Goal: Task Accomplishment & Management: Complete application form

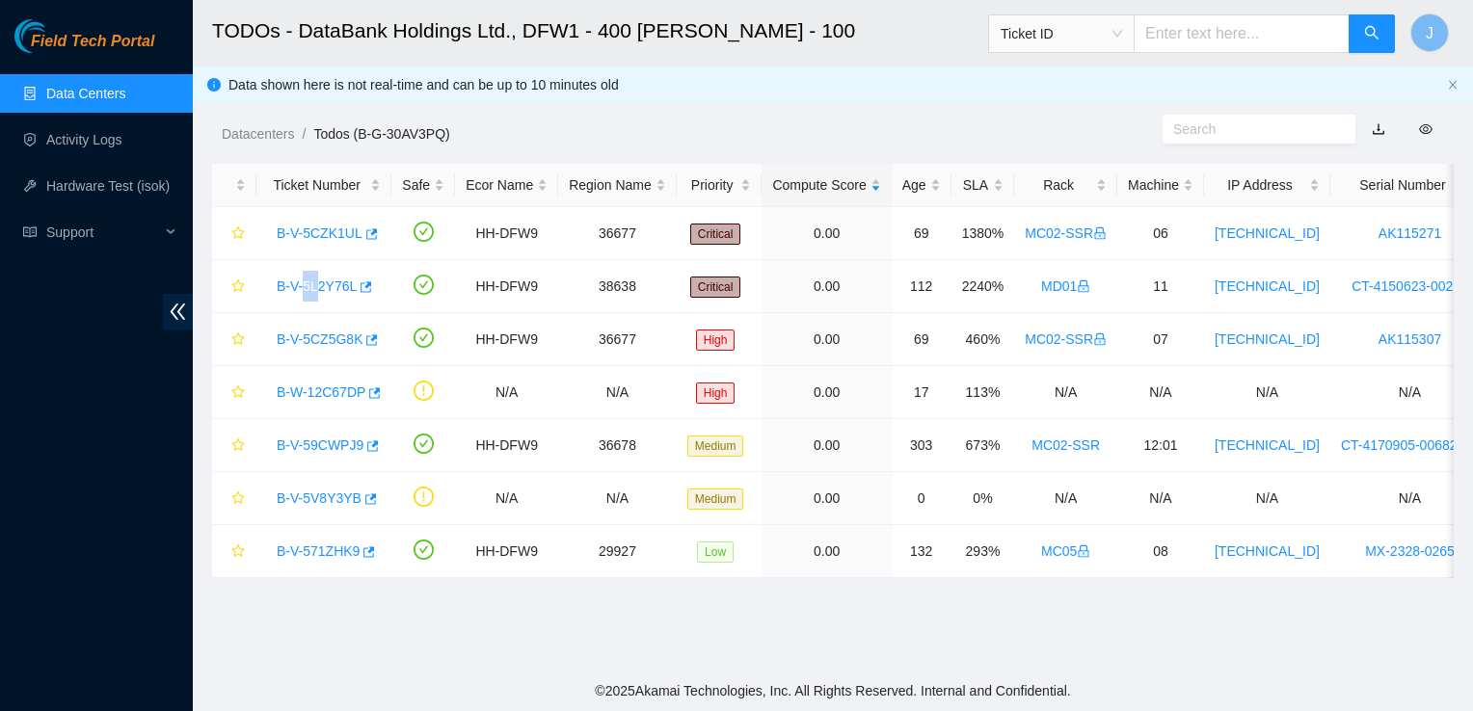
click at [125, 101] on link "Data Centers" at bounding box center [85, 93] width 79 height 15
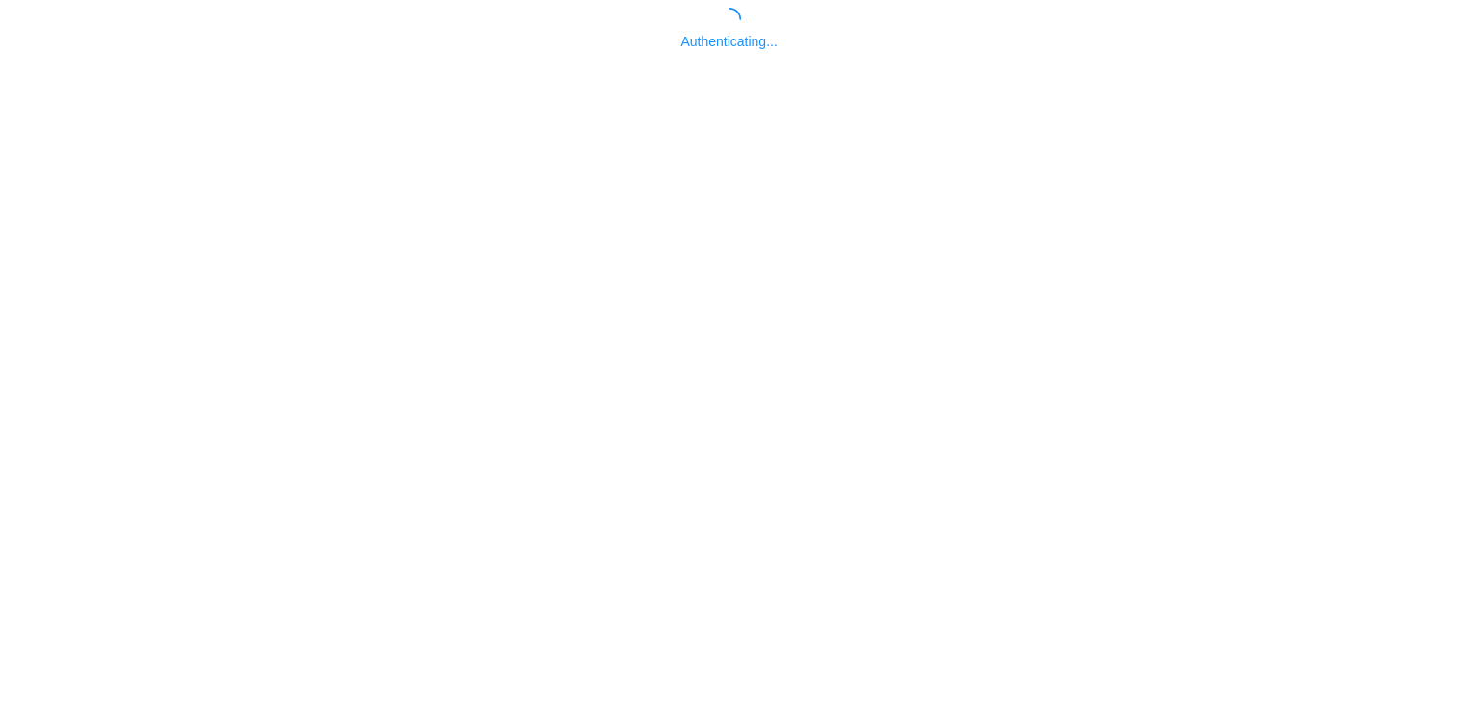
click at [139, 102] on body "Authenticating..." at bounding box center [729, 363] width 1458 height 711
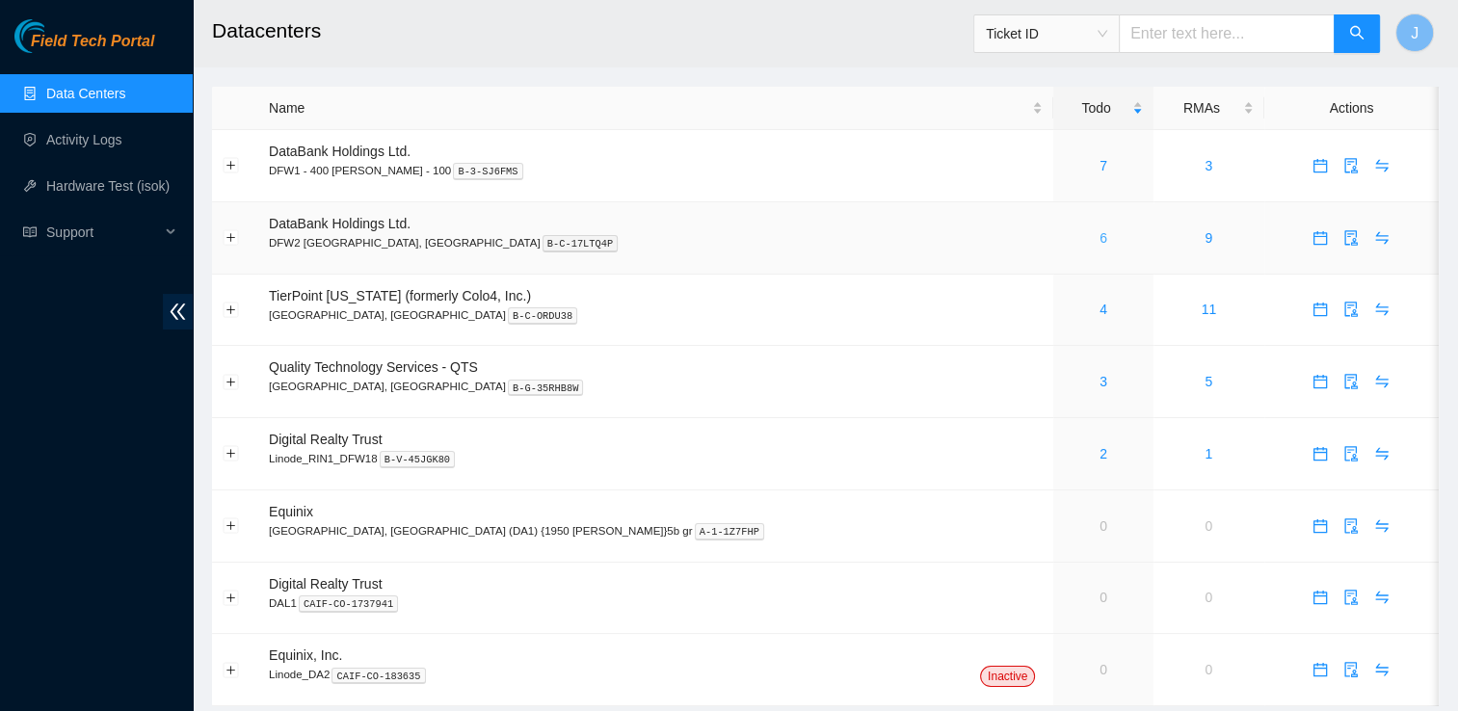
click at [1100, 241] on link "6" at bounding box center [1104, 237] width 8 height 15
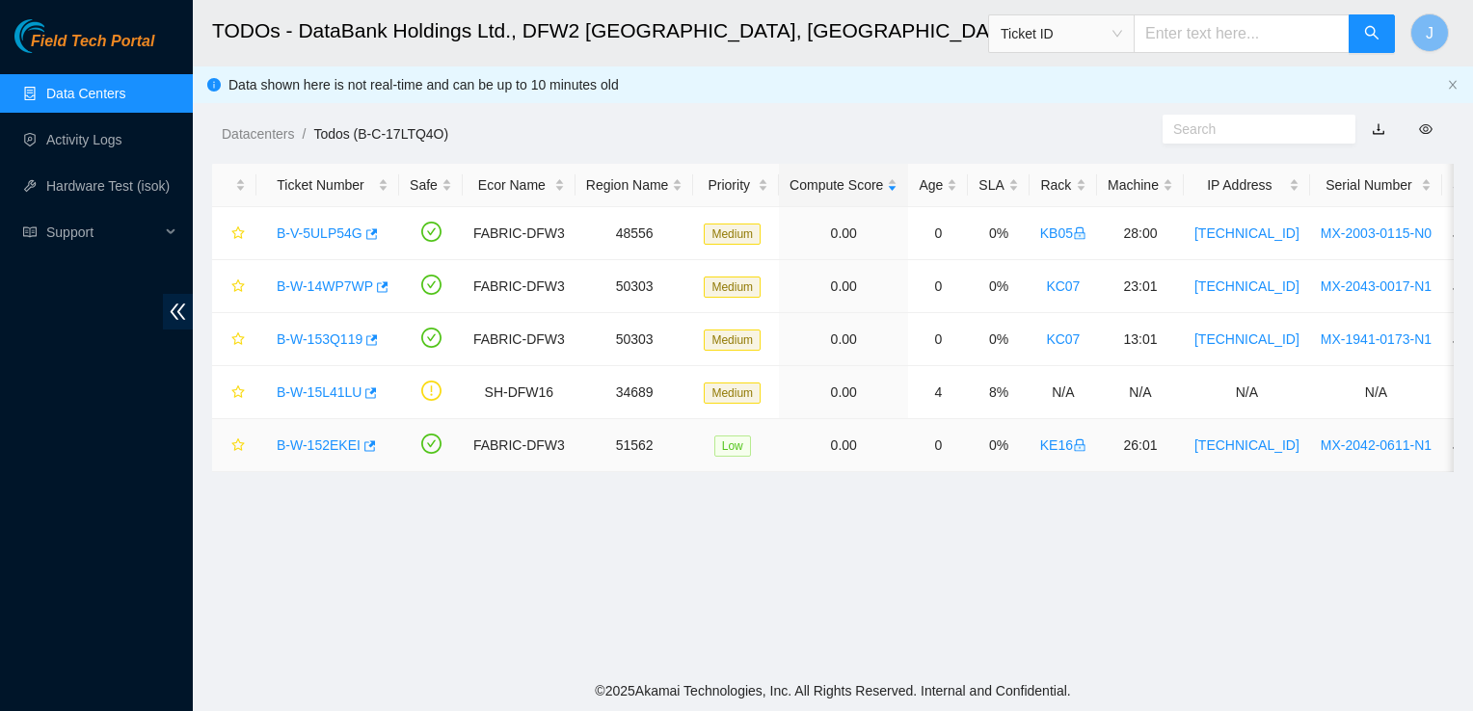
click at [532, 424] on td "FABRIC-DFW3" at bounding box center [519, 445] width 113 height 53
click at [329, 229] on link "B-V-5ULP54G" at bounding box center [320, 233] width 86 height 15
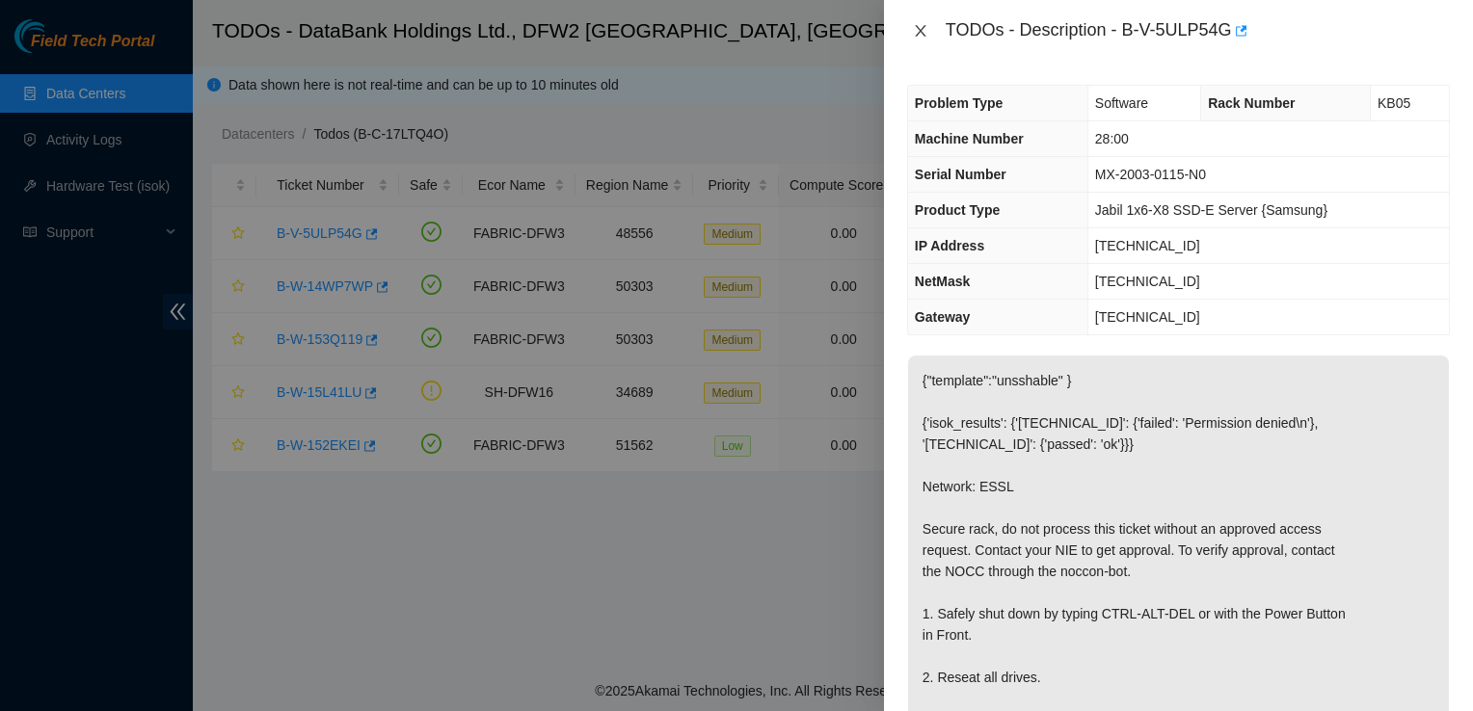
click at [919, 32] on icon "close" at bounding box center [920, 31] width 11 height 12
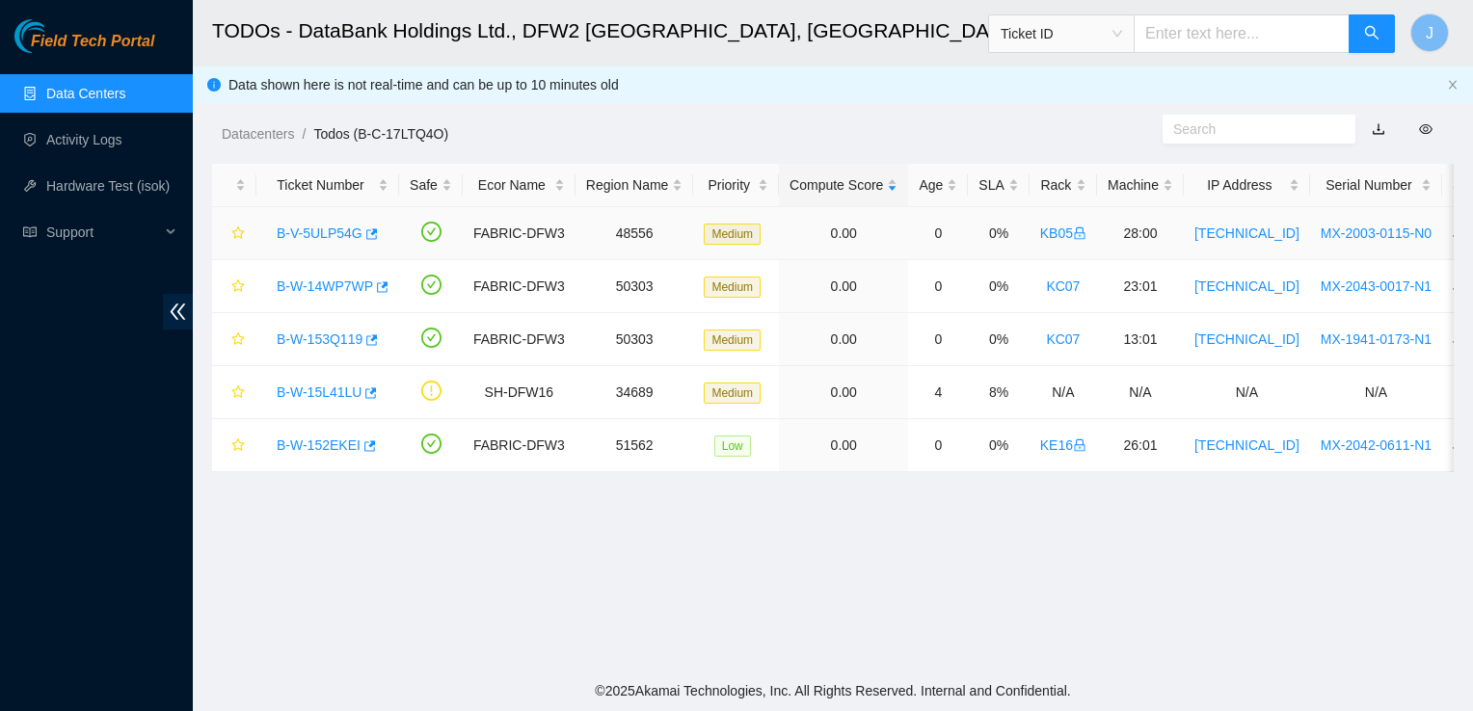
click at [345, 237] on link "B-V-5ULP54G" at bounding box center [320, 233] width 86 height 15
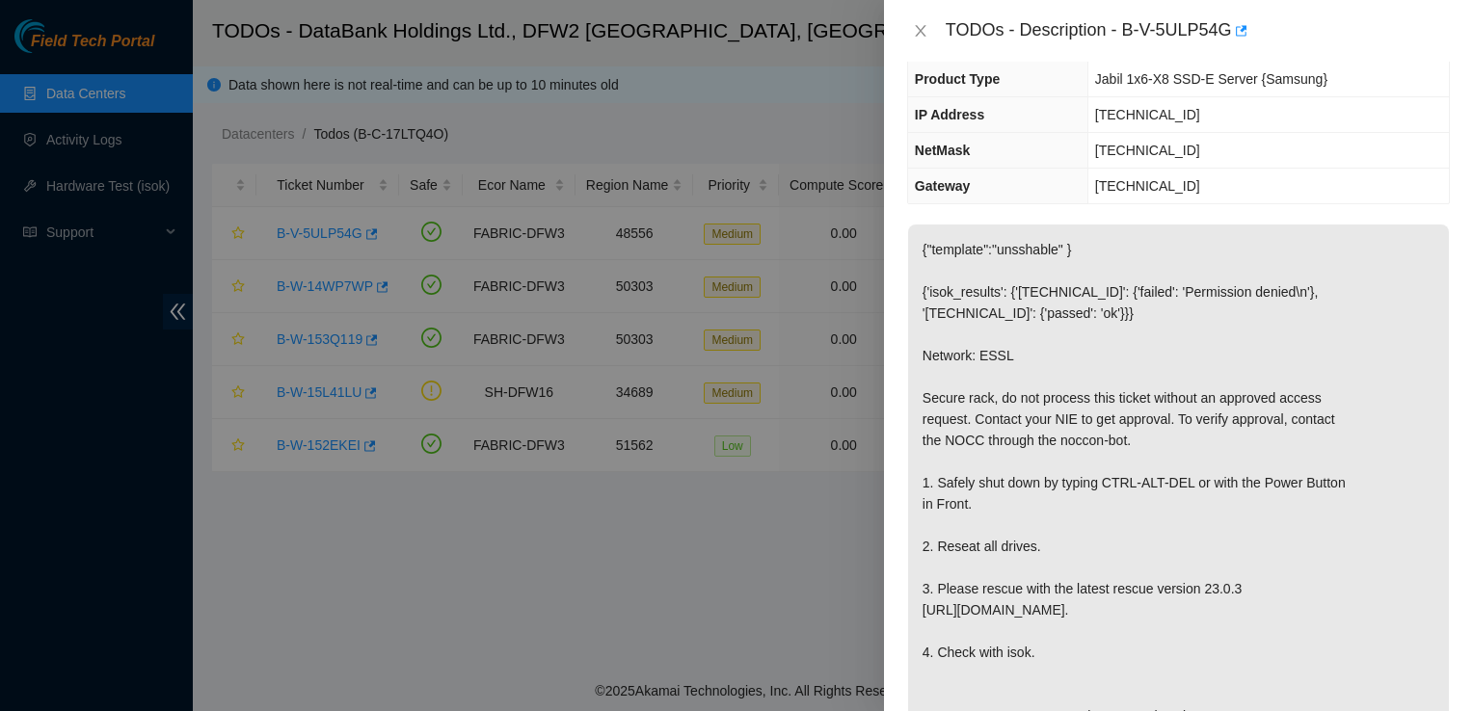
scroll to position [131, 0]
drag, startPoint x: 1122, startPoint y: 31, endPoint x: 1229, endPoint y: 38, distance: 107.2
click at [1229, 38] on div "TODOs - Description - B-V-5ULP54G" at bounding box center [1197, 30] width 504 height 31
copy div "B-V-5ULP54G"
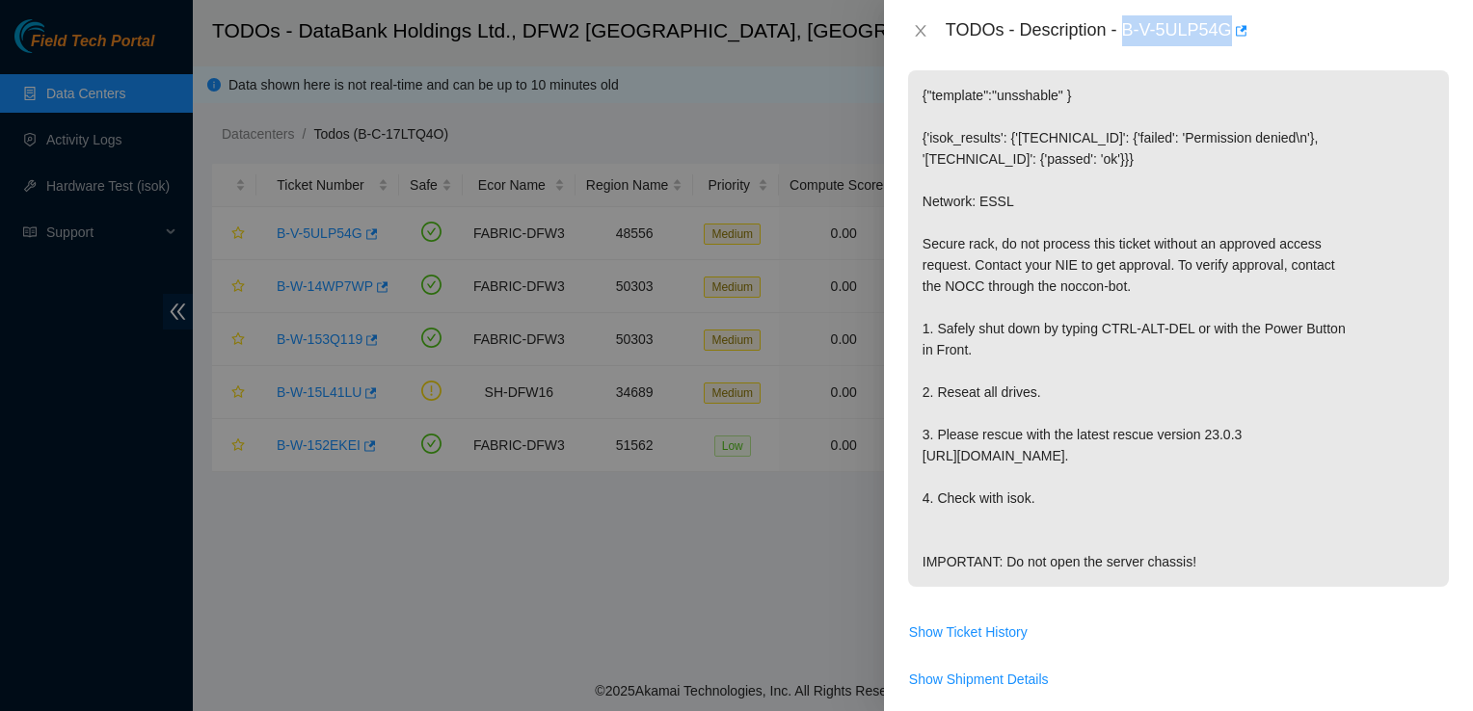
scroll to position [0, 0]
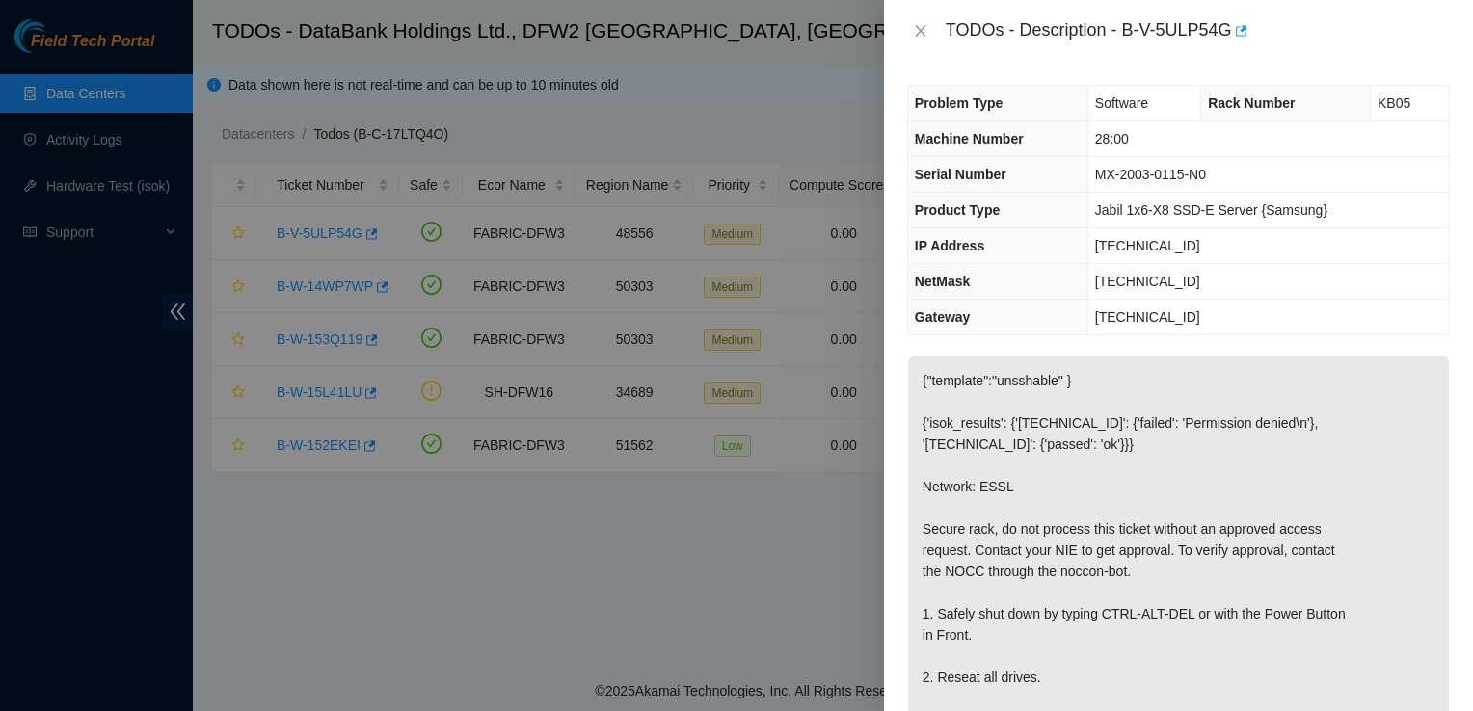
click at [688, 131] on div at bounding box center [736, 355] width 1473 height 711
drag, startPoint x: 688, startPoint y: 131, endPoint x: 919, endPoint y: 37, distance: 249.8
click at [919, 37] on icon "close" at bounding box center [920, 30] width 15 height 15
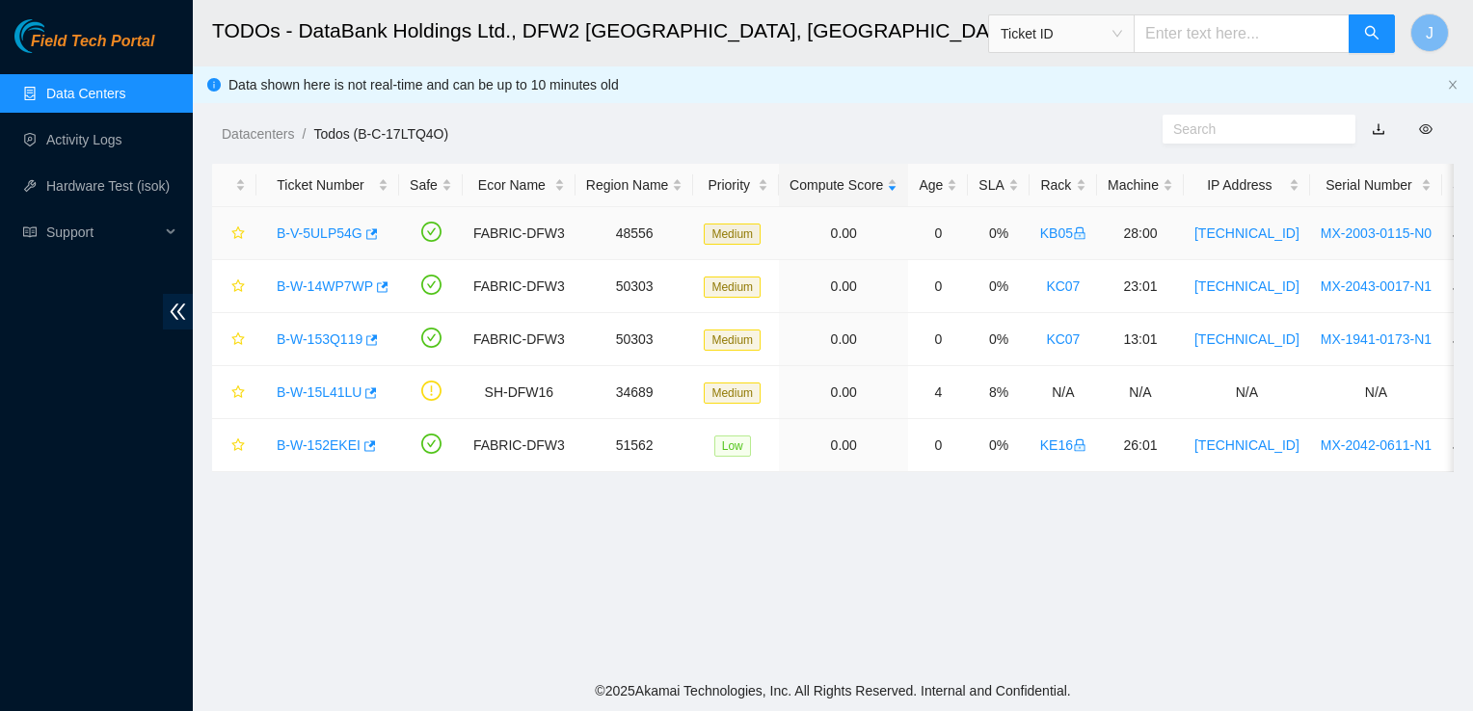
click at [1076, 236] on icon "lock" at bounding box center [1080, 235] width 9 height 5
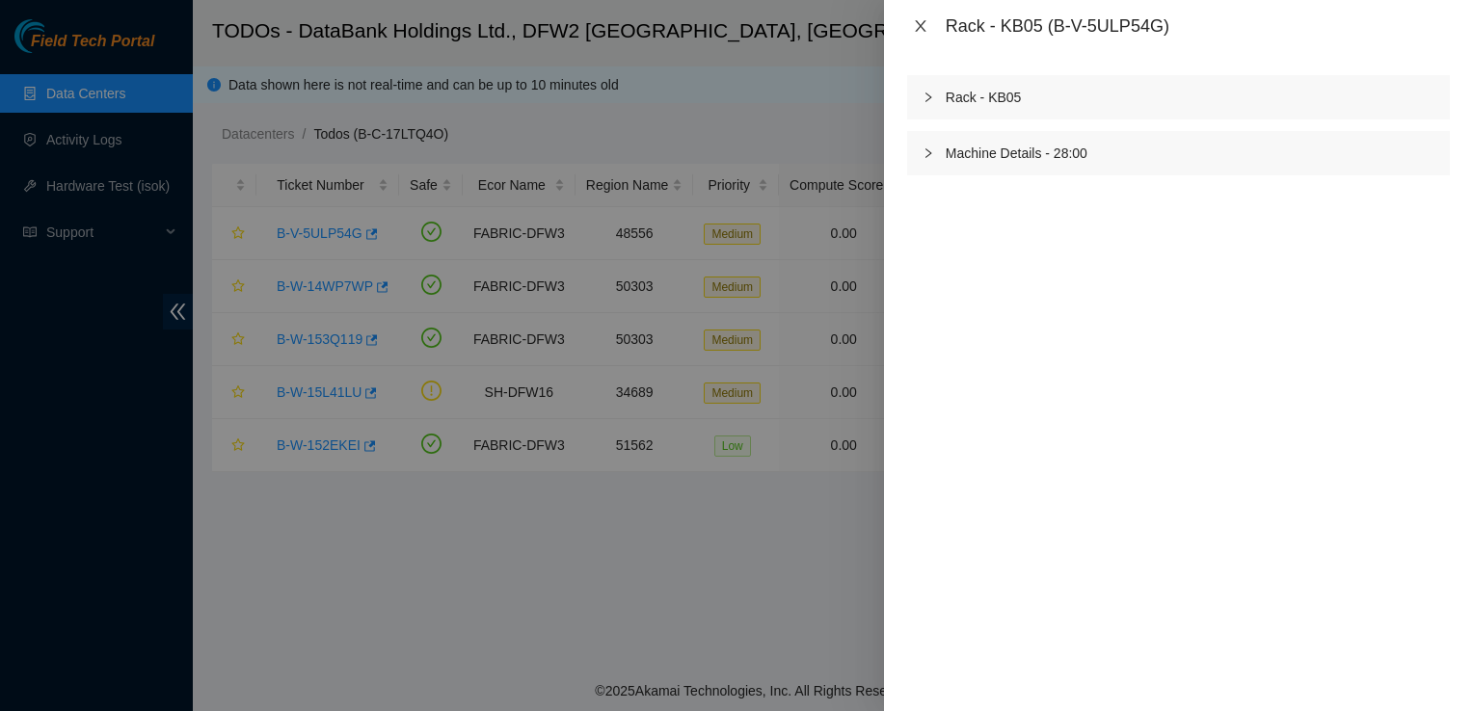
click at [916, 31] on icon "close" at bounding box center [920, 26] width 11 height 12
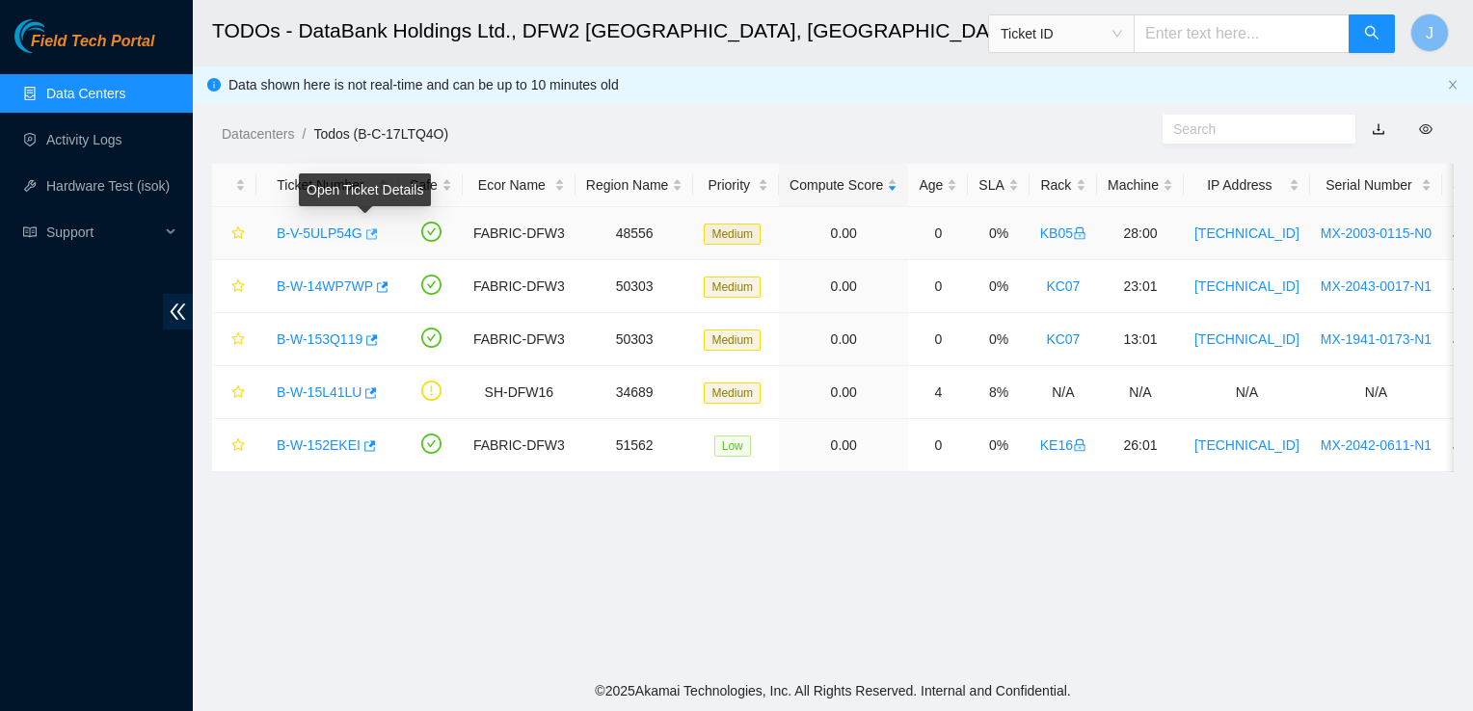
click at [367, 233] on icon "button" at bounding box center [372, 233] width 12 height 11
click at [315, 391] on link "B-W-15L41LU" at bounding box center [319, 392] width 85 height 15
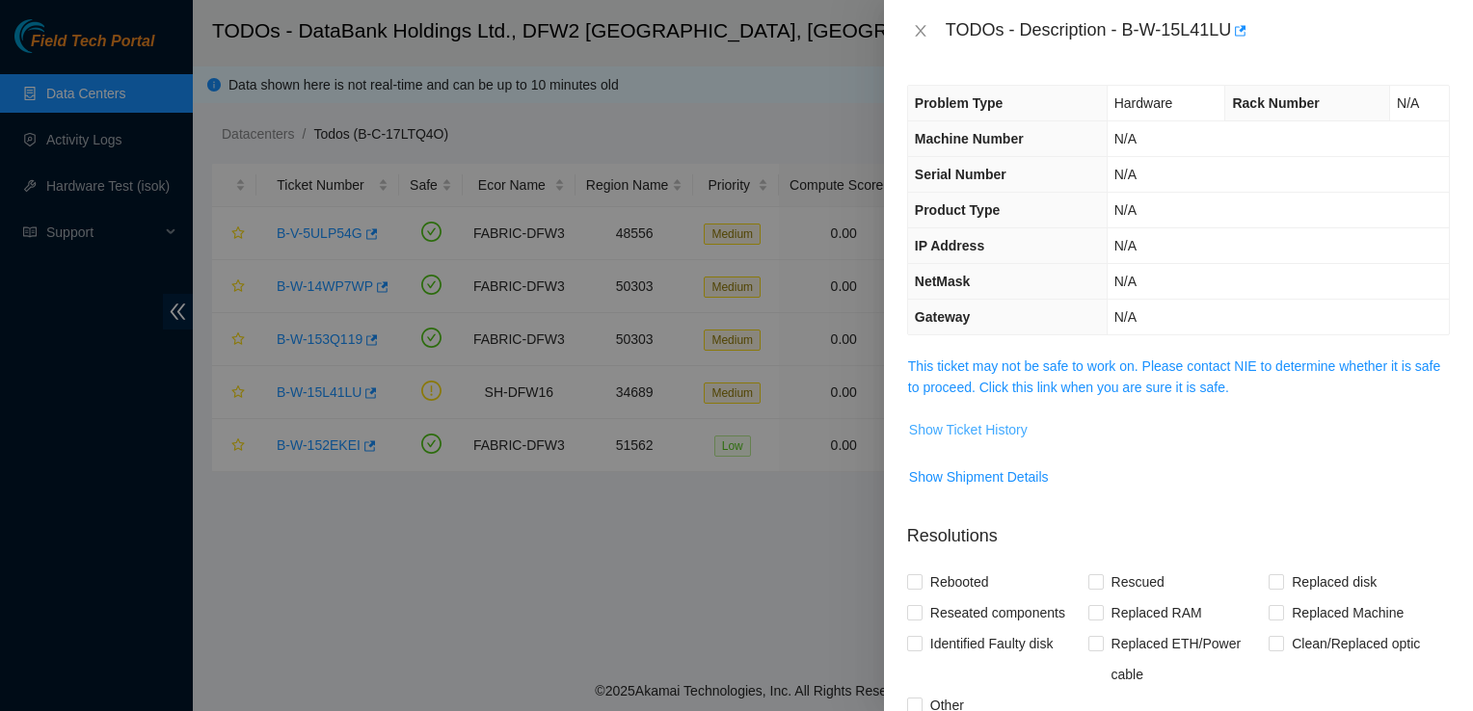
click at [986, 424] on span "Show Ticket History" at bounding box center [968, 429] width 119 height 21
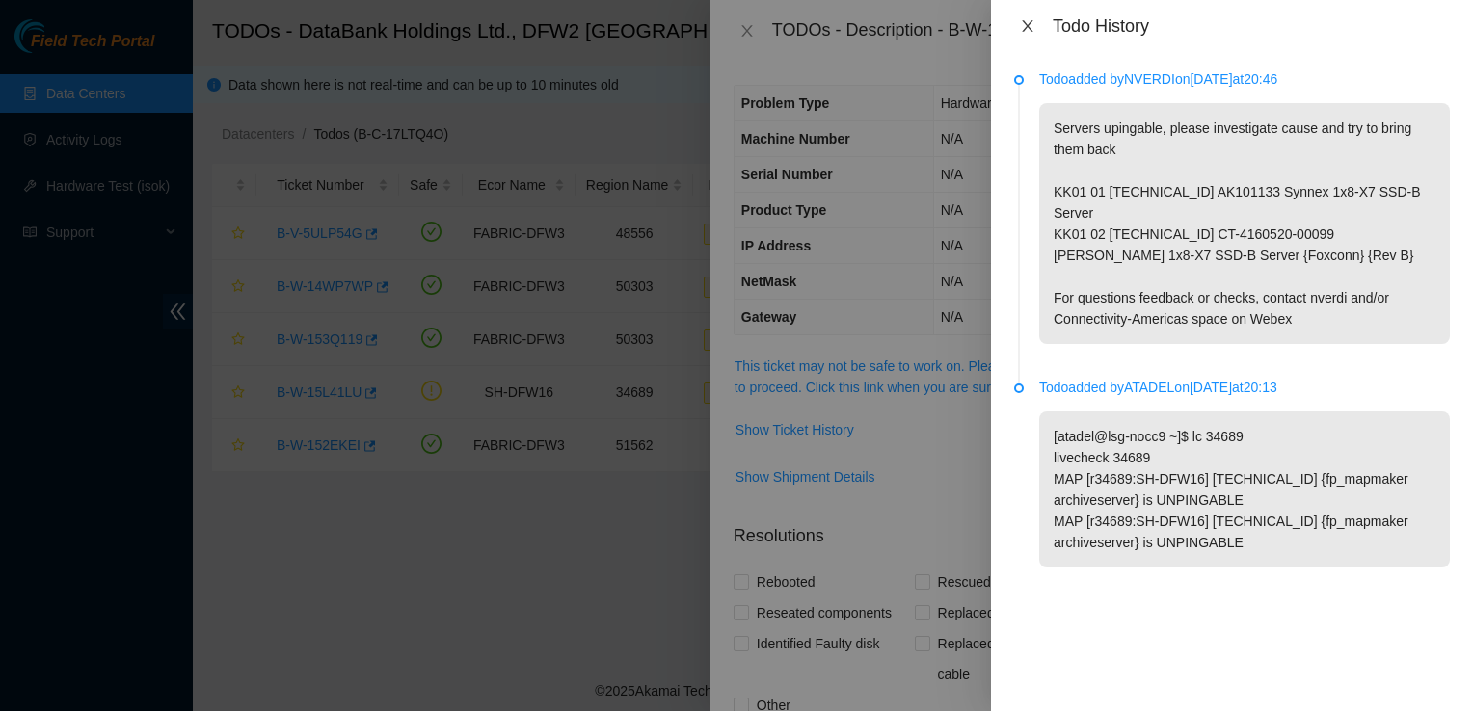
click at [1018, 26] on button "Close" at bounding box center [1027, 26] width 27 height 18
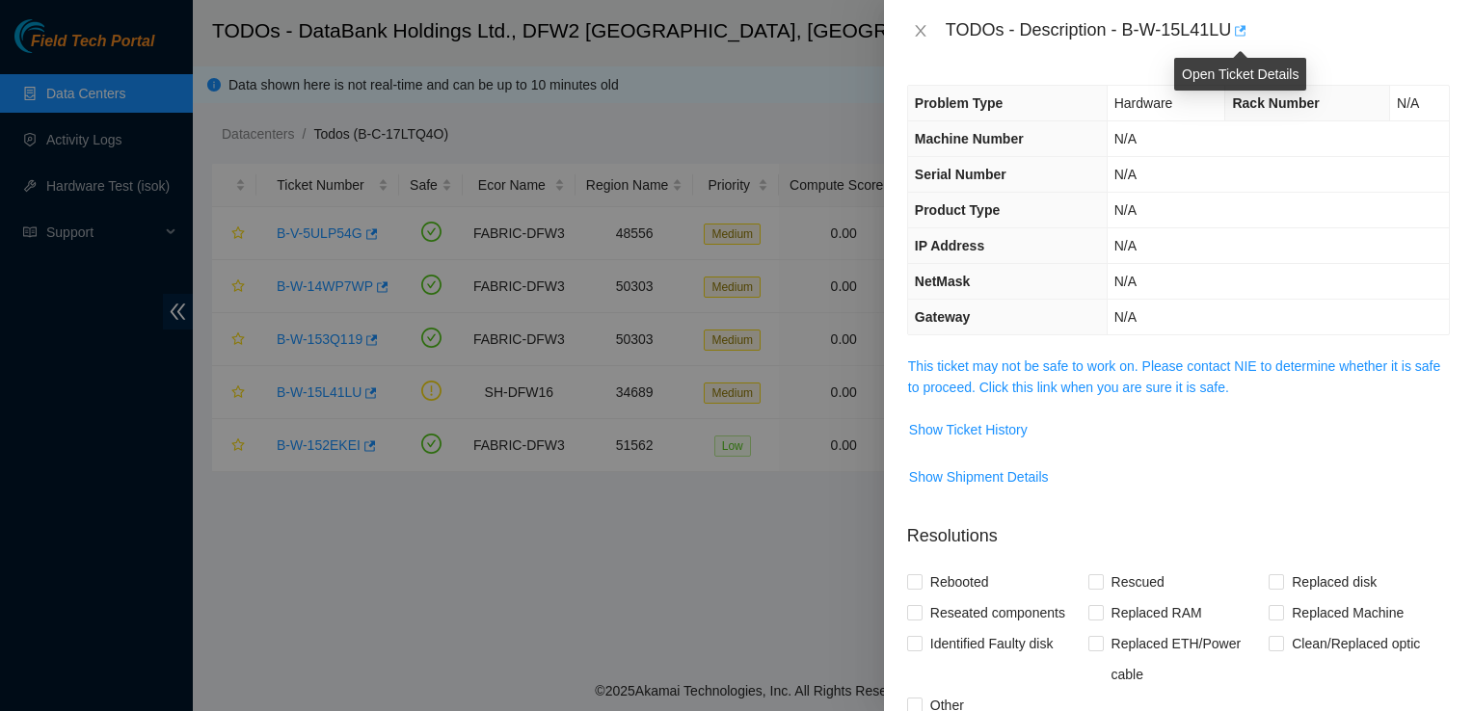
click at [1232, 27] on icon "button" at bounding box center [1238, 30] width 13 height 13
click at [921, 28] on icon "close" at bounding box center [920, 31] width 11 height 12
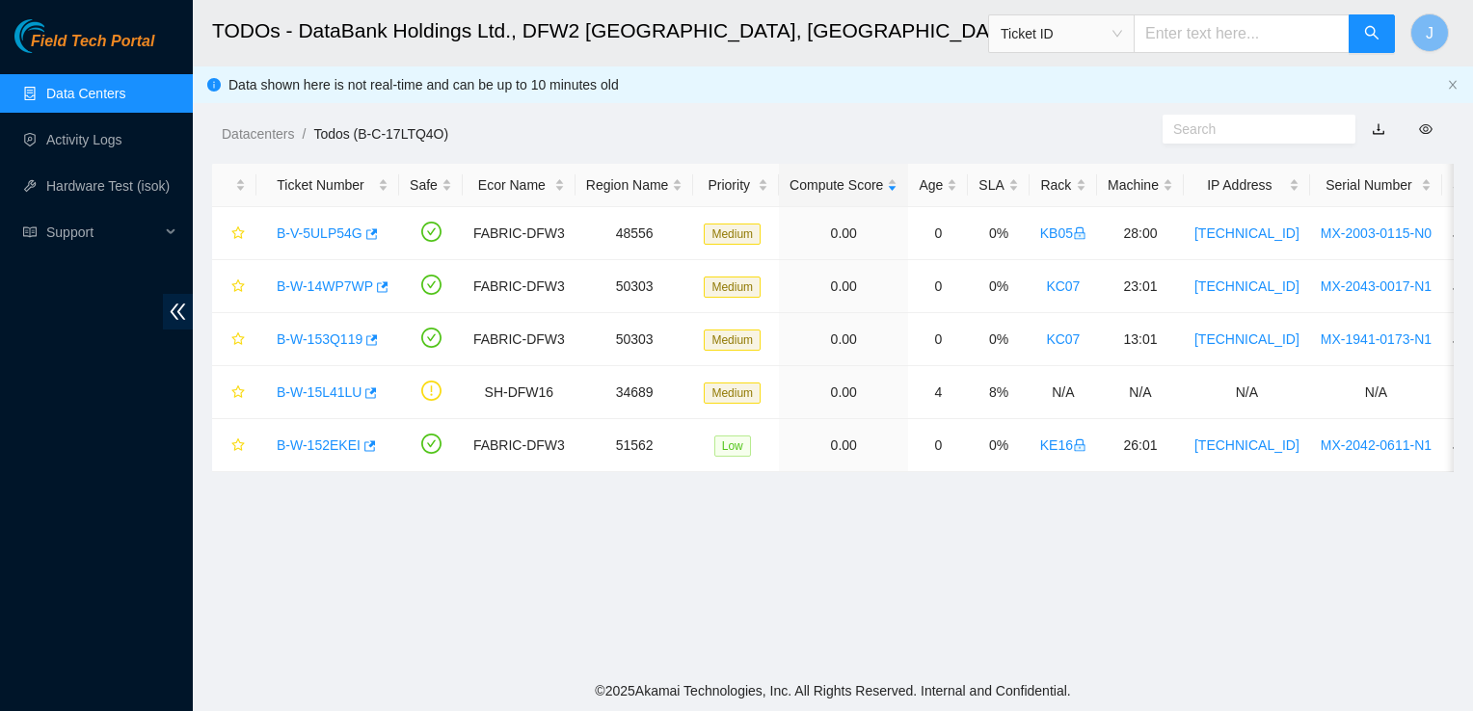
click at [685, 535] on main "TODOs - DataBank Holdings Ltd., DFW2 Richardson, TX Ticket ID J Data shown here…" at bounding box center [833, 335] width 1280 height 671
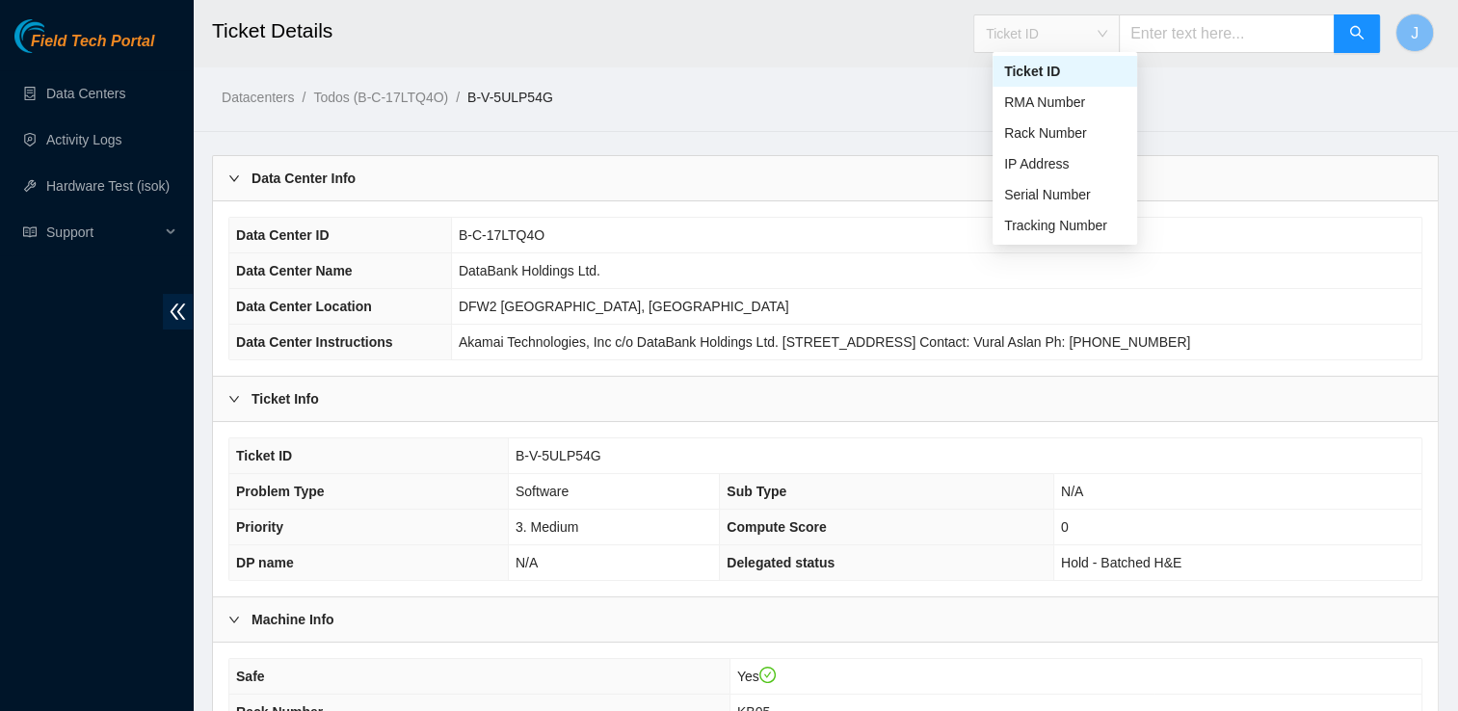
click at [1020, 26] on span "Ticket ID" at bounding box center [1046, 33] width 121 height 29
click at [752, 83] on div "Datacenters / Todos (B-C-17LTQ4O) / B-V-5ULP54G /" at bounding box center [667, 54] width 949 height 108
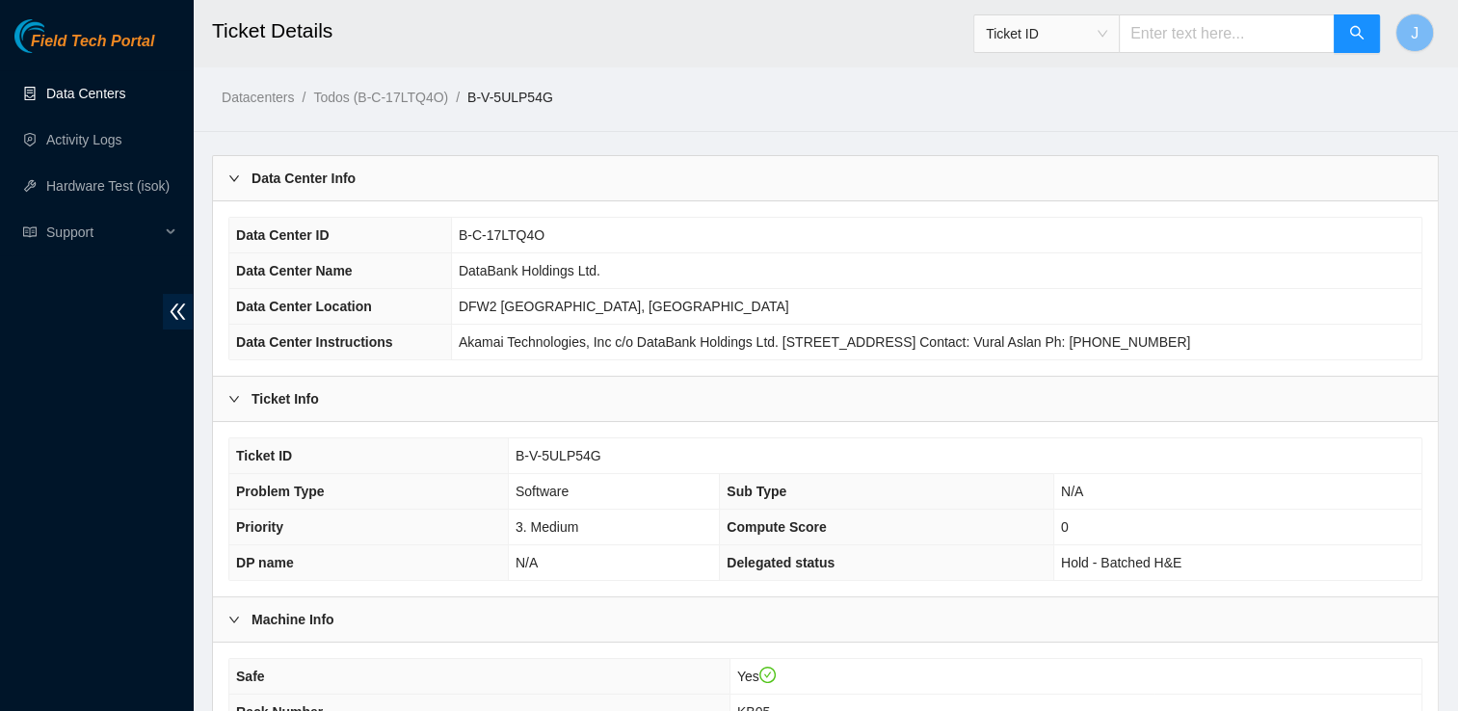
click at [89, 88] on link "Data Centers" at bounding box center [85, 93] width 79 height 15
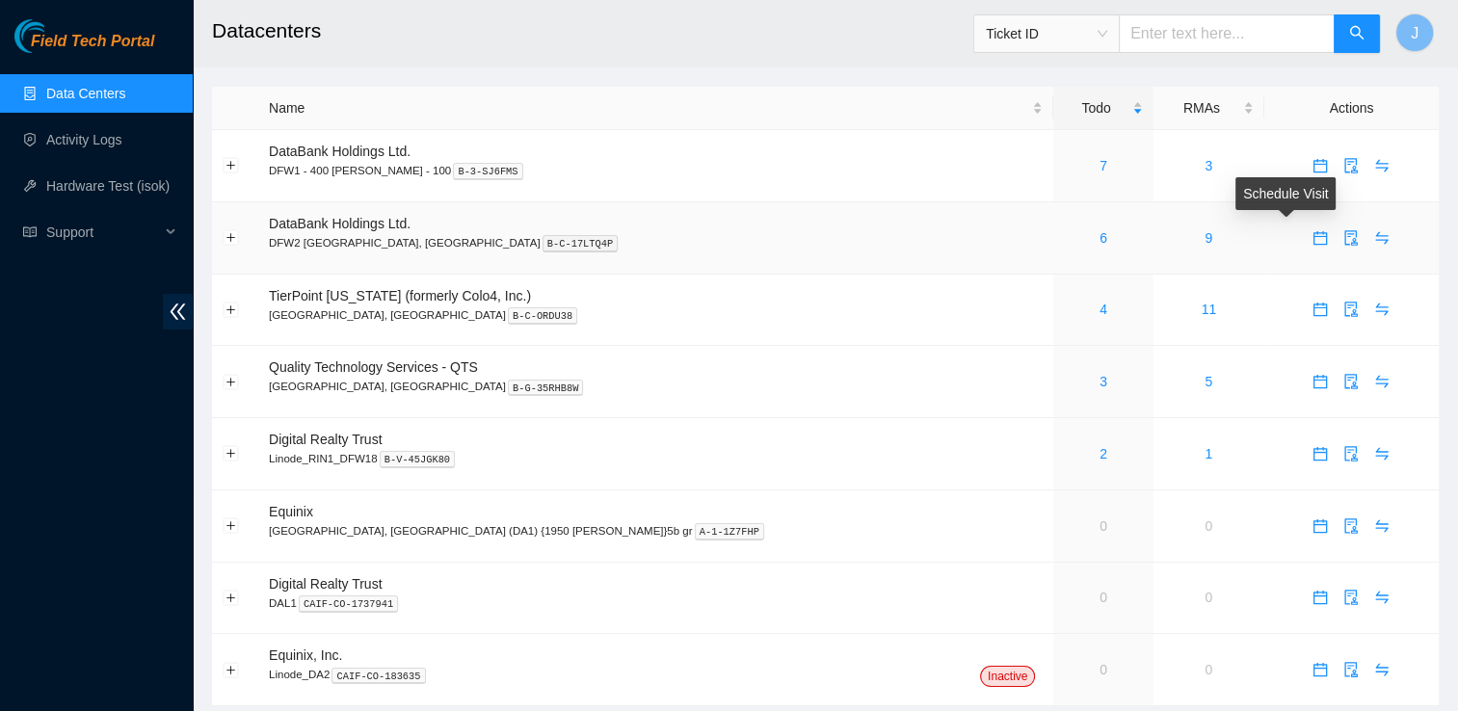
click at [1313, 241] on icon "calendar" at bounding box center [1320, 237] width 15 height 15
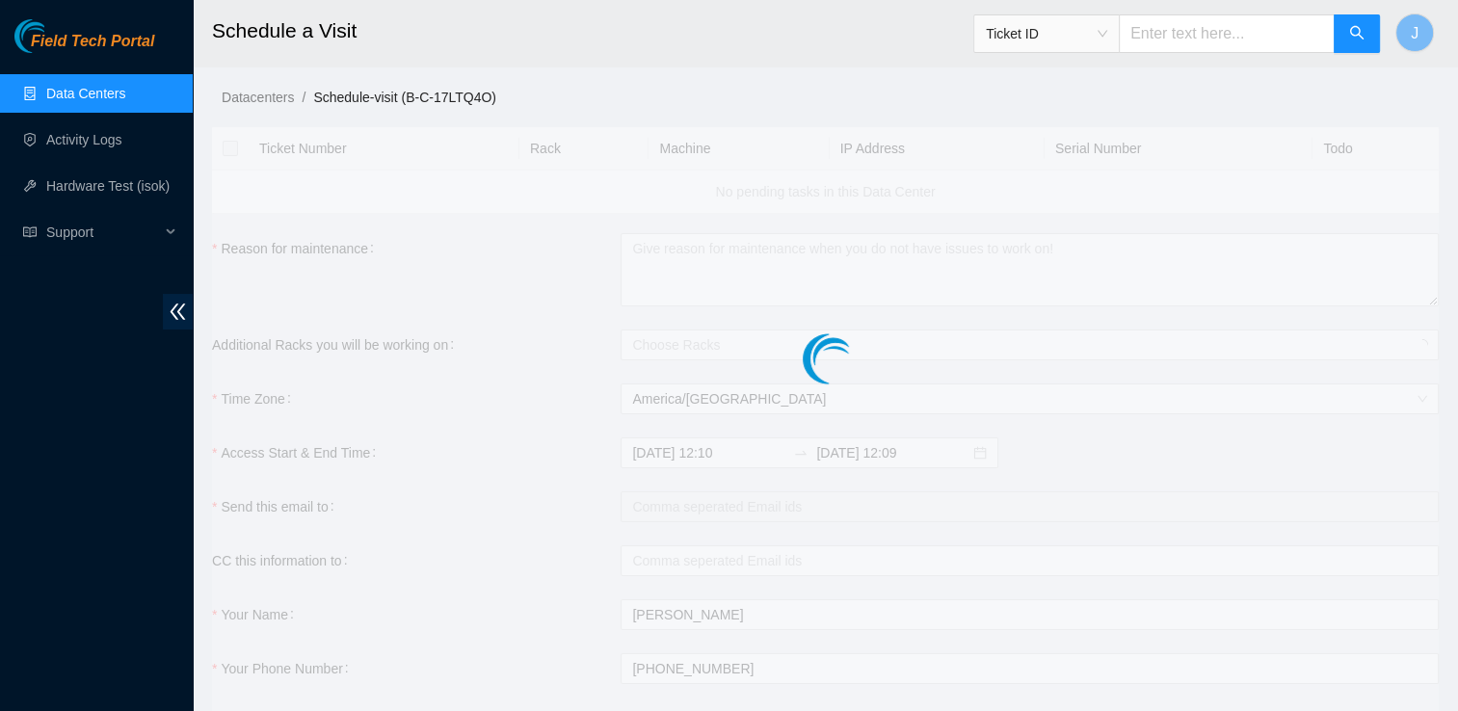
checkbox input "true"
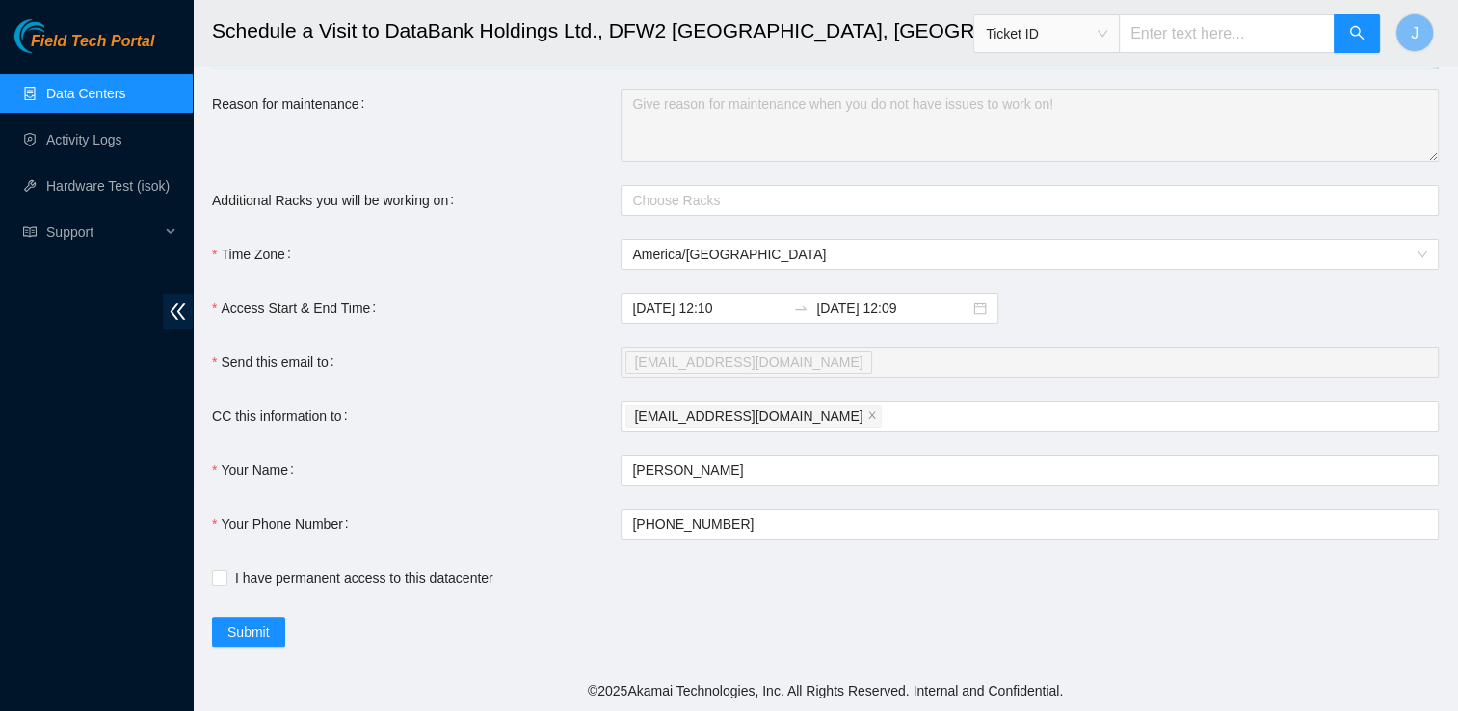
scroll to position [331, 0]
click at [220, 578] on input "I have permanent access to this datacenter" at bounding box center [218, 577] width 13 height 13
checkbox input "true"
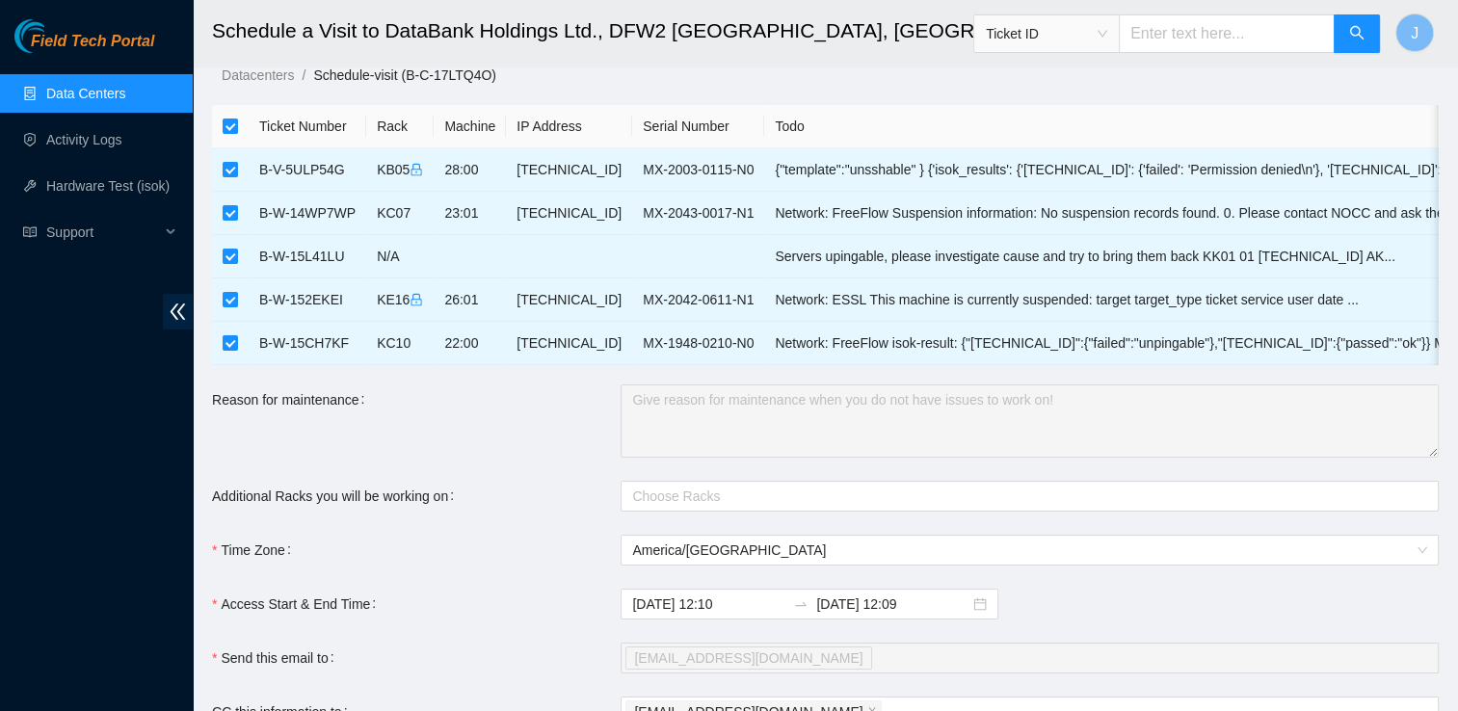
scroll to position [0, 0]
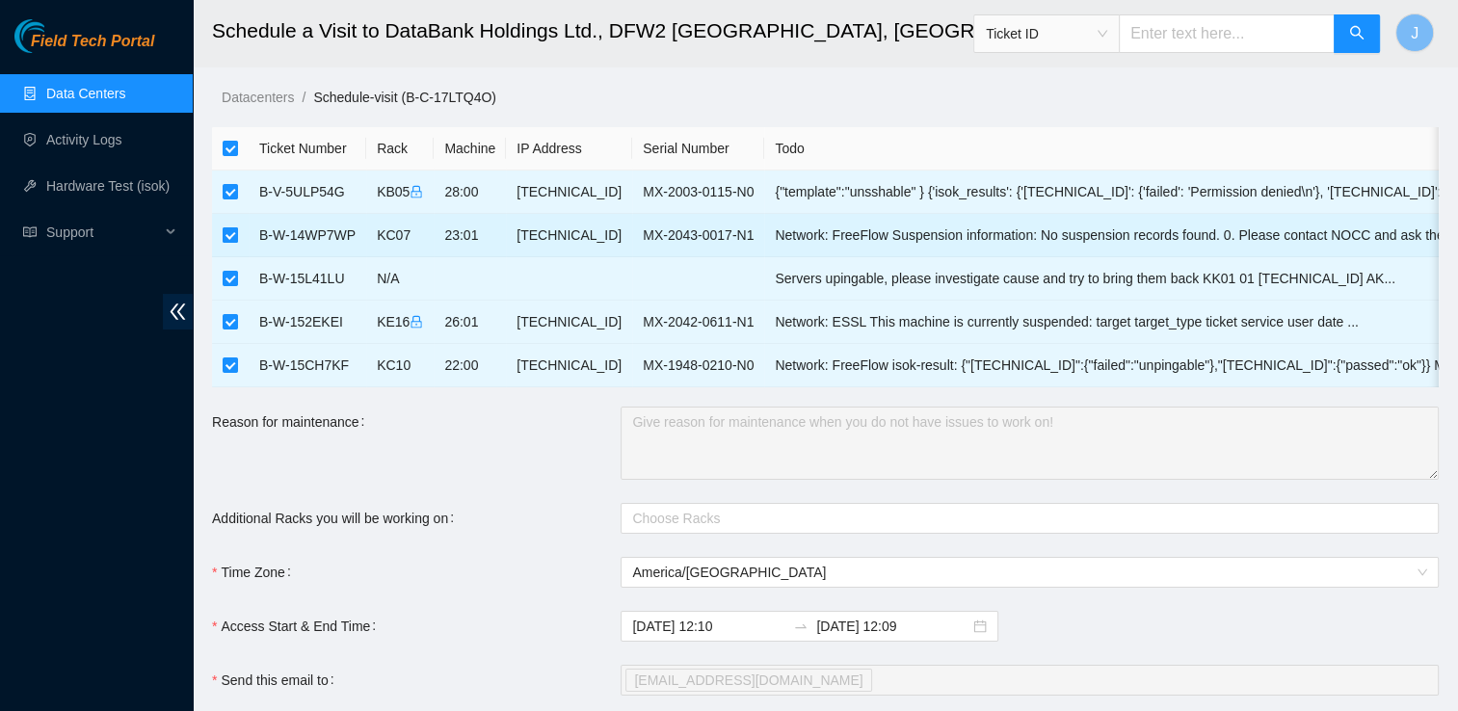
click at [229, 231] on input "checkbox" at bounding box center [230, 234] width 15 height 15
checkbox input "false"
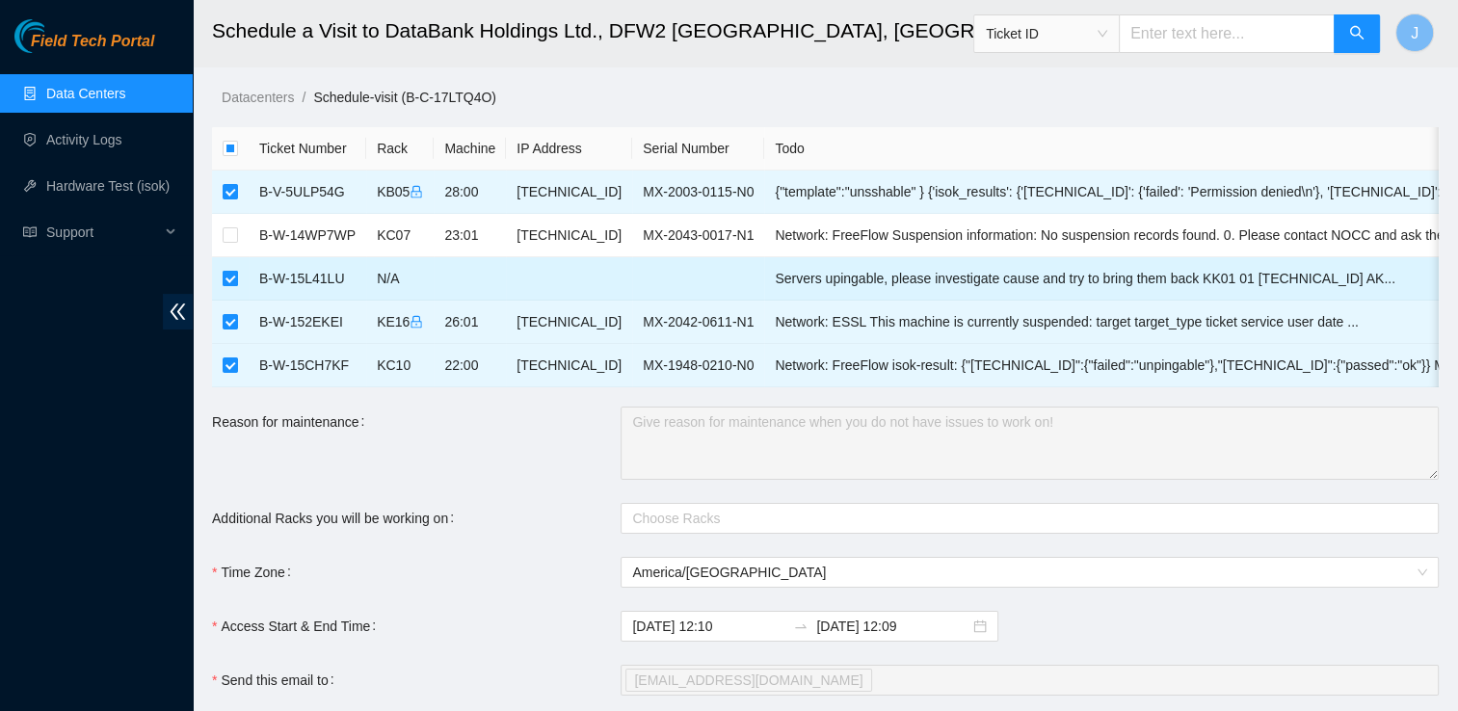
click at [231, 283] on input "checkbox" at bounding box center [230, 278] width 15 height 15
checkbox input "false"
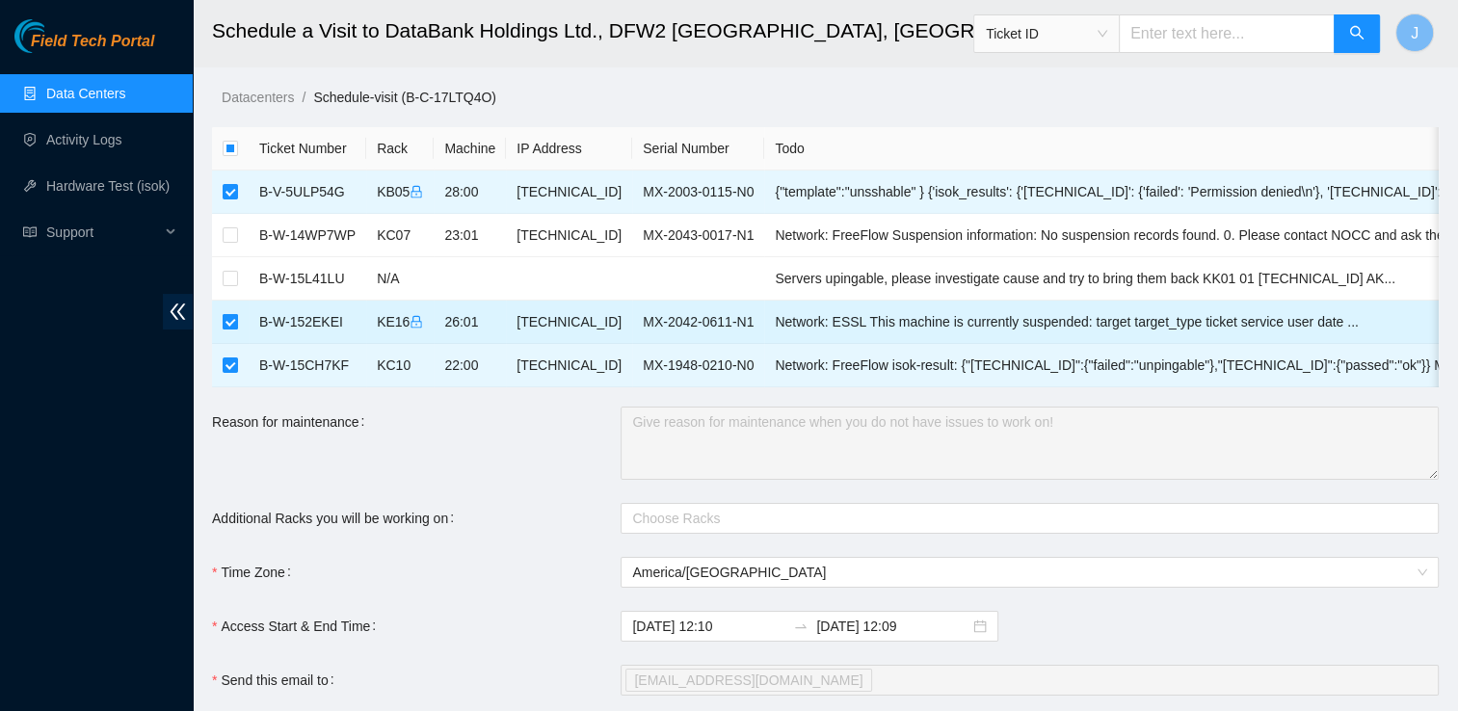
click at [234, 315] on input "checkbox" at bounding box center [230, 321] width 15 height 15
checkbox input "false"
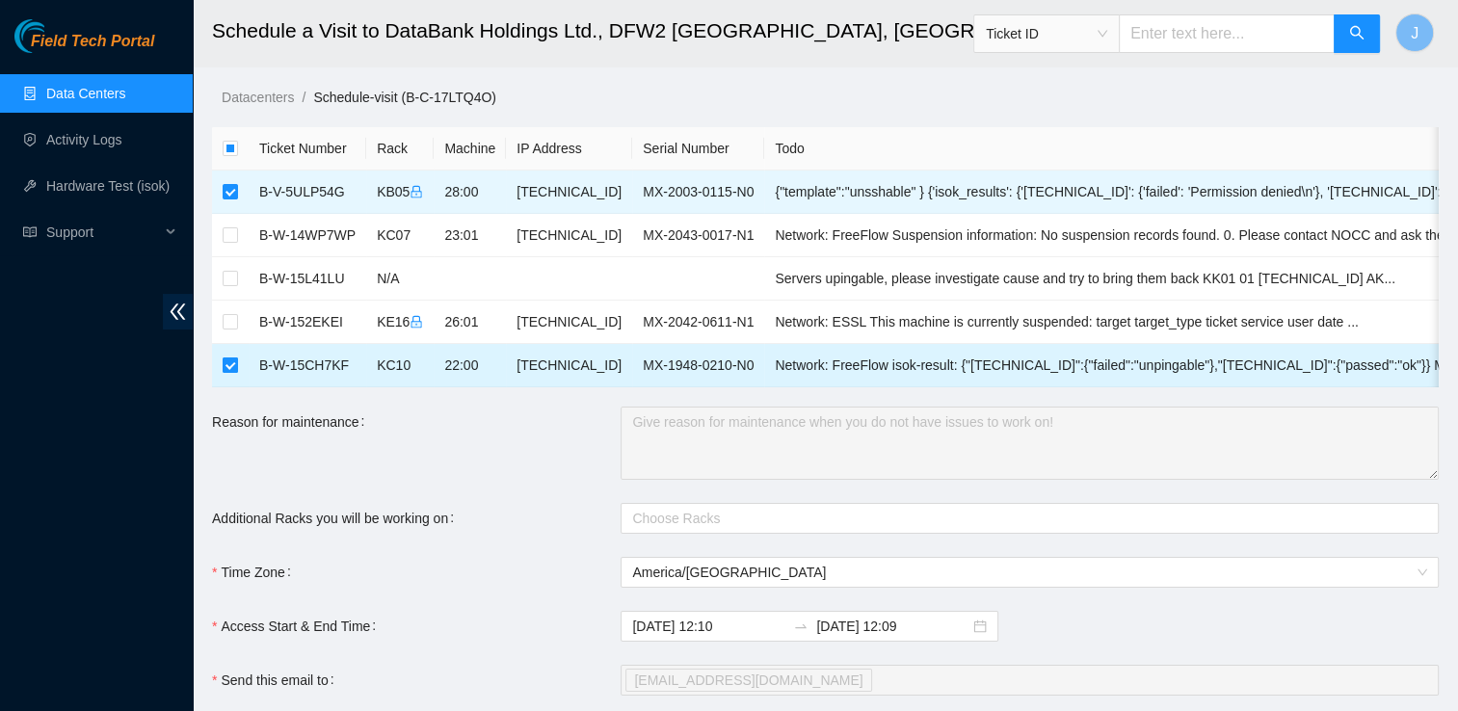
click at [230, 361] on input "checkbox" at bounding box center [230, 365] width 15 height 15
checkbox input "false"
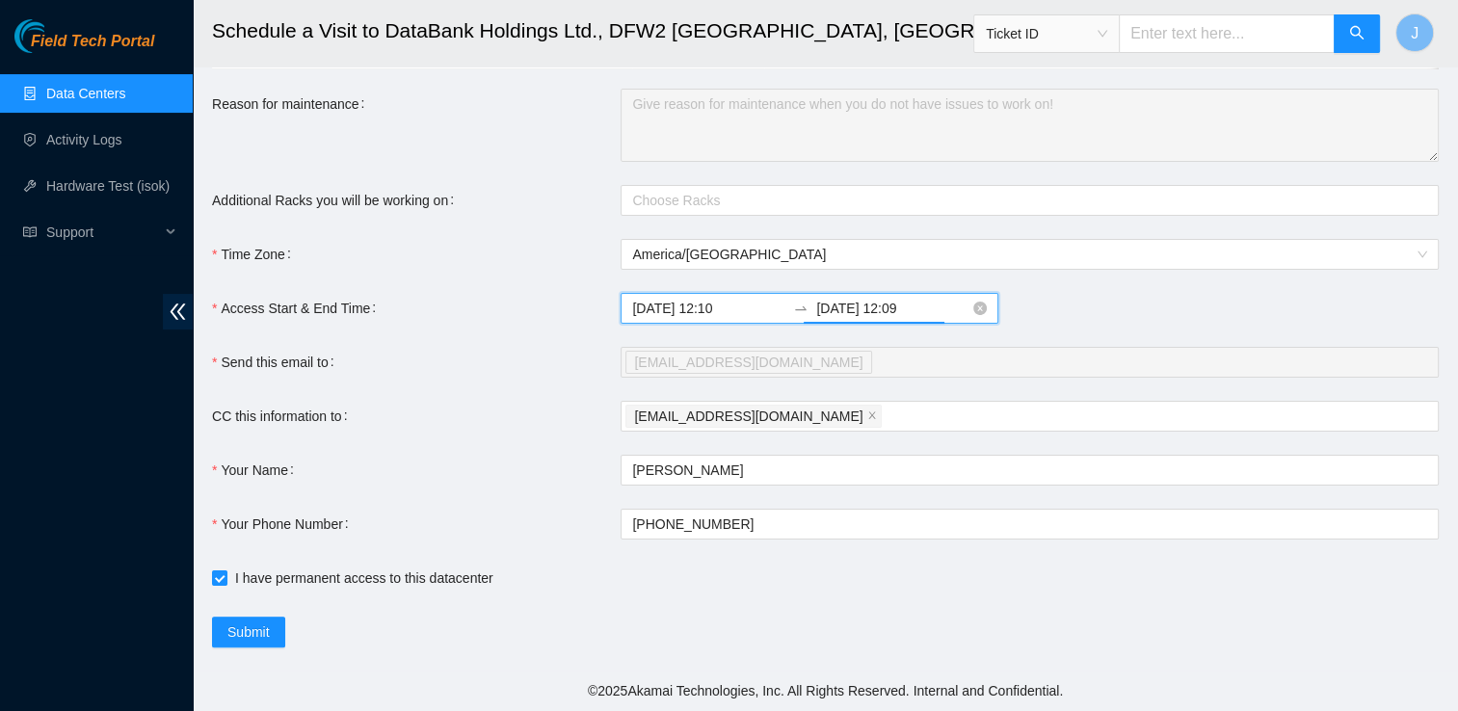
scroll to position [243, 0]
click at [906, 318] on input "2025-09-10 12:09" at bounding box center [892, 308] width 153 height 21
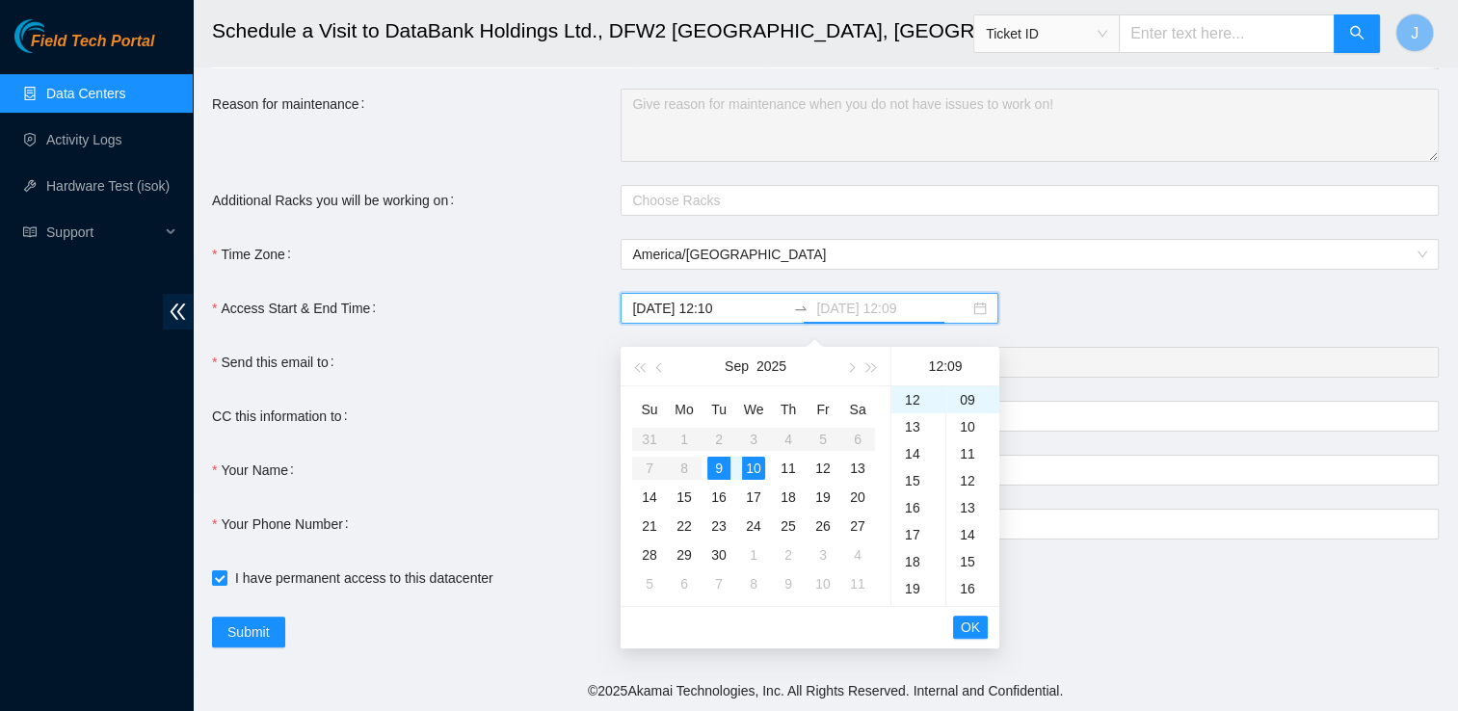
click at [723, 457] on div "9" at bounding box center [718, 468] width 23 height 23
click at [912, 583] on div "19" at bounding box center [918, 588] width 54 height 27
click at [906, 499] on div "23" at bounding box center [918, 507] width 54 height 27
type input "2025-09-09 23:09"
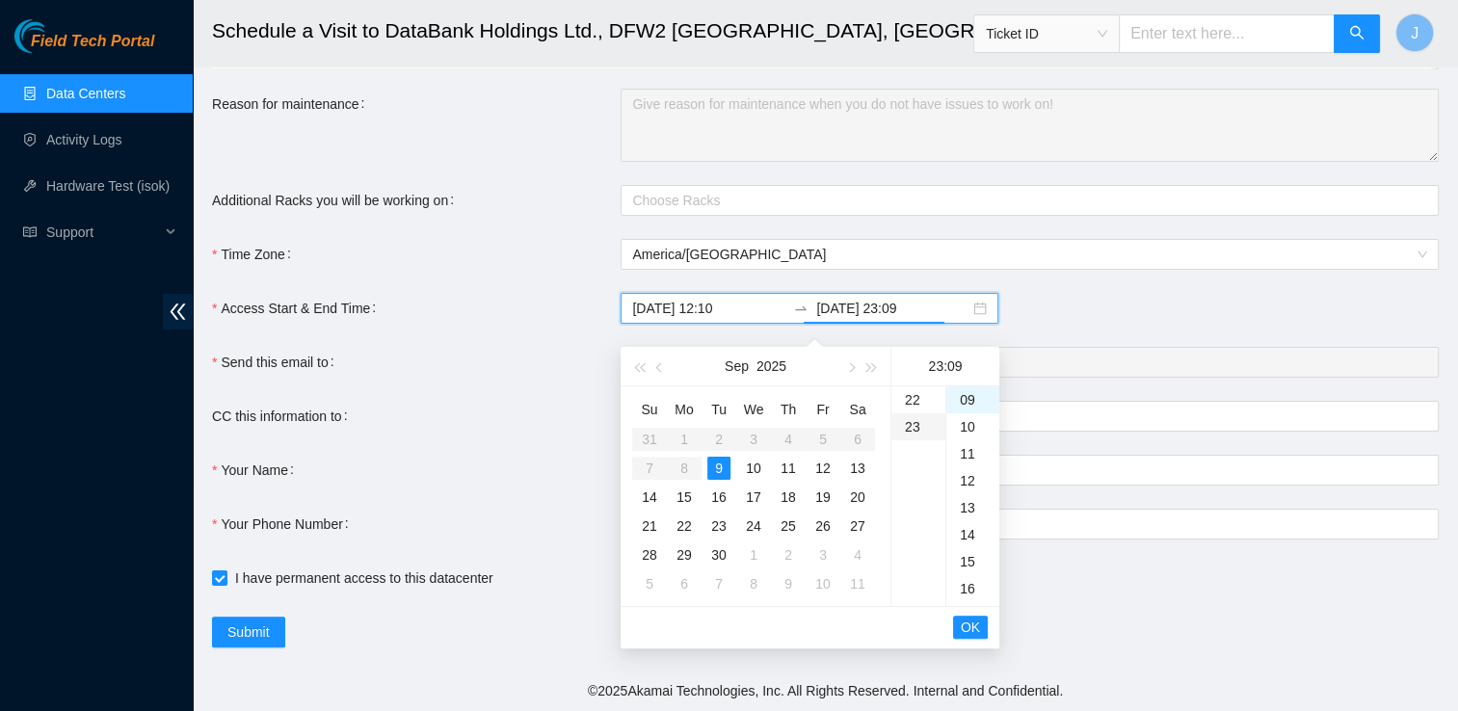
scroll to position [619, 0]
click at [969, 630] on li "OK" at bounding box center [970, 627] width 35 height 33
click at [974, 621] on span "OK" at bounding box center [970, 627] width 19 height 21
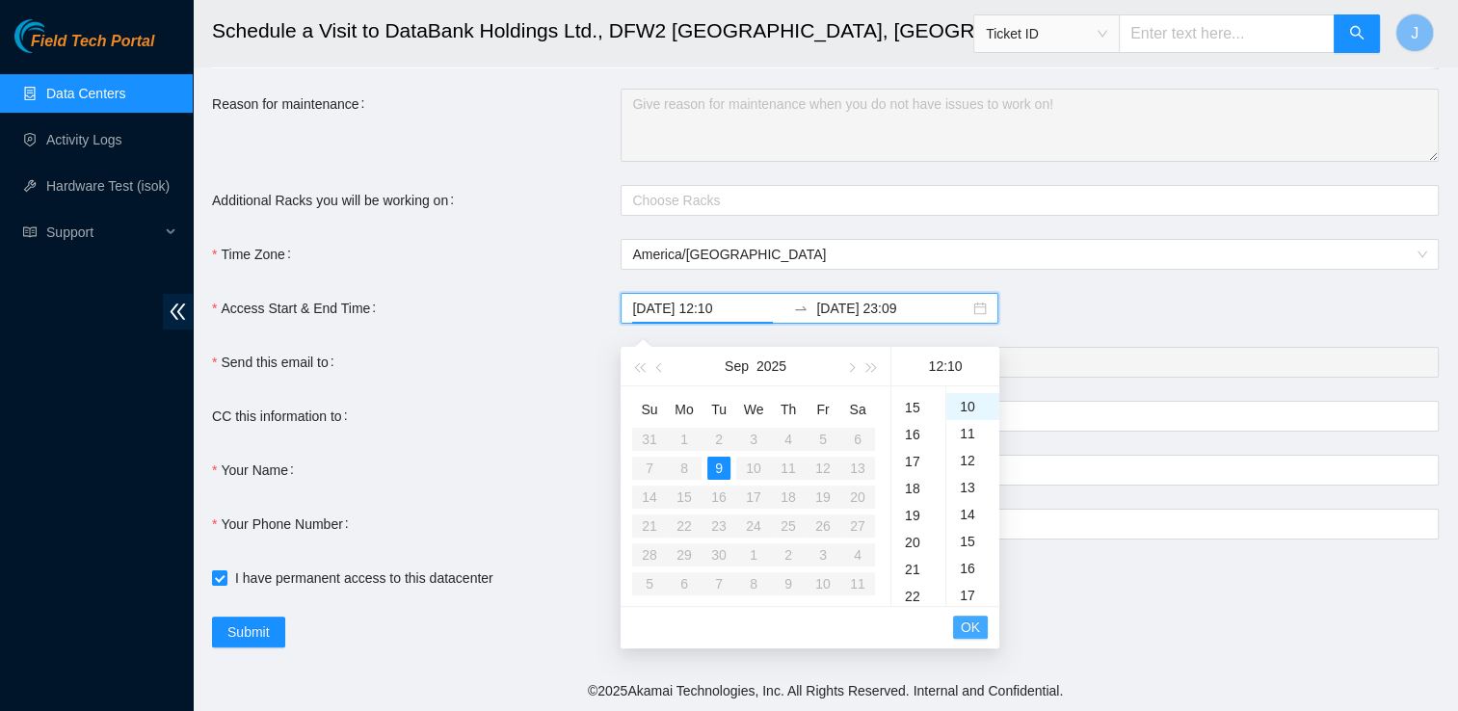
scroll to position [270, 0]
click at [974, 621] on span "OK" at bounding box center [970, 627] width 19 height 21
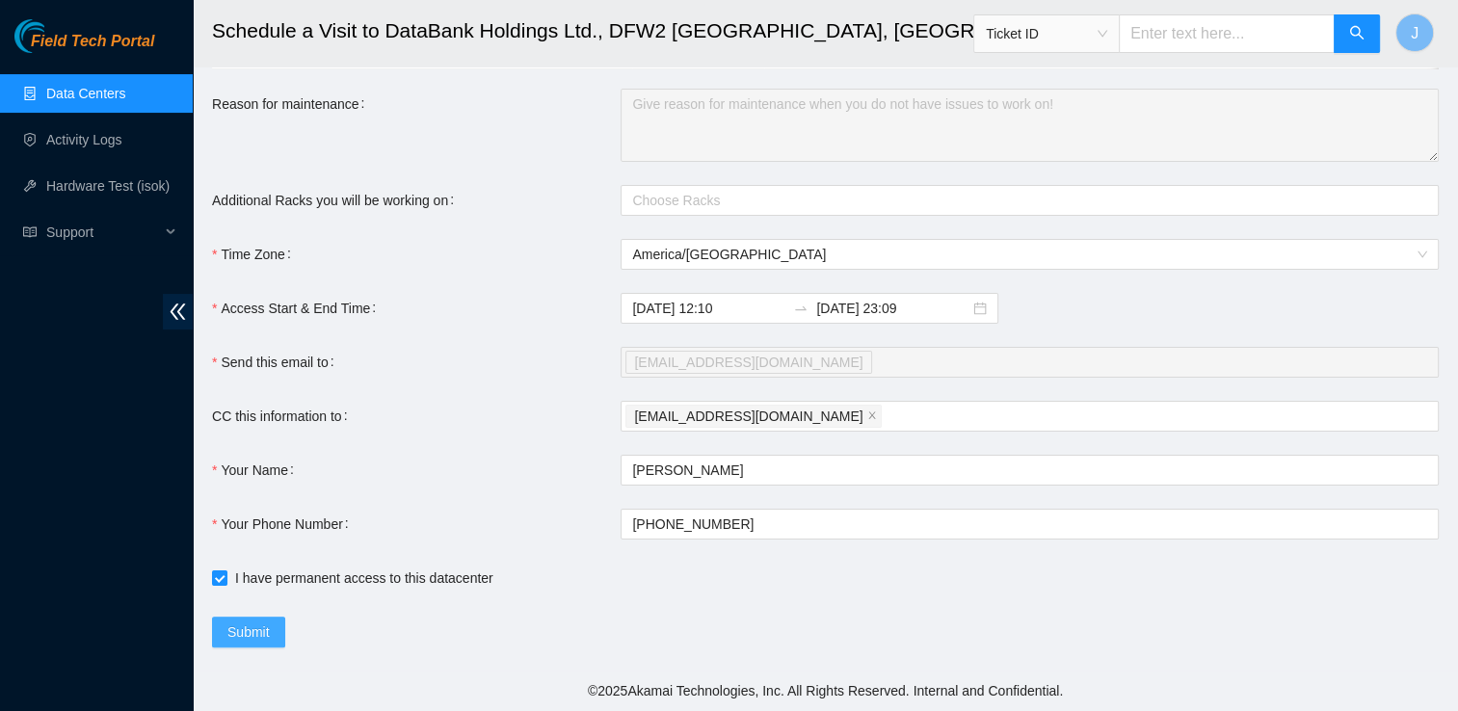
click at [266, 647] on button "Submit" at bounding box center [248, 632] width 73 height 31
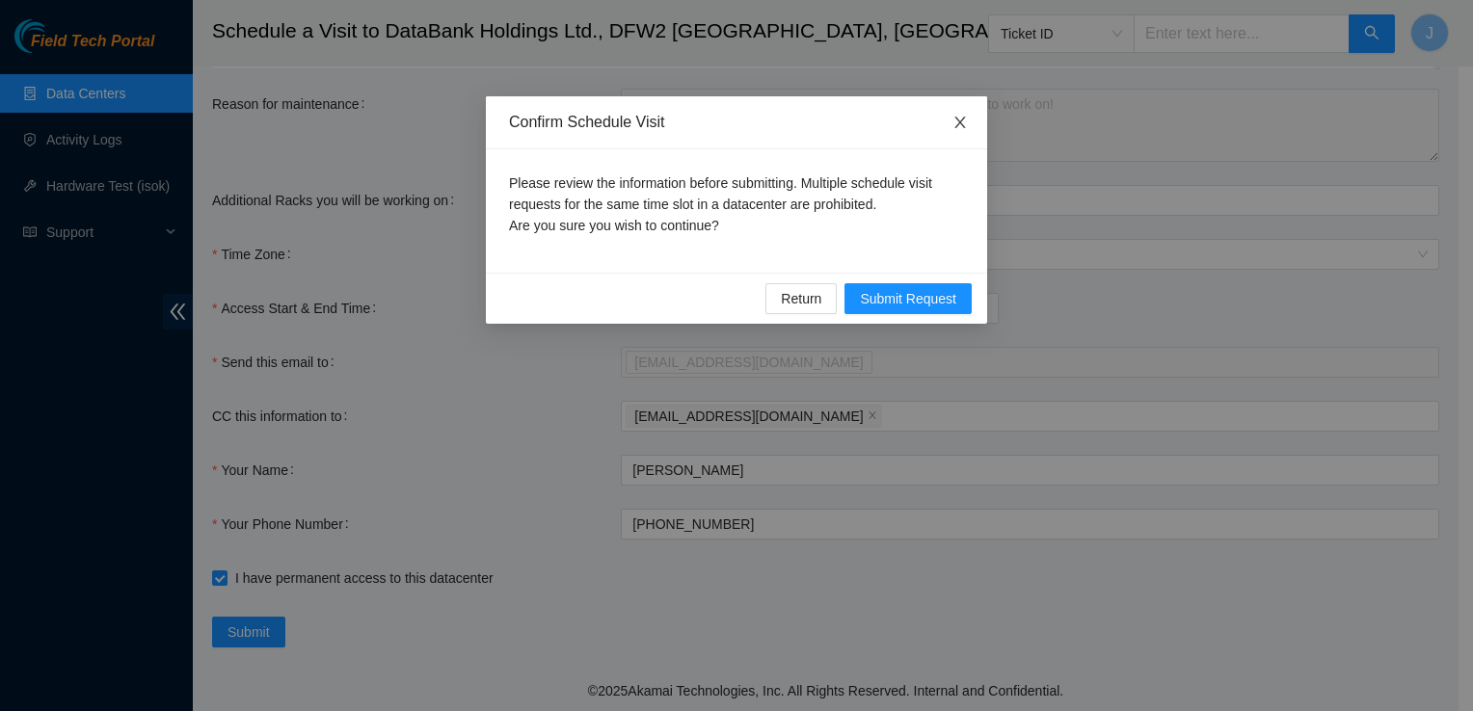
click at [970, 114] on span "Close" at bounding box center [960, 123] width 54 height 54
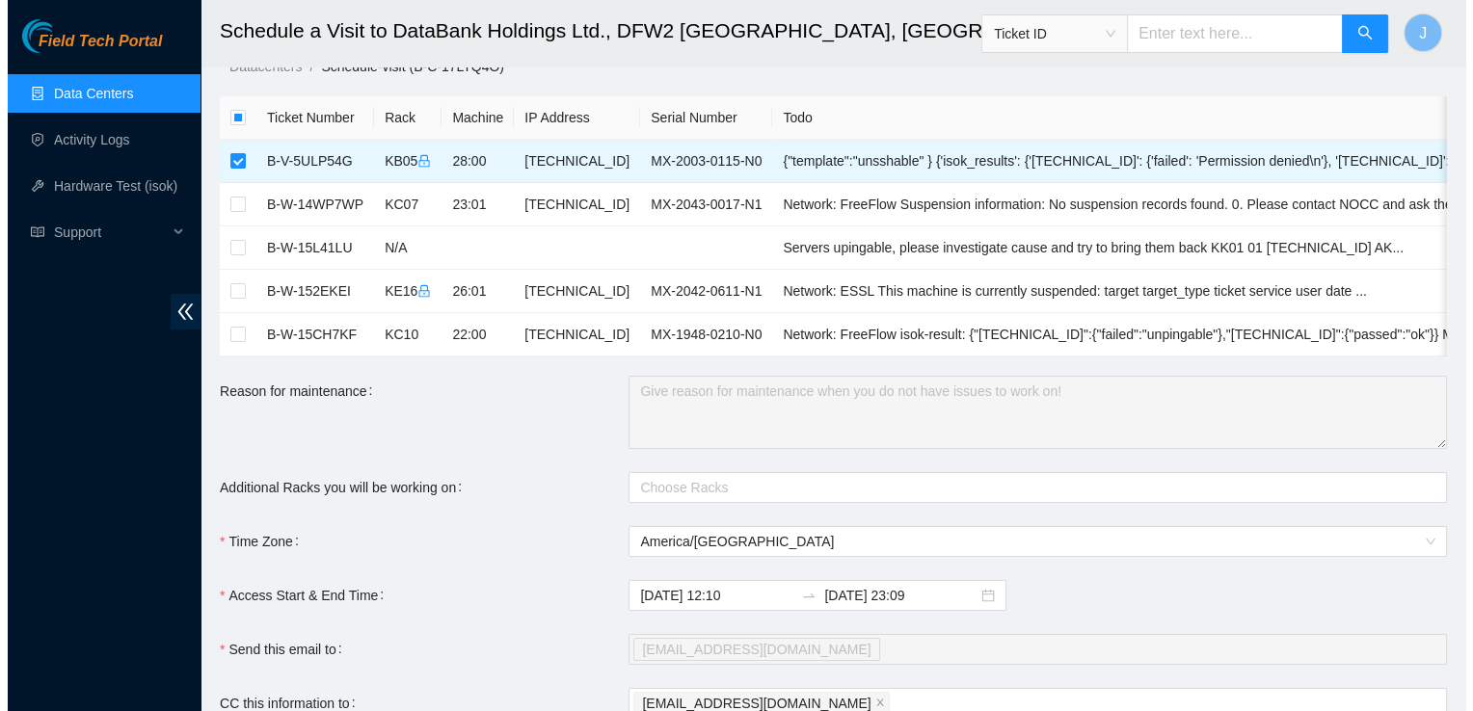
scroll to position [331, 0]
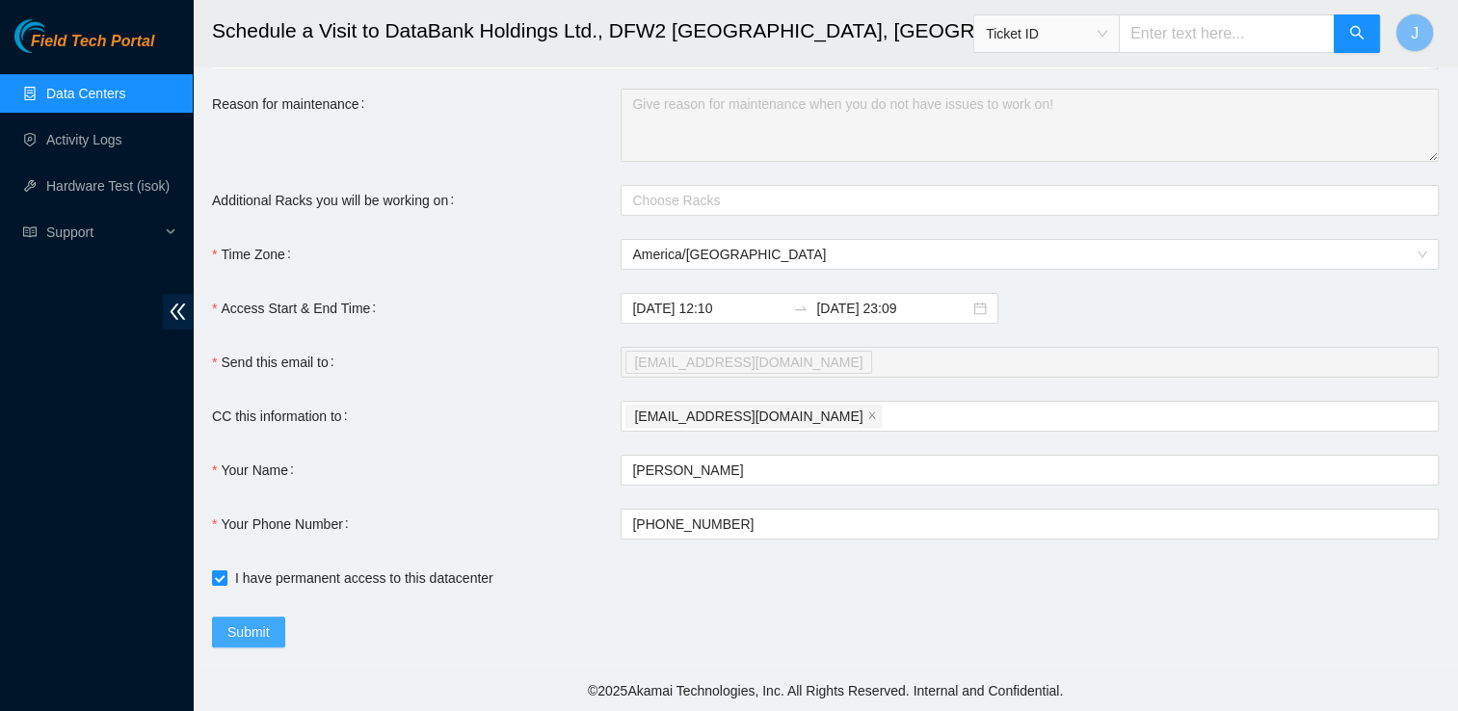
click at [243, 635] on span "Submit" at bounding box center [248, 632] width 42 height 21
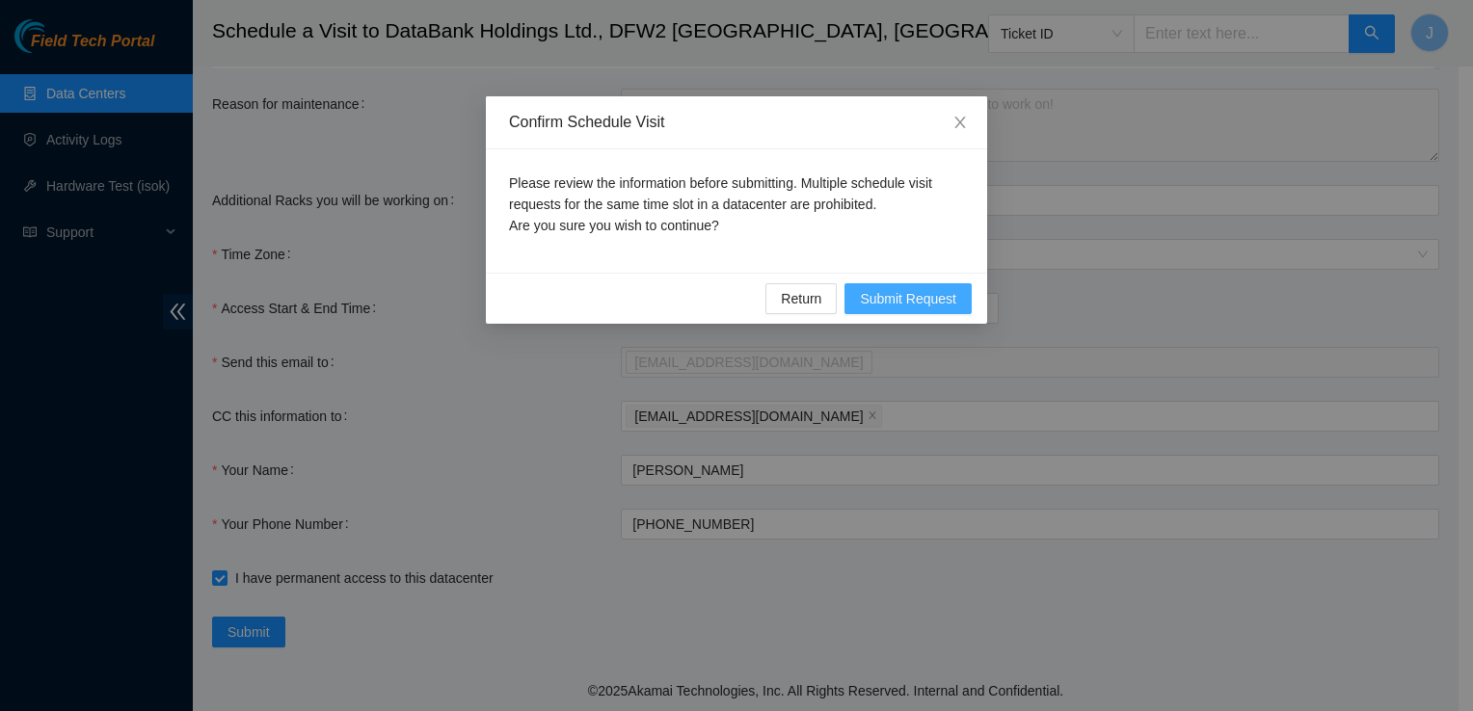
click at [912, 289] on span "Submit Request" at bounding box center [908, 298] width 96 height 21
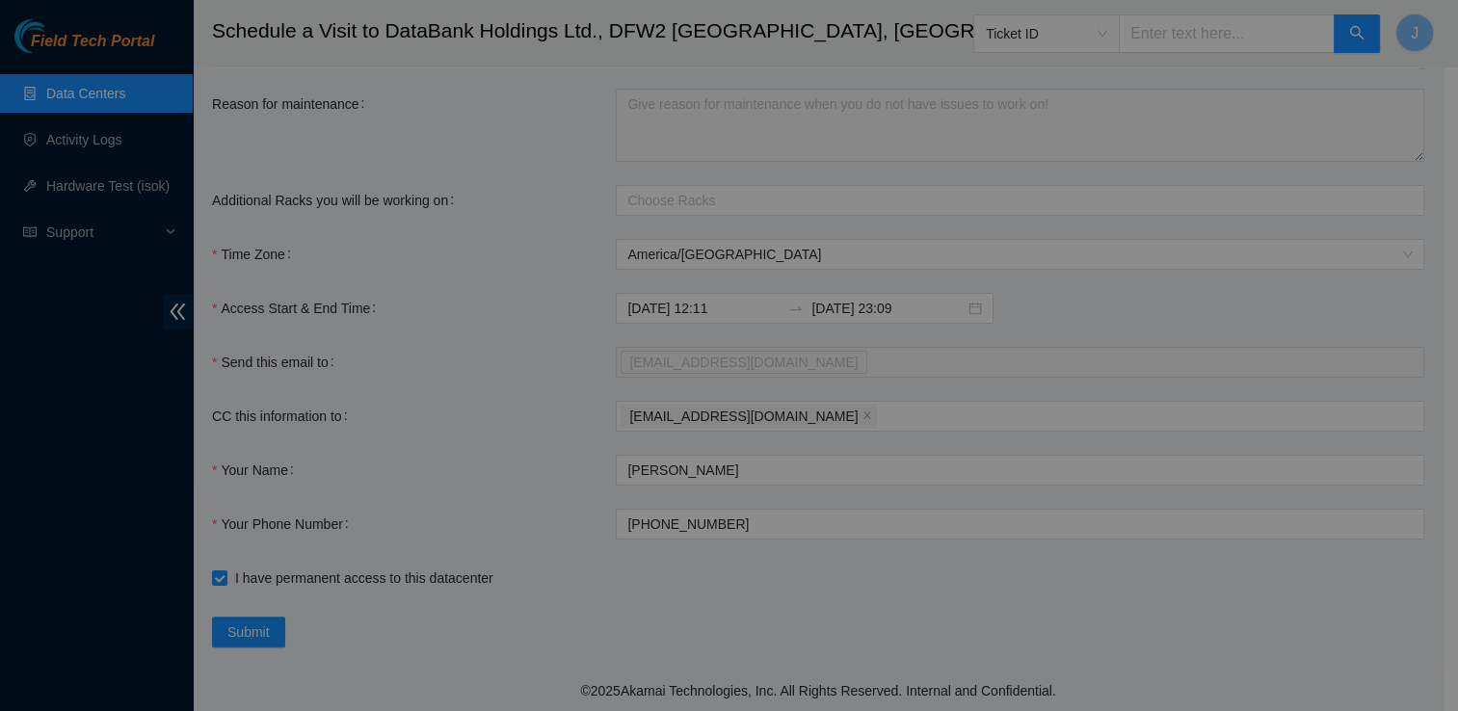
type input "2025-09-09 12:11"
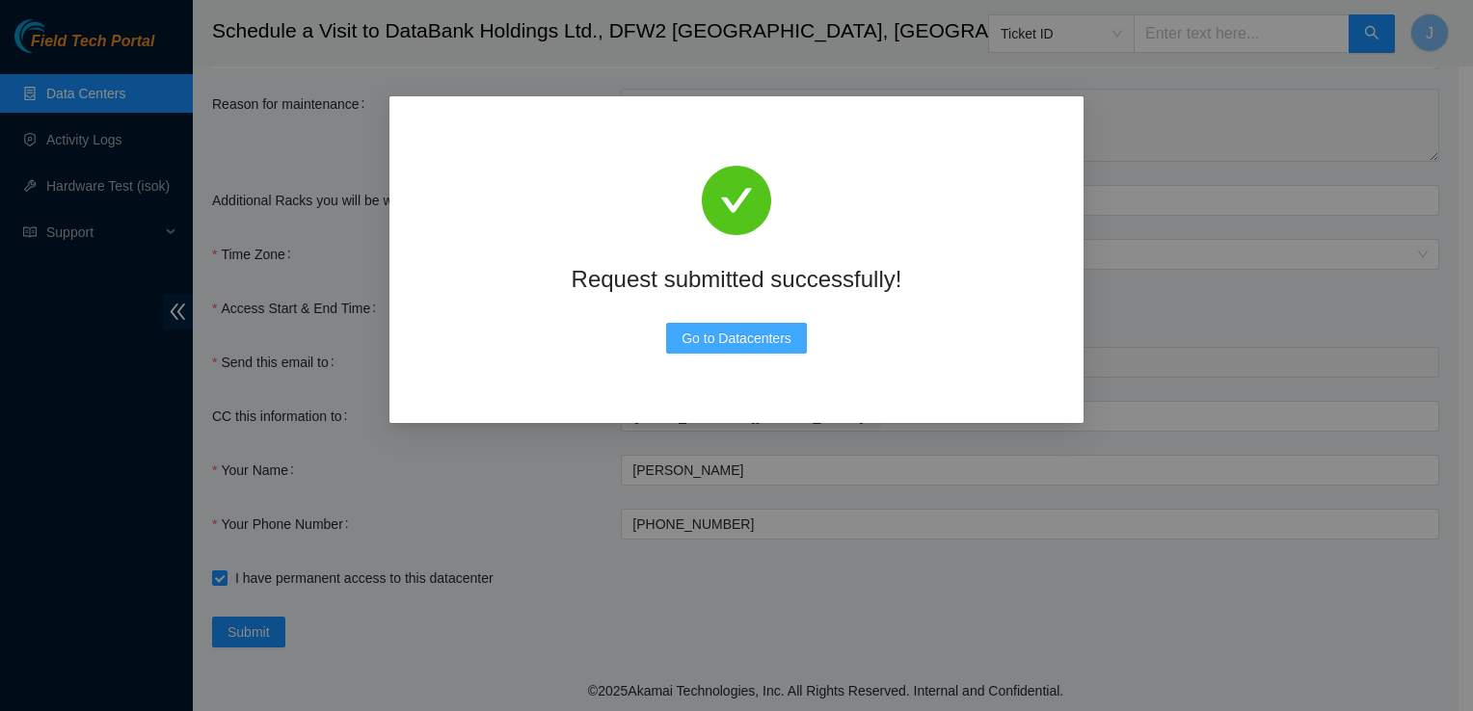
click at [767, 344] on span "Go to Datacenters" at bounding box center [736, 338] width 110 height 21
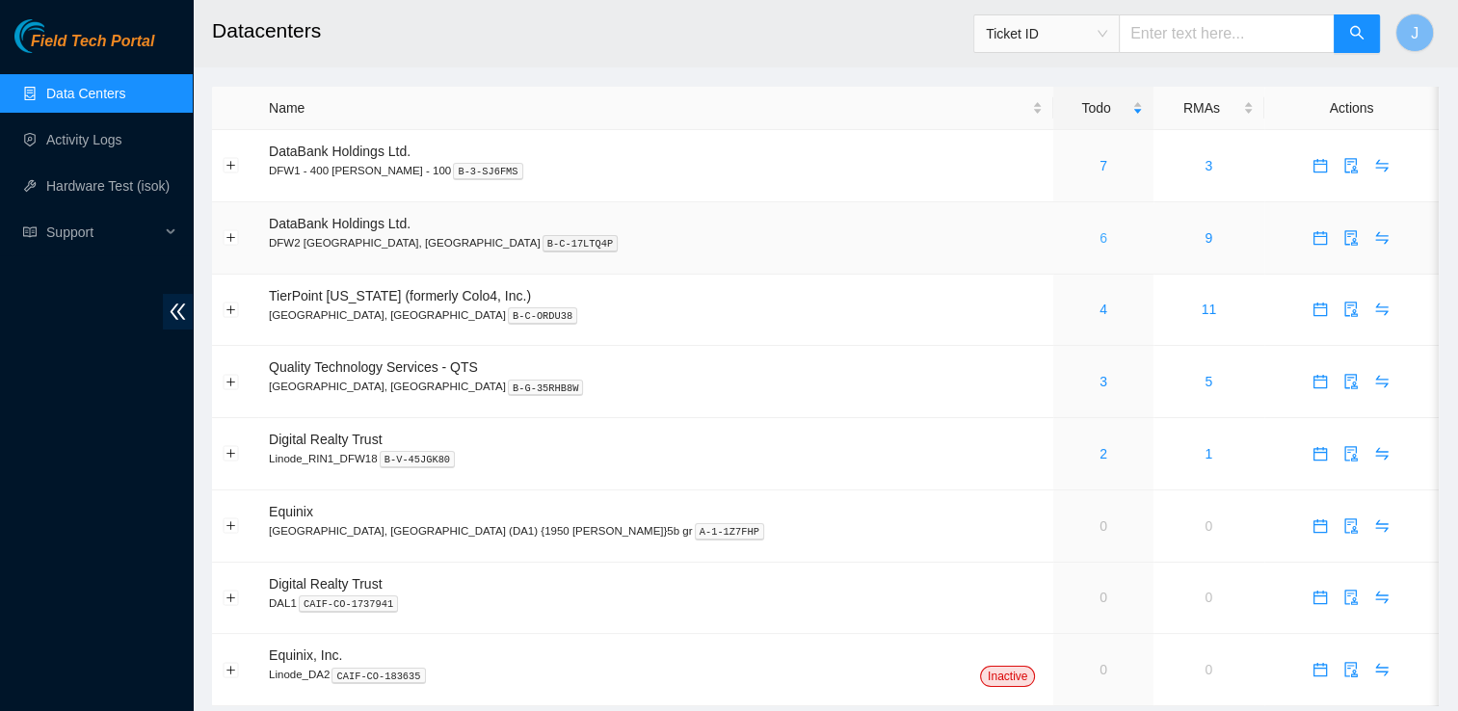
click at [1100, 242] on link "6" at bounding box center [1104, 237] width 8 height 15
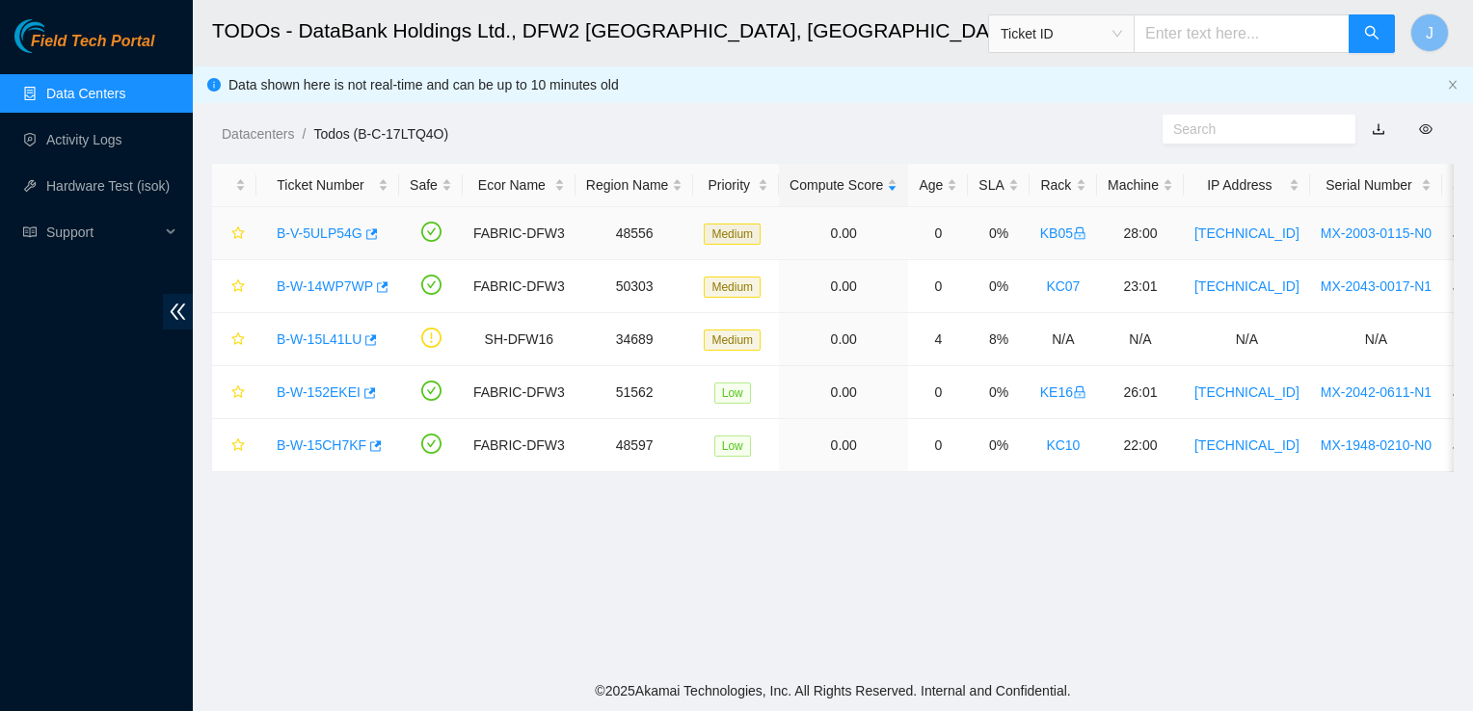
click at [337, 237] on link "B-V-5ULP54G" at bounding box center [320, 233] width 86 height 15
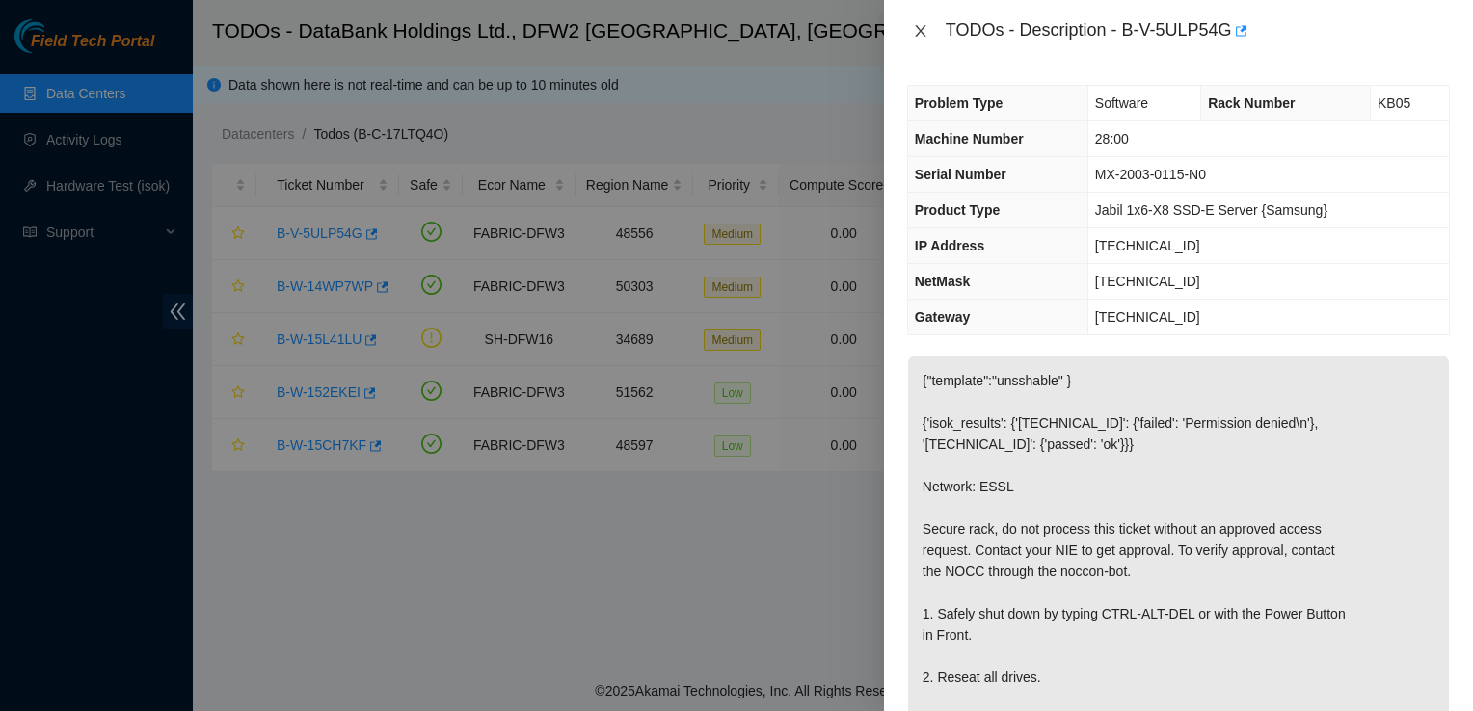
click at [919, 30] on icon "close" at bounding box center [920, 31] width 11 height 12
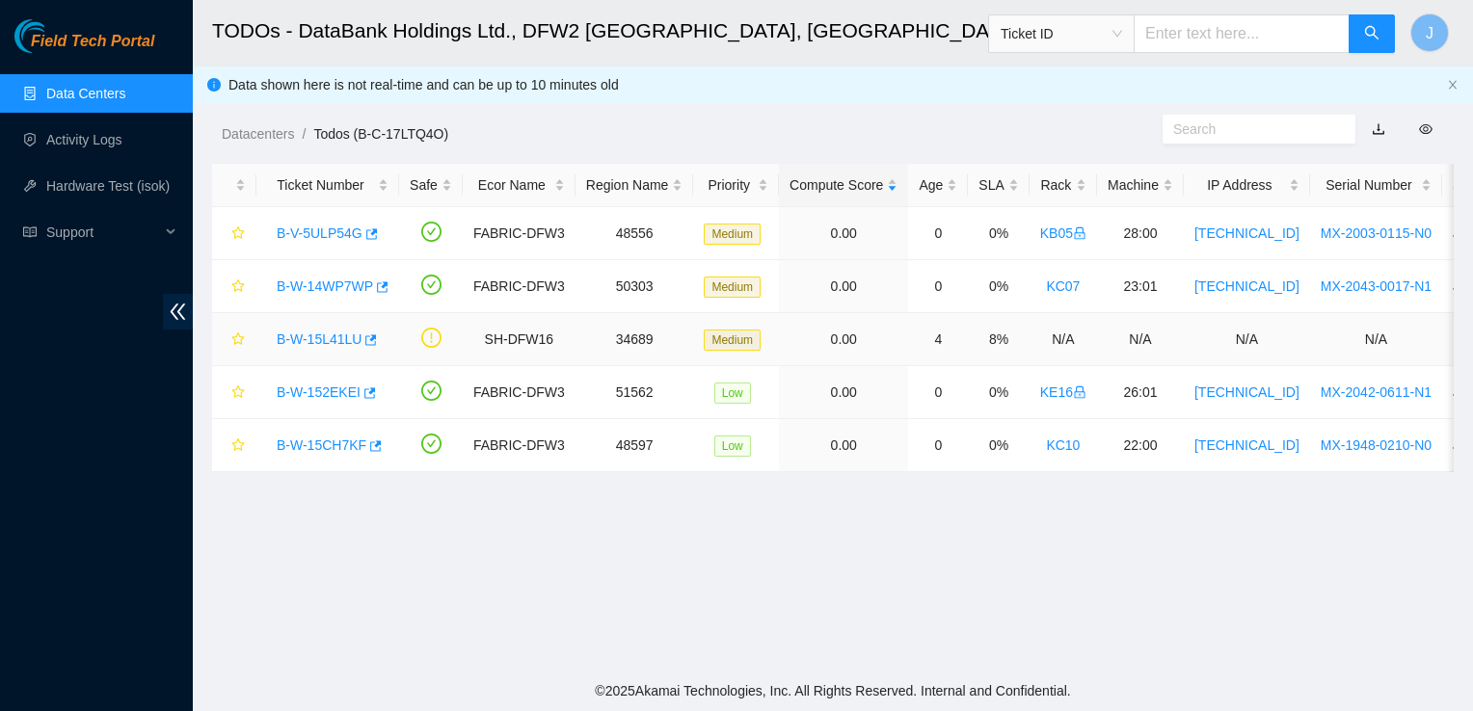
click at [332, 341] on link "B-W-15L41LU" at bounding box center [319, 339] width 85 height 15
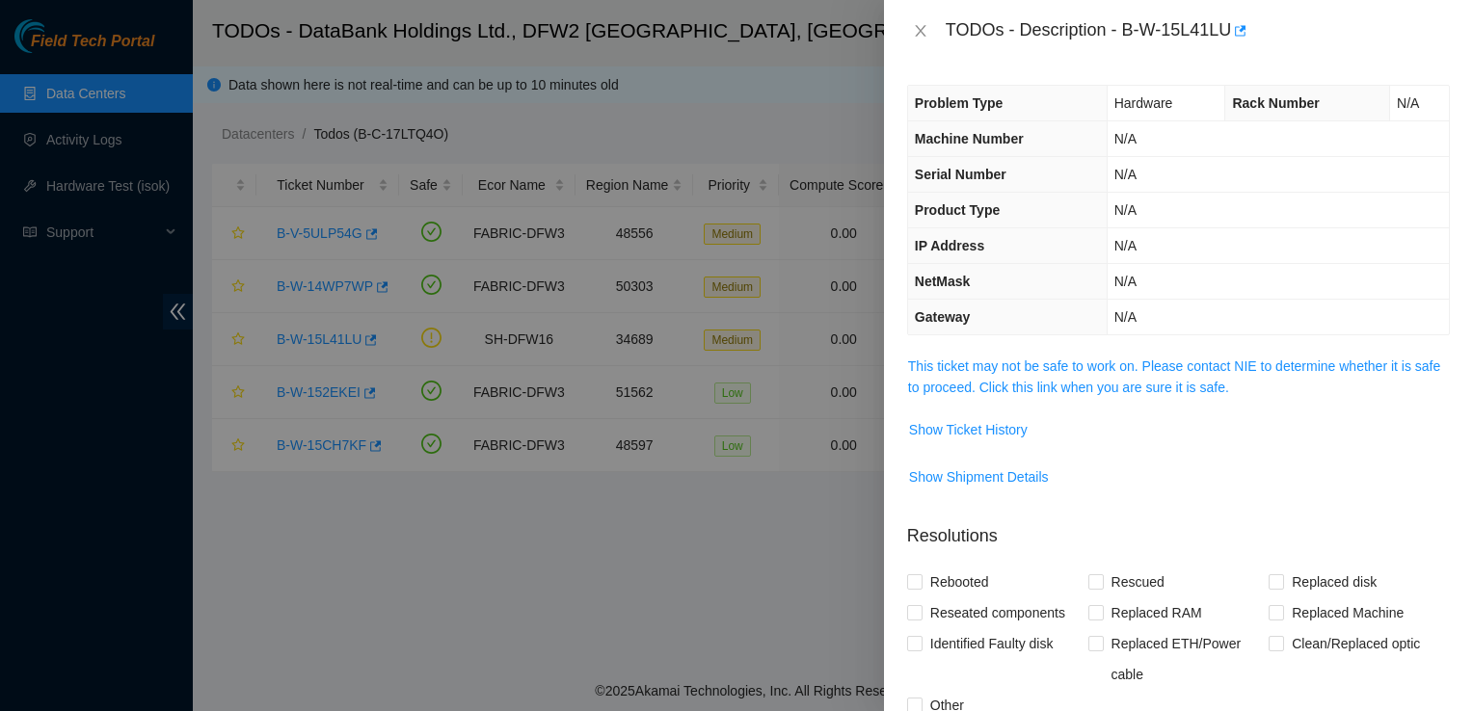
click at [677, 599] on div at bounding box center [736, 355] width 1473 height 711
click at [923, 32] on icon "close" at bounding box center [920, 30] width 15 height 15
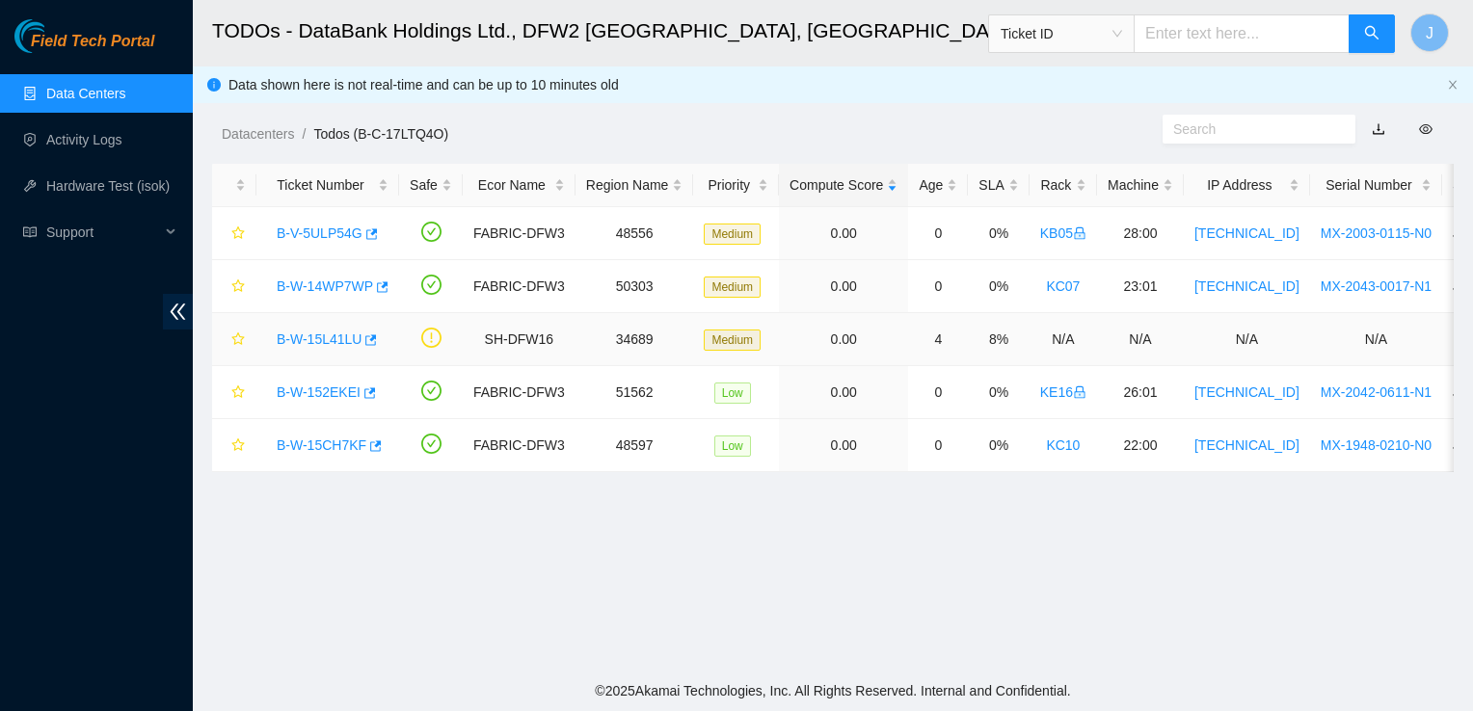
click at [348, 341] on link "B-W-15L41LU" at bounding box center [319, 339] width 85 height 15
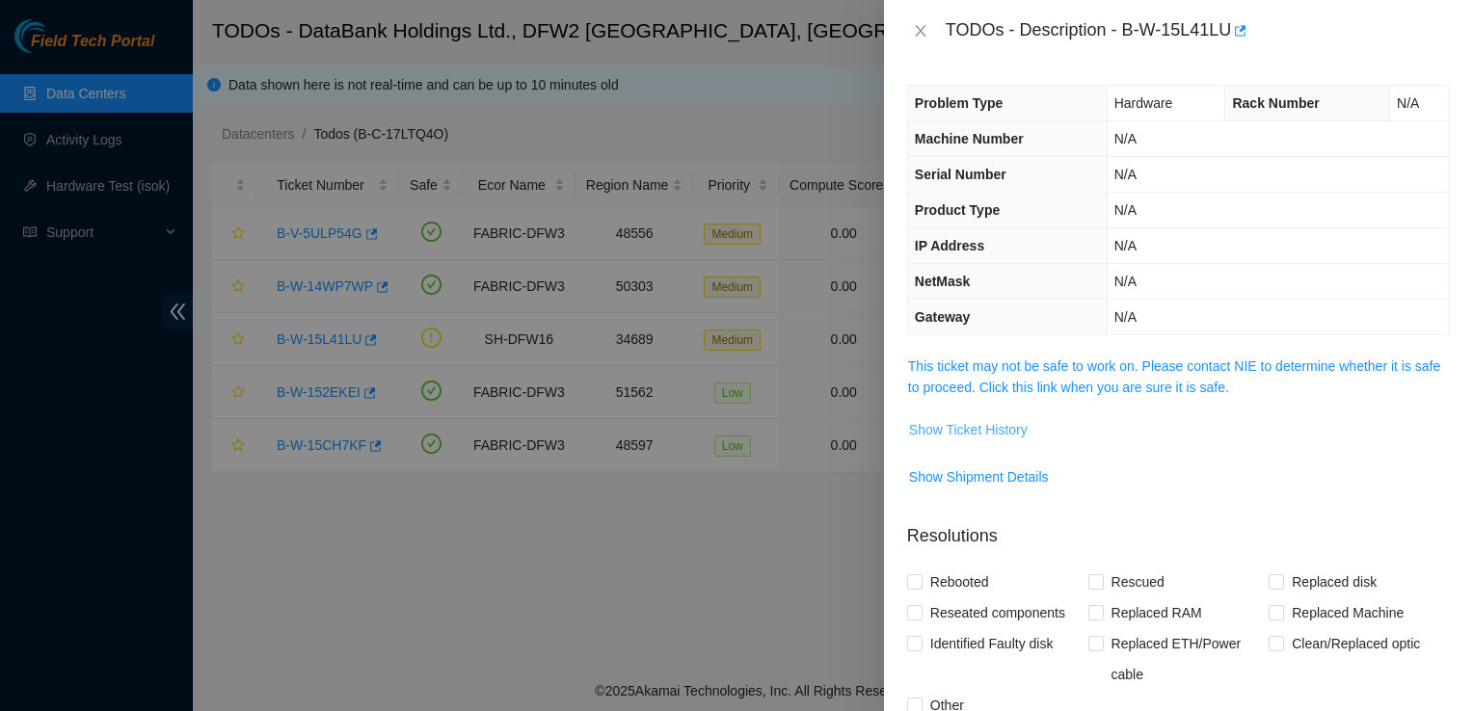
click at [995, 431] on span "Show Ticket History" at bounding box center [968, 429] width 119 height 21
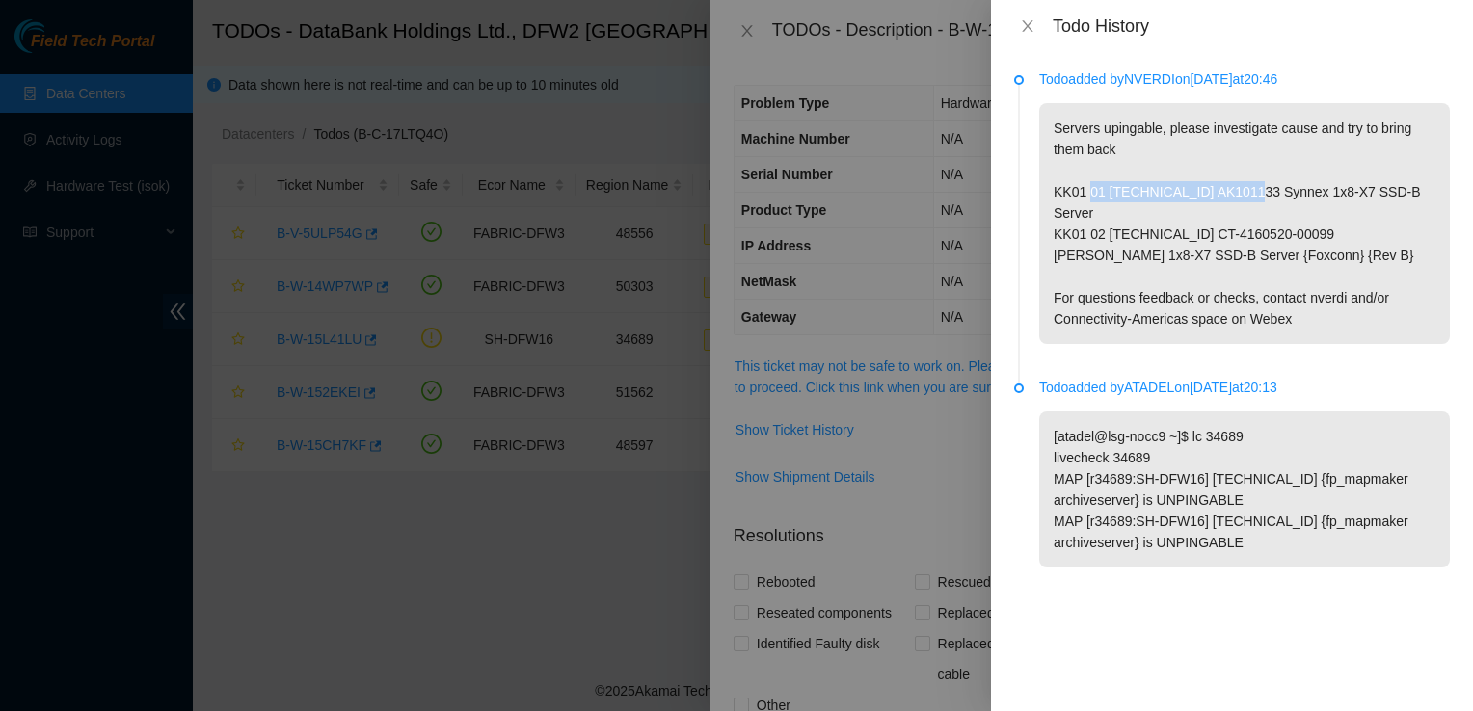
drag, startPoint x: 1087, startPoint y: 191, endPoint x: 1241, endPoint y: 193, distance: 154.2
click at [1241, 193] on p "Servers upingable, please investigate cause and try to bring them back KK01 01 …" at bounding box center [1244, 223] width 411 height 241
copy p "01 104.85.174.4 AK101133"
drag, startPoint x: 1089, startPoint y: 218, endPoint x: 1293, endPoint y: 207, distance: 204.6
click at [1293, 207] on p "Servers upingable, please investigate cause and try to bring them back KK01 01 …" at bounding box center [1244, 223] width 411 height 241
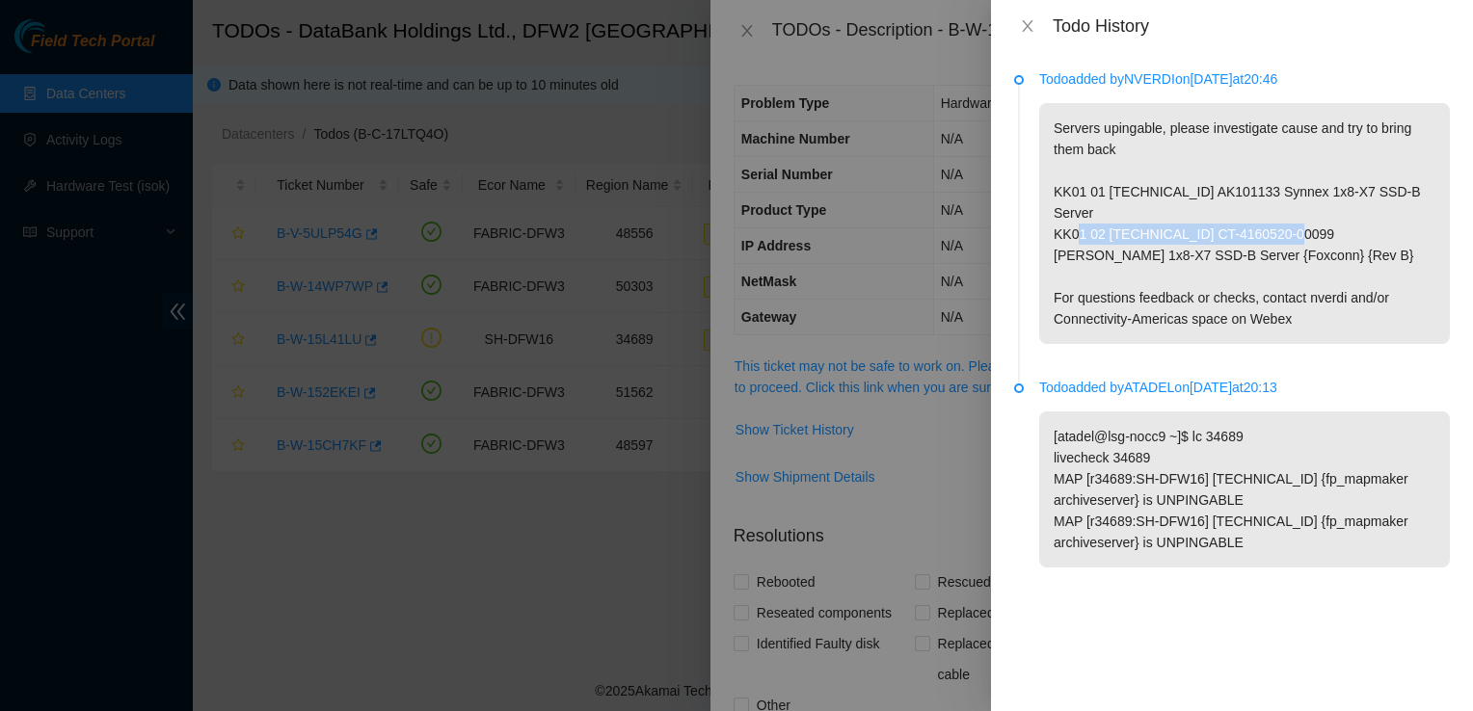
copy p "02 104.85.174.5 CT-4160520-00099"
click at [1033, 25] on icon "close" at bounding box center [1027, 25] width 15 height 15
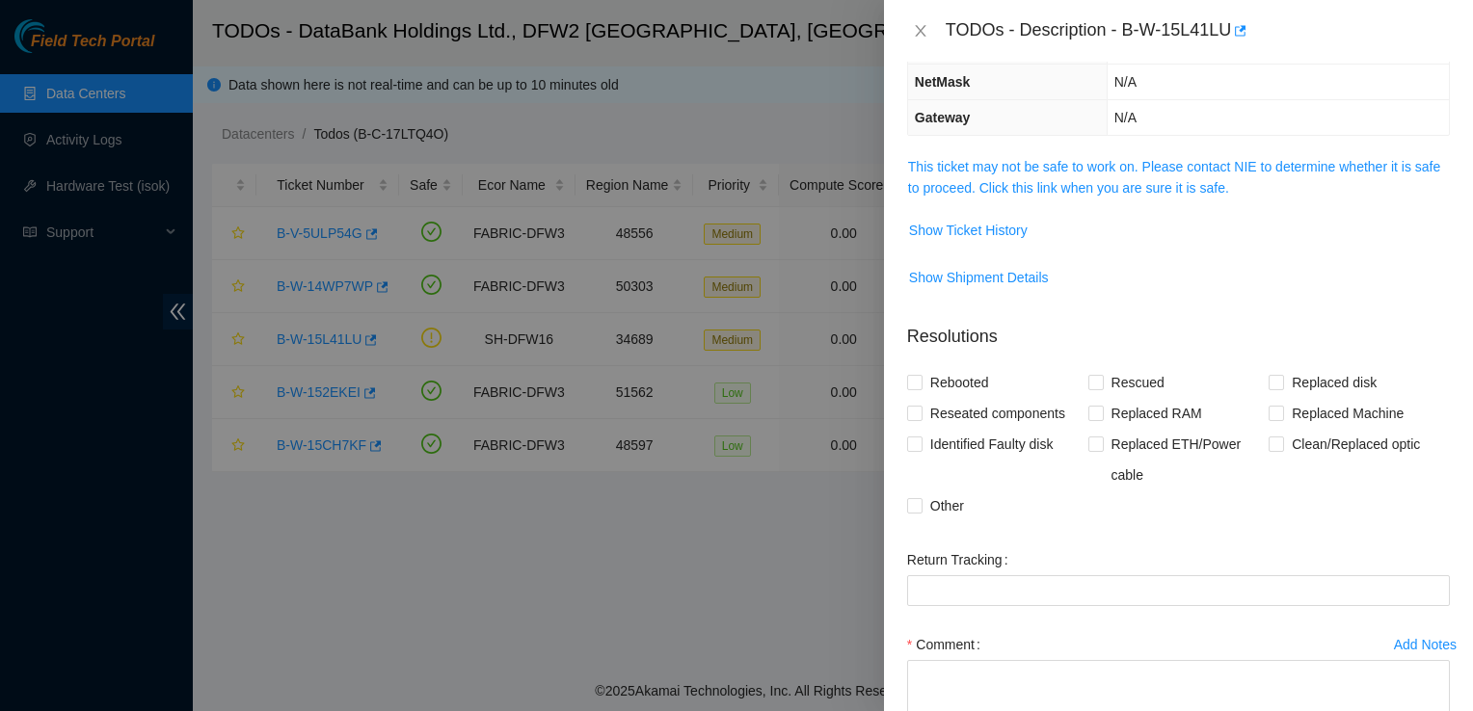
scroll to position [210, 0]
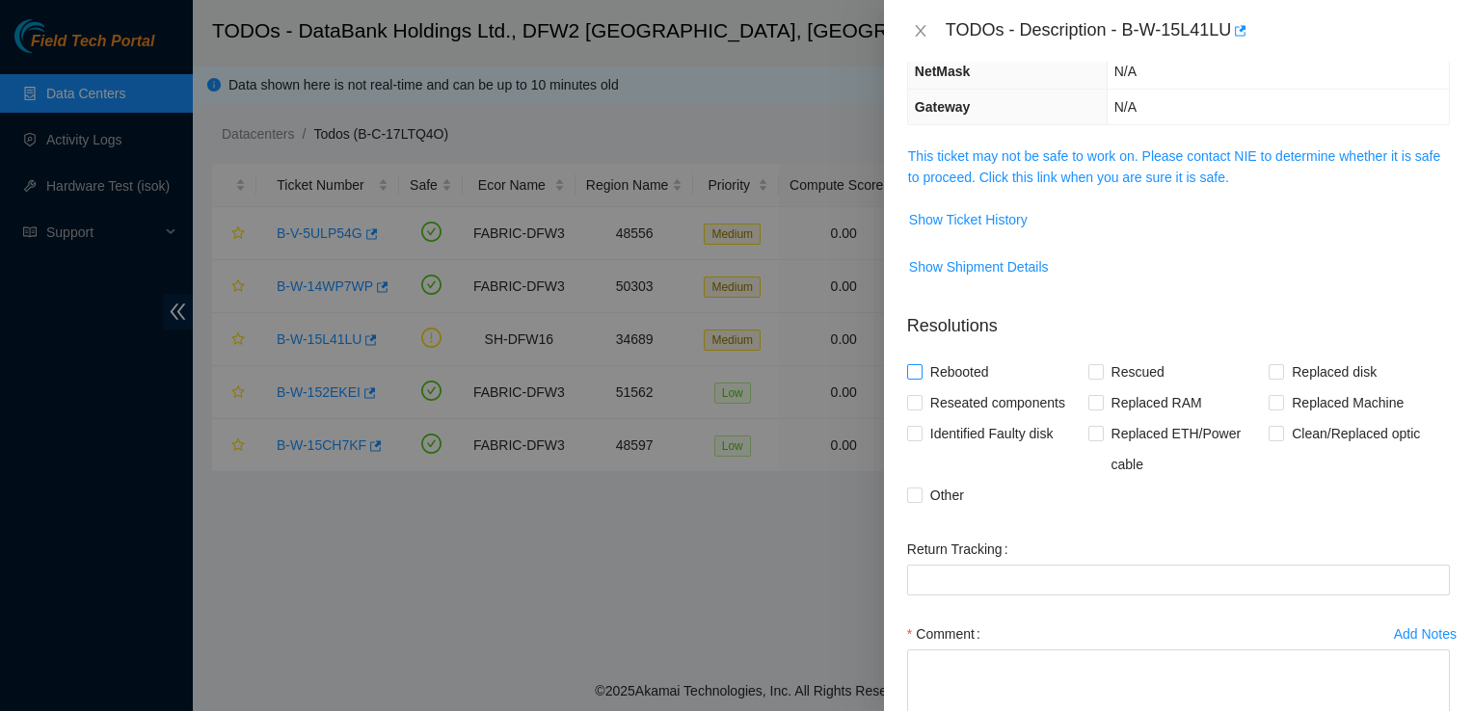
click at [964, 377] on span "Rebooted" at bounding box center [959, 372] width 74 height 31
click at [920, 377] on input "Rebooted" at bounding box center [913, 370] width 13 height 13
checkbox input "true"
click at [964, 397] on span "Reseated components" at bounding box center [997, 402] width 150 height 31
click at [920, 397] on input "Reseated components" at bounding box center [913, 401] width 13 height 13
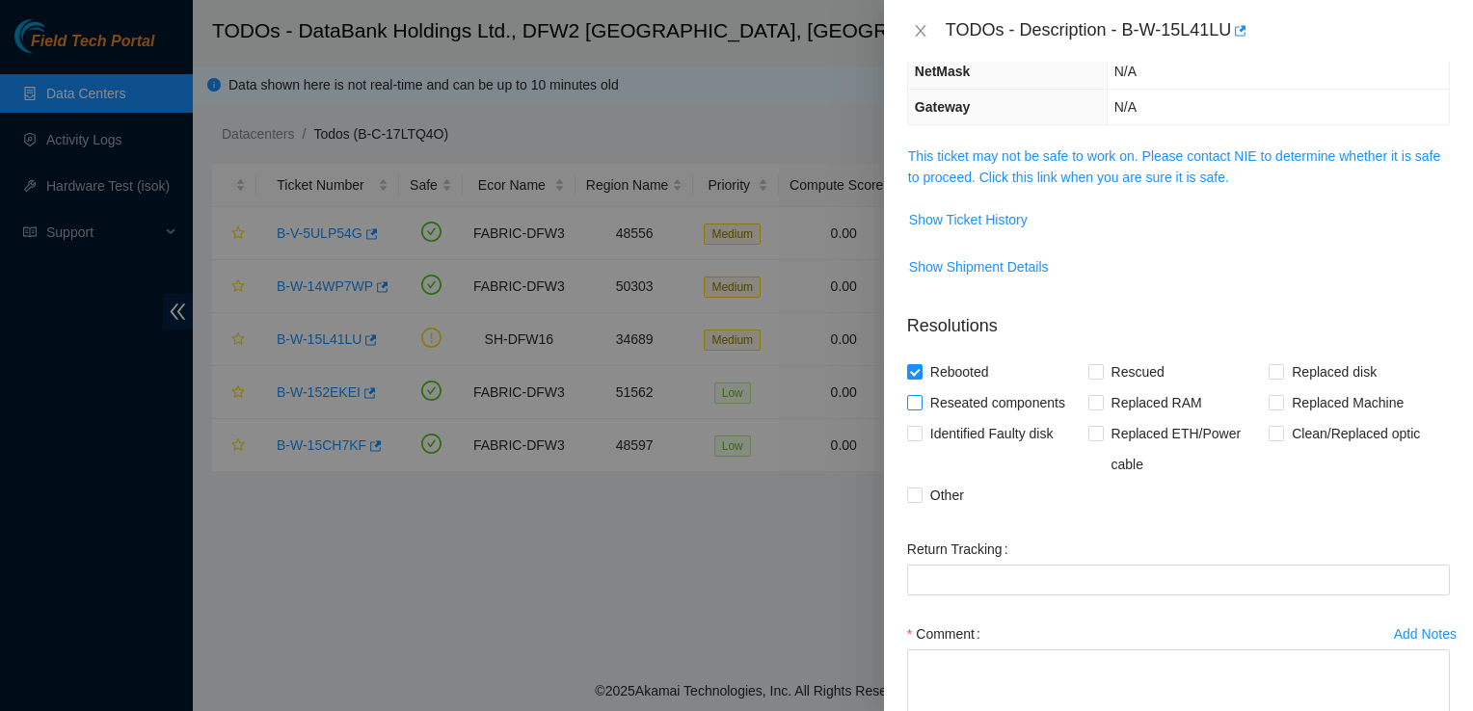
checkbox input "true"
click at [1110, 376] on span "Rescued" at bounding box center [1137, 372] width 68 height 31
click at [1102, 376] on input "Rescued" at bounding box center [1094, 370] width 13 height 13
checkbox input "true"
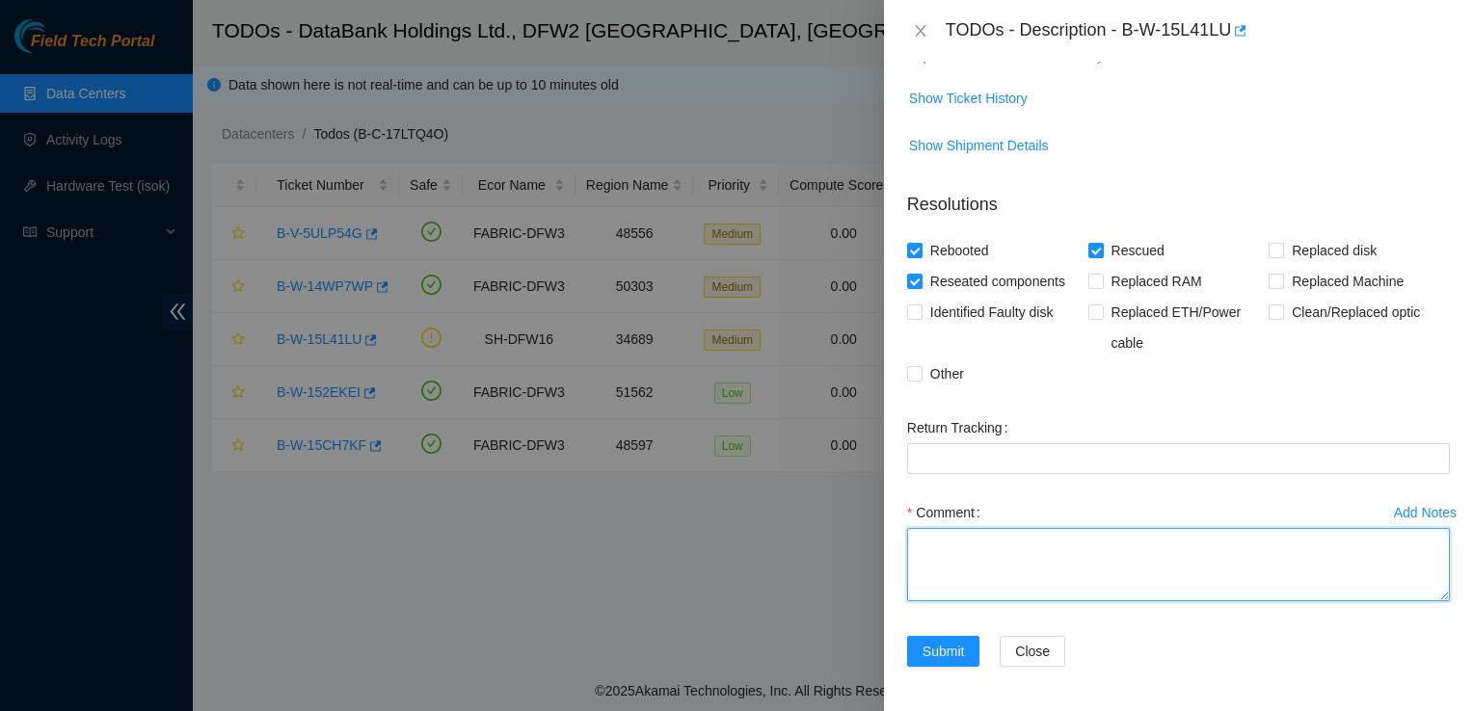
click at [988, 553] on textarea "Comment" at bounding box center [1178, 564] width 543 height 73
paste textarea "Drove to DBR, and started working on KK01 01 104.85.174.4 AK101133 Synnex 1x8-X…"
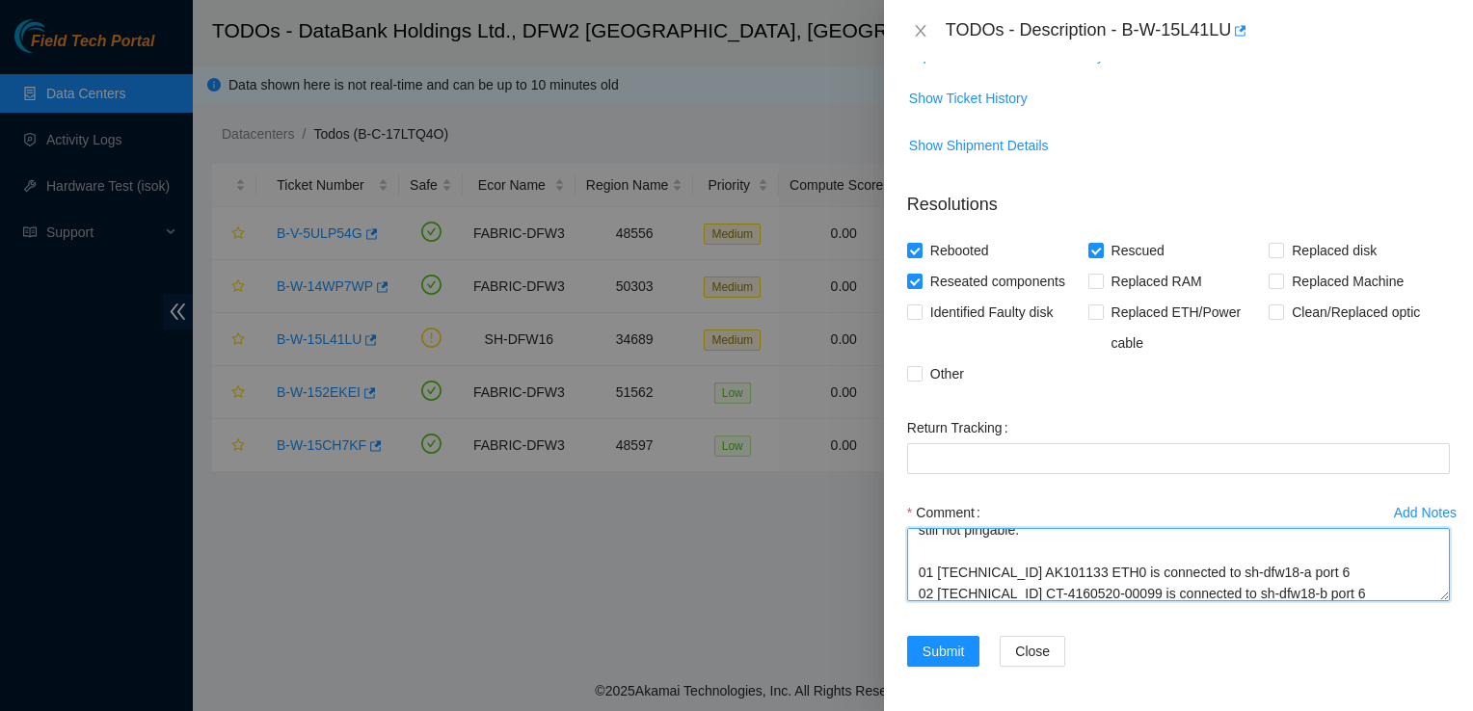
scroll to position [212, 0]
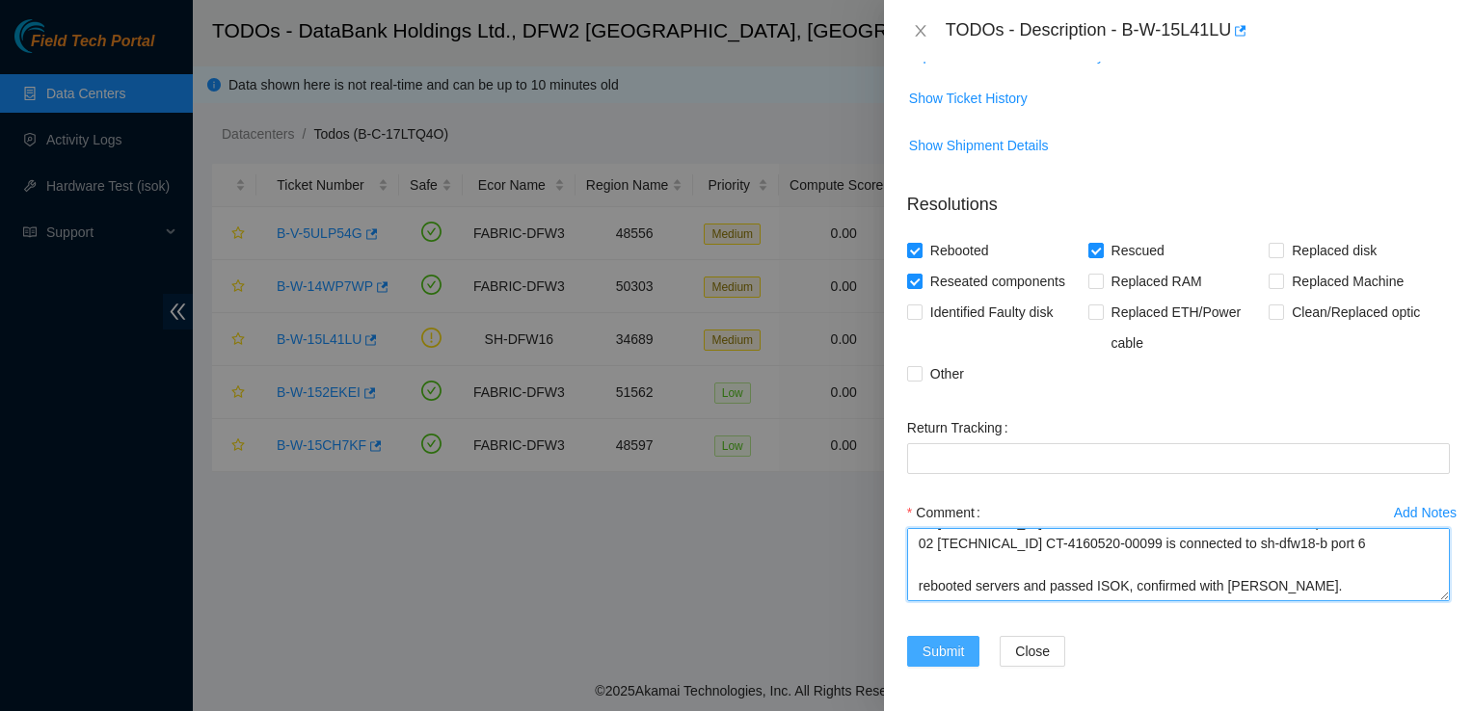
type textarea "Drove to DBR, and started working on KK01 01 104.85.174.4 AK101133 Synnex 1x8-X…"
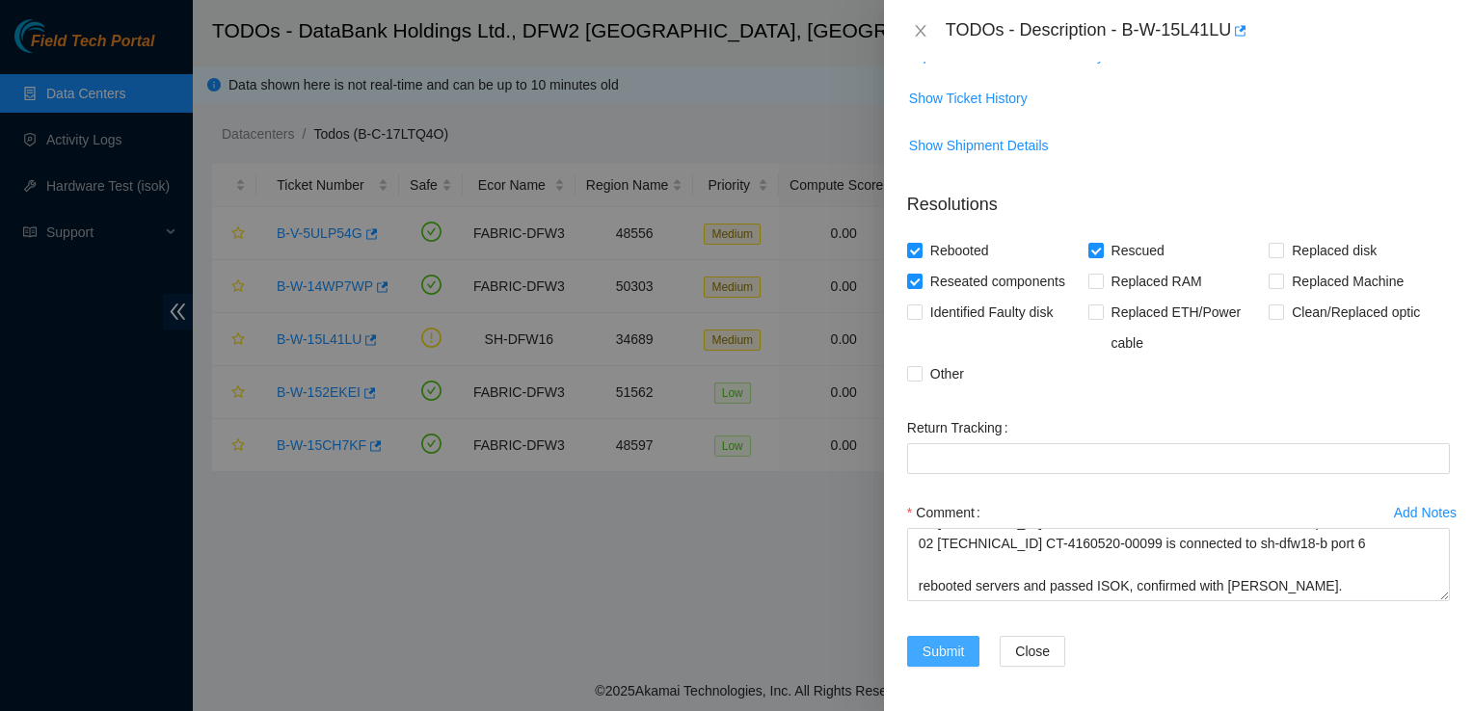
click at [944, 655] on span "Submit" at bounding box center [943, 651] width 42 height 21
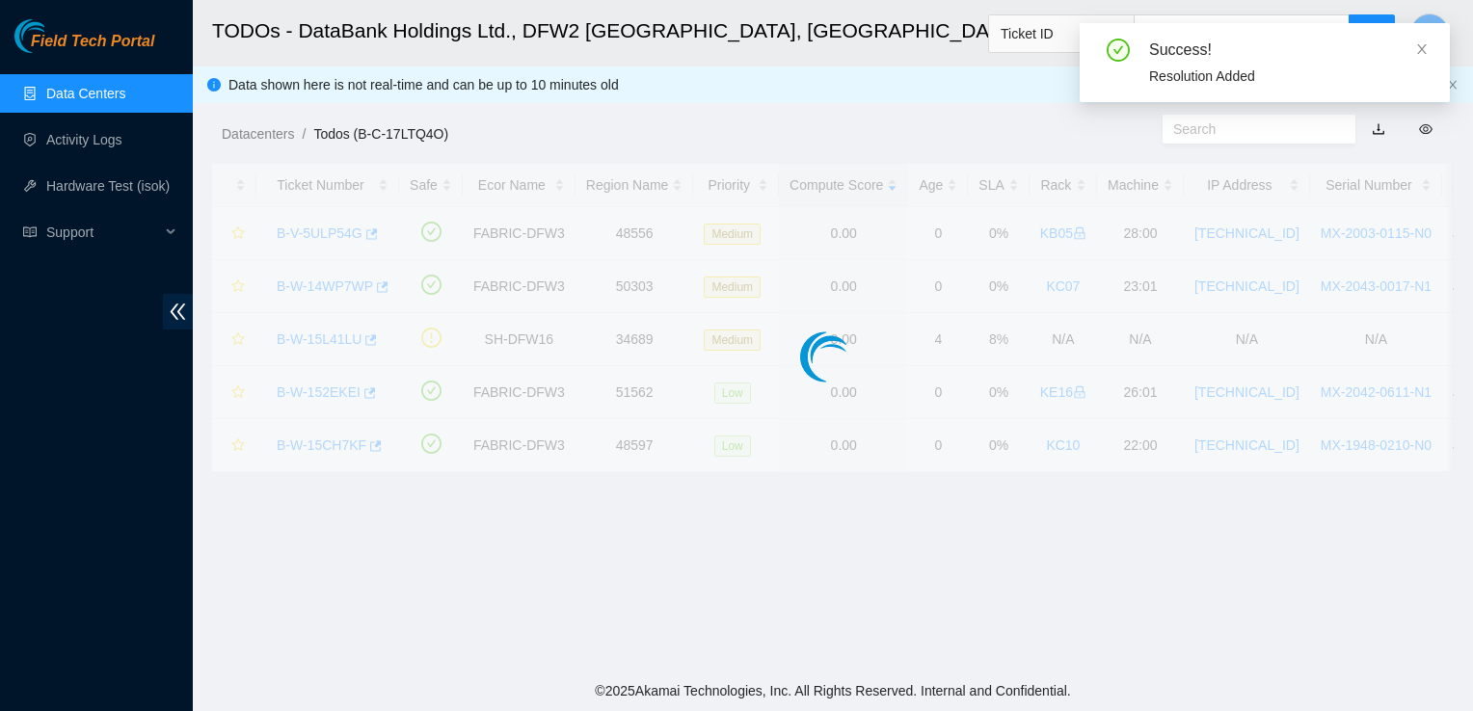
scroll to position [395, 0]
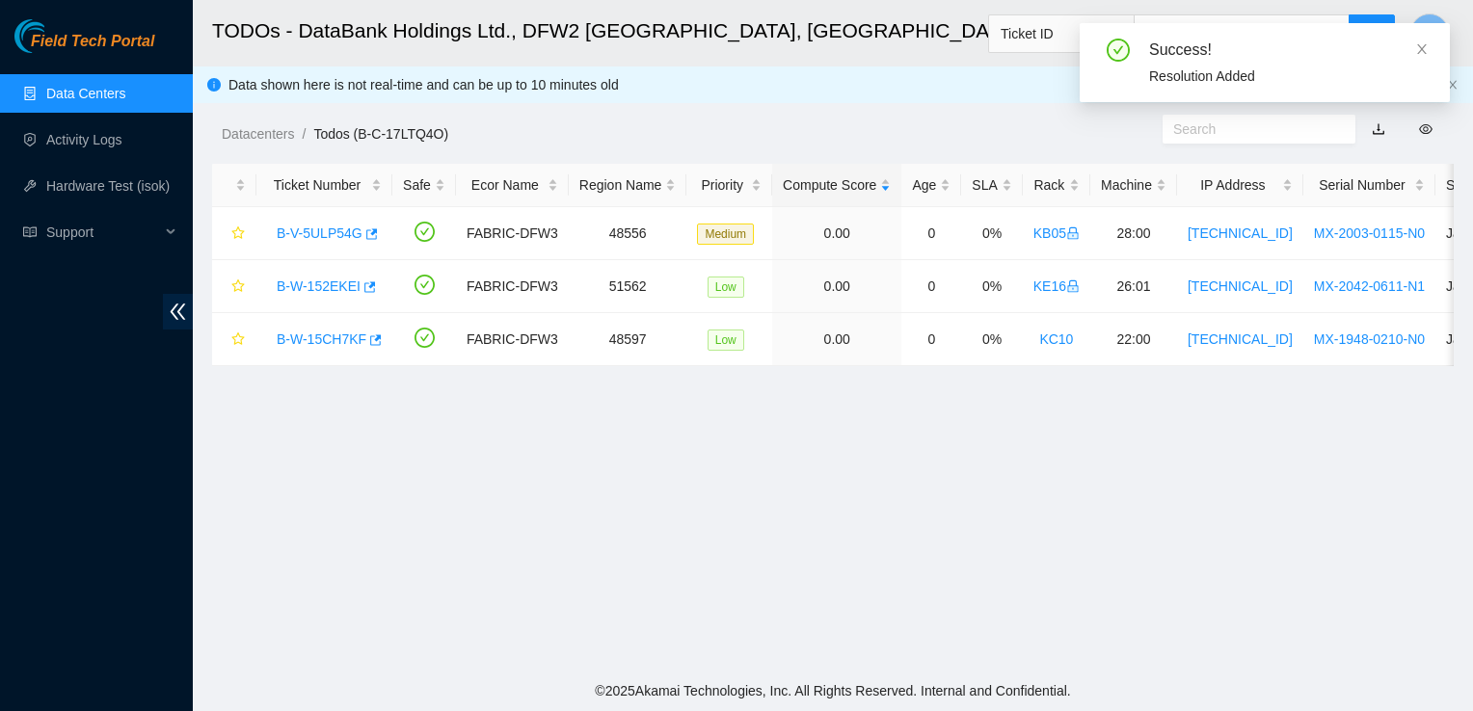
click at [896, 458] on main "TODOs - DataBank Holdings Ltd., DFW2 Richardson, TX Ticket ID J Data shown here…" at bounding box center [833, 335] width 1280 height 671
click at [1423, 48] on icon "close" at bounding box center [1421, 48] width 13 height 13
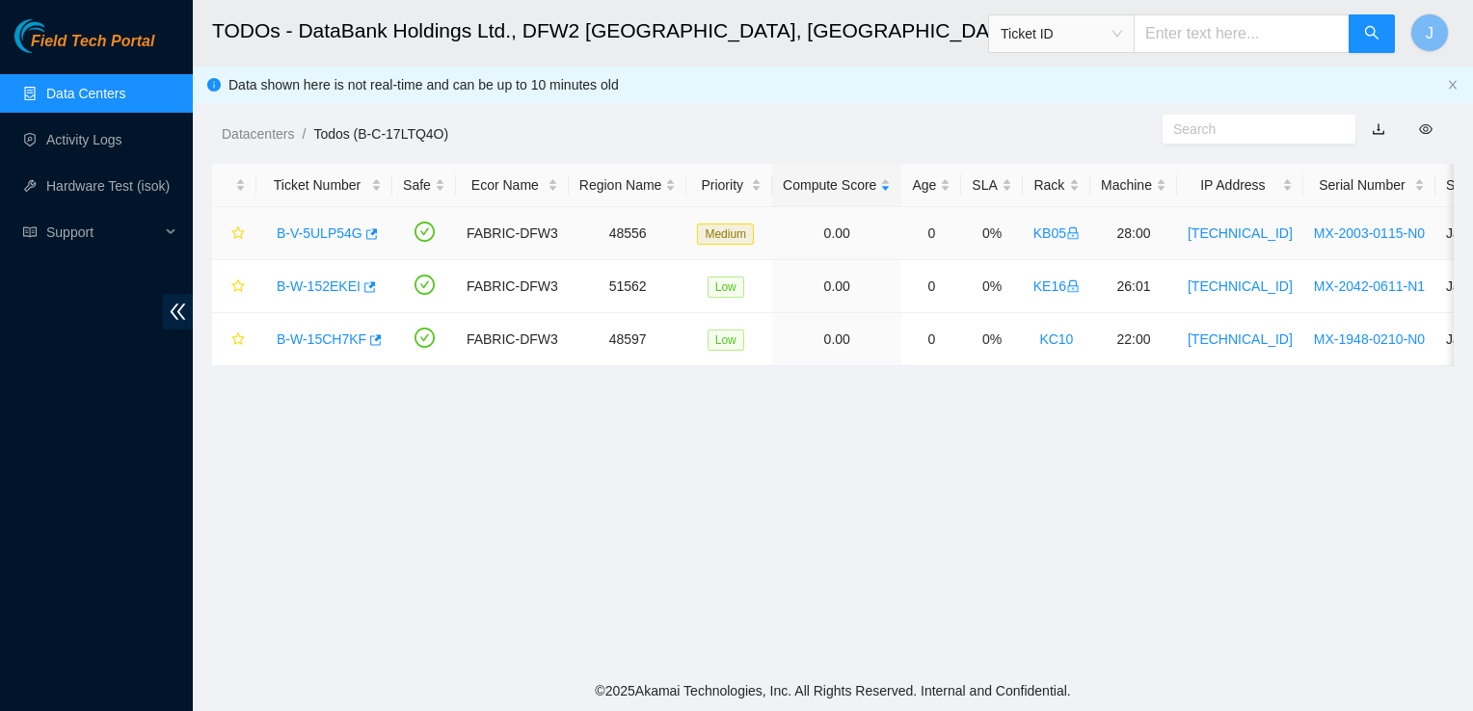
click at [329, 230] on link "B-V-5ULP54G" at bounding box center [320, 233] width 86 height 15
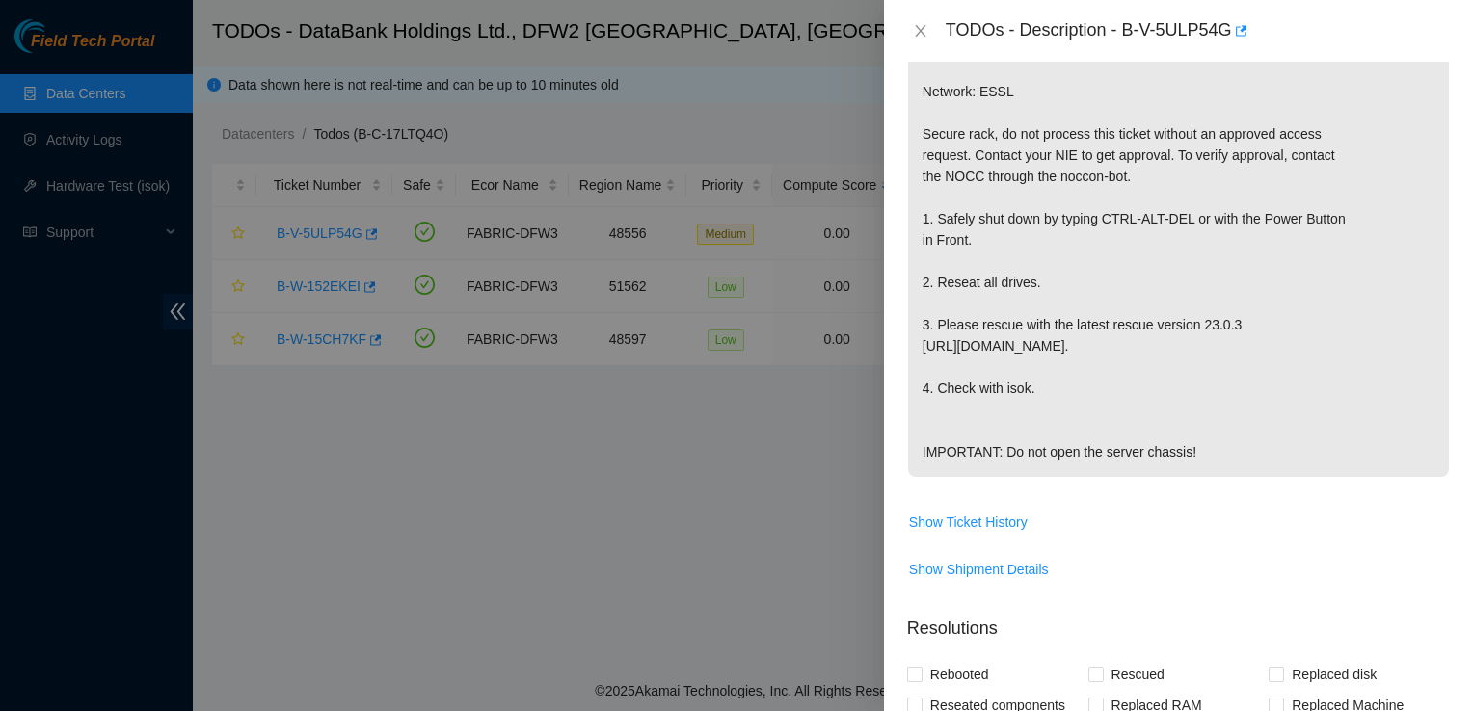
scroll to position [332, 0]
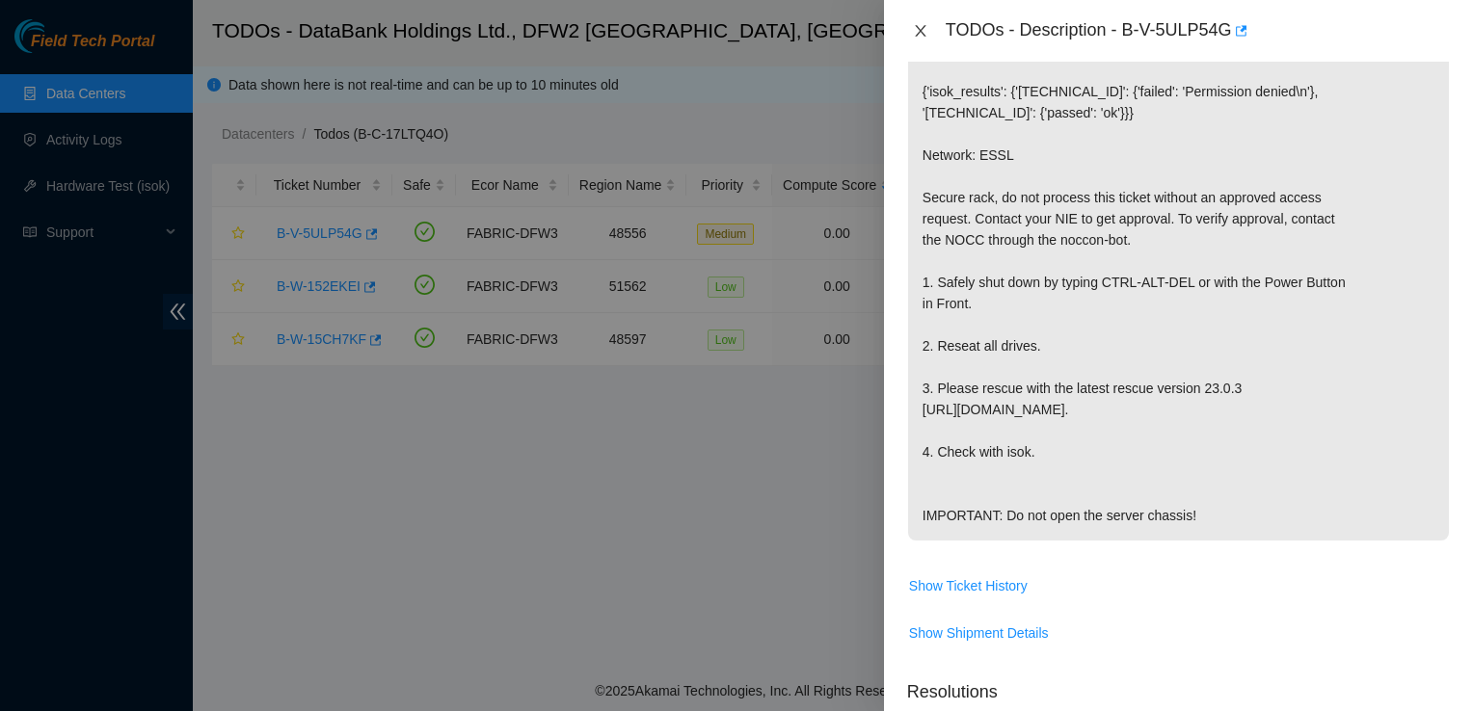
click at [921, 29] on icon "close" at bounding box center [920, 31] width 11 height 12
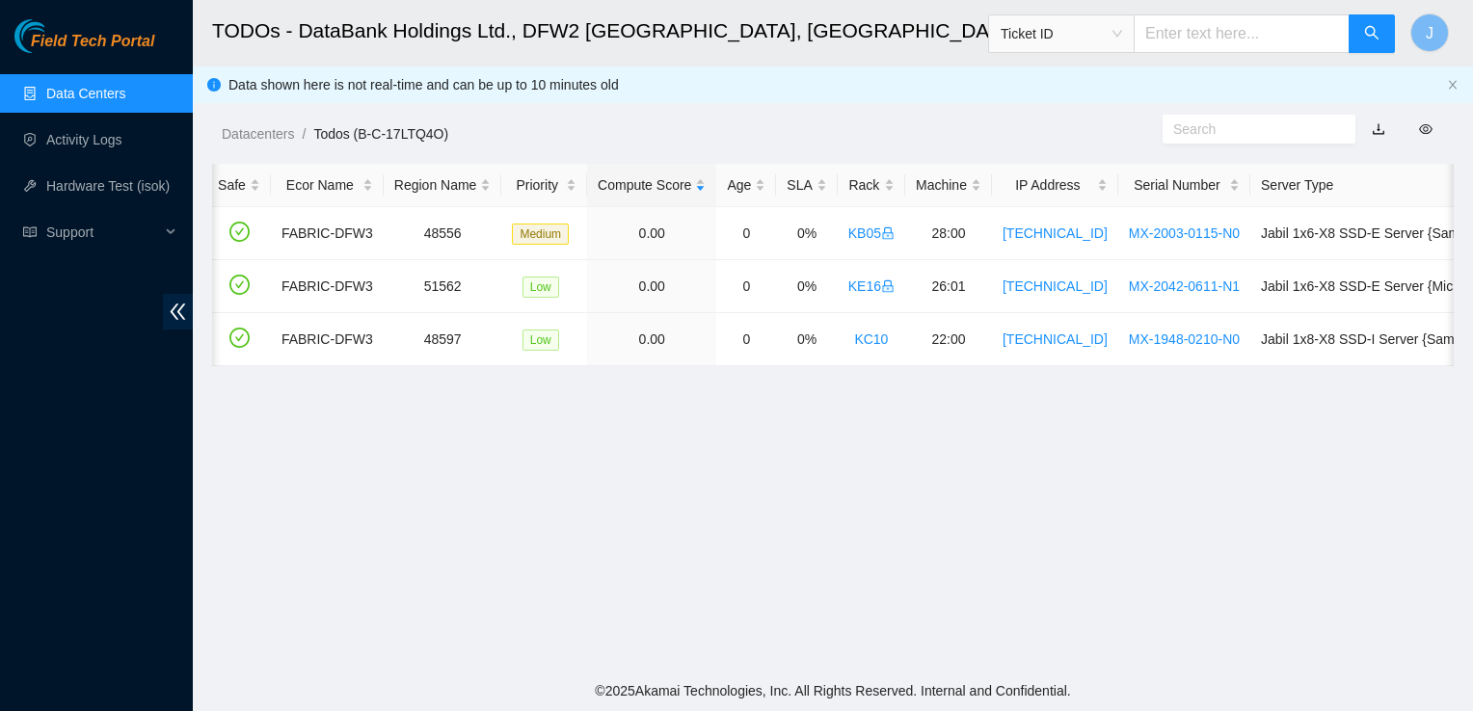
scroll to position [0, 0]
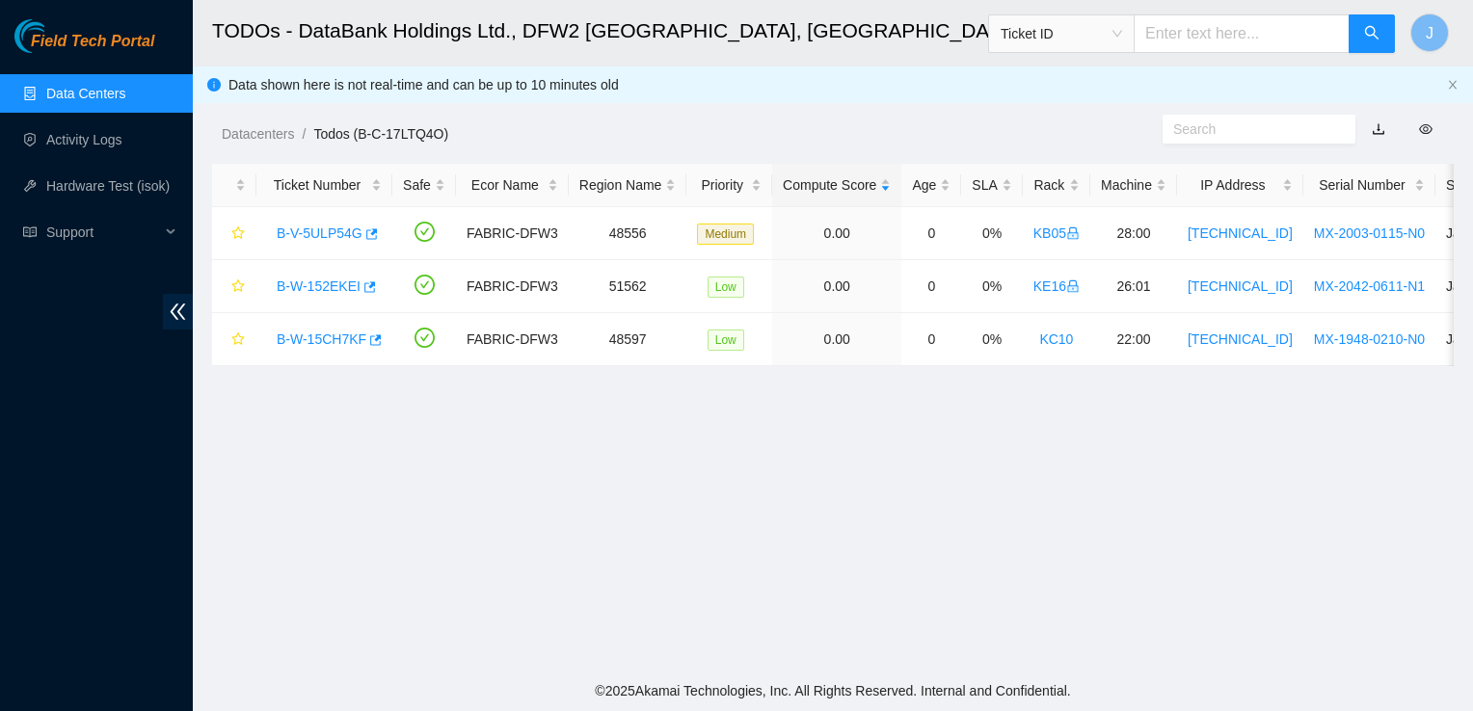
click at [327, 345] on link "B-W-15CH7KF" at bounding box center [322, 339] width 90 height 15
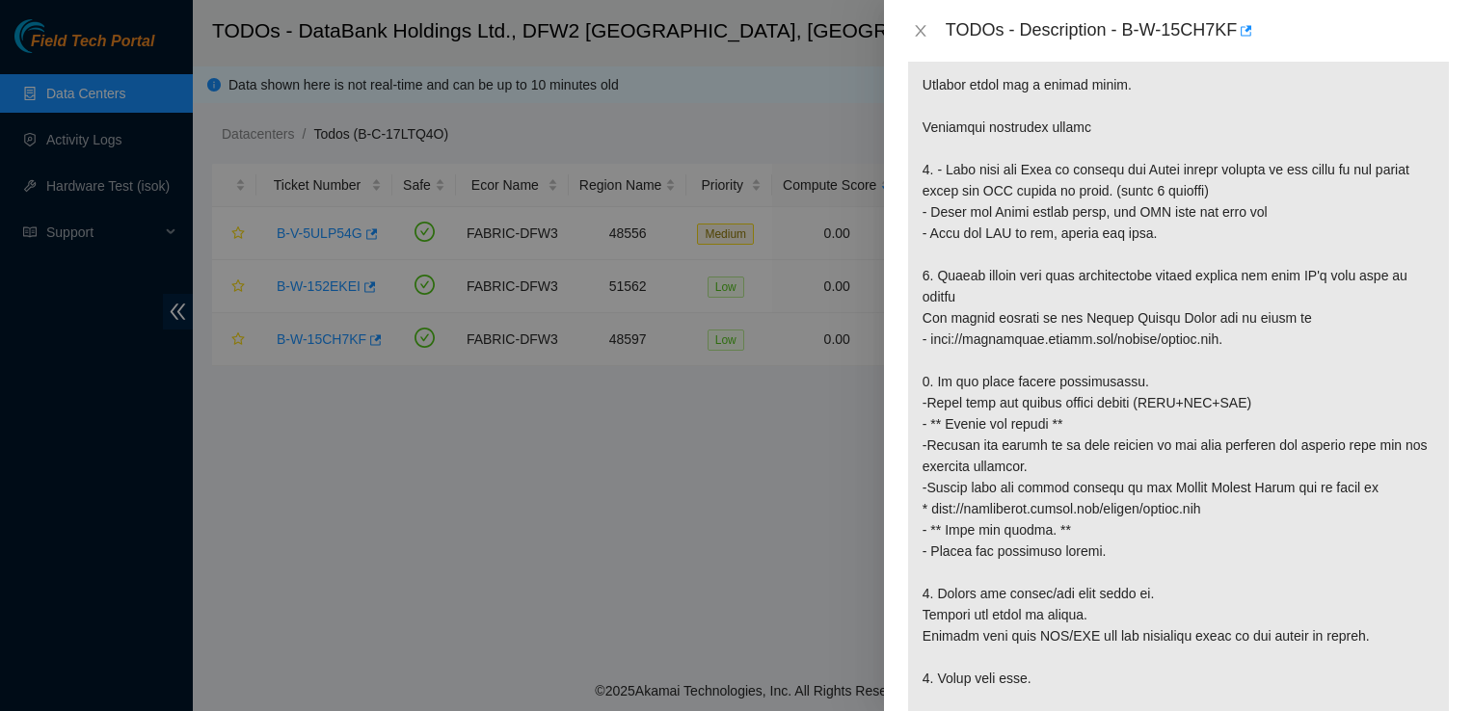
scroll to position [366, 0]
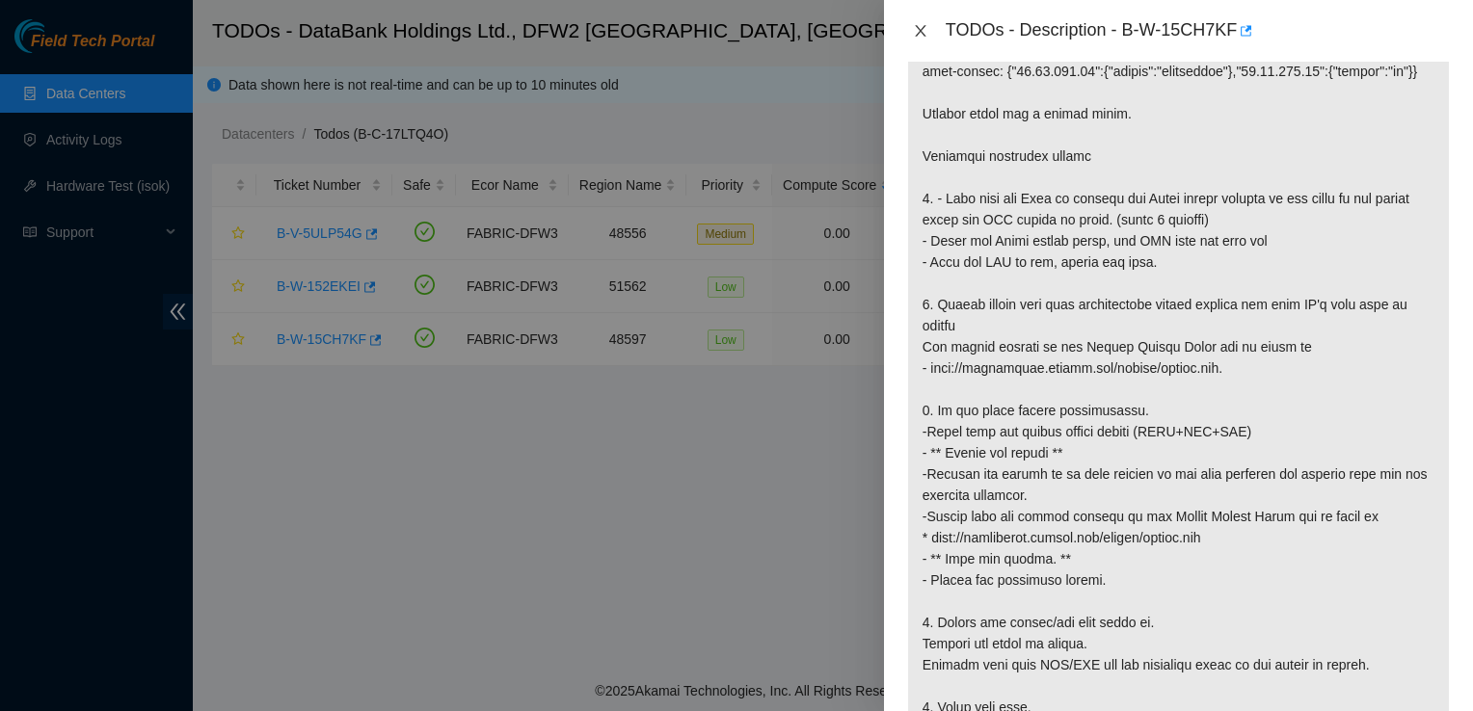
click at [922, 29] on icon "close" at bounding box center [920, 30] width 15 height 15
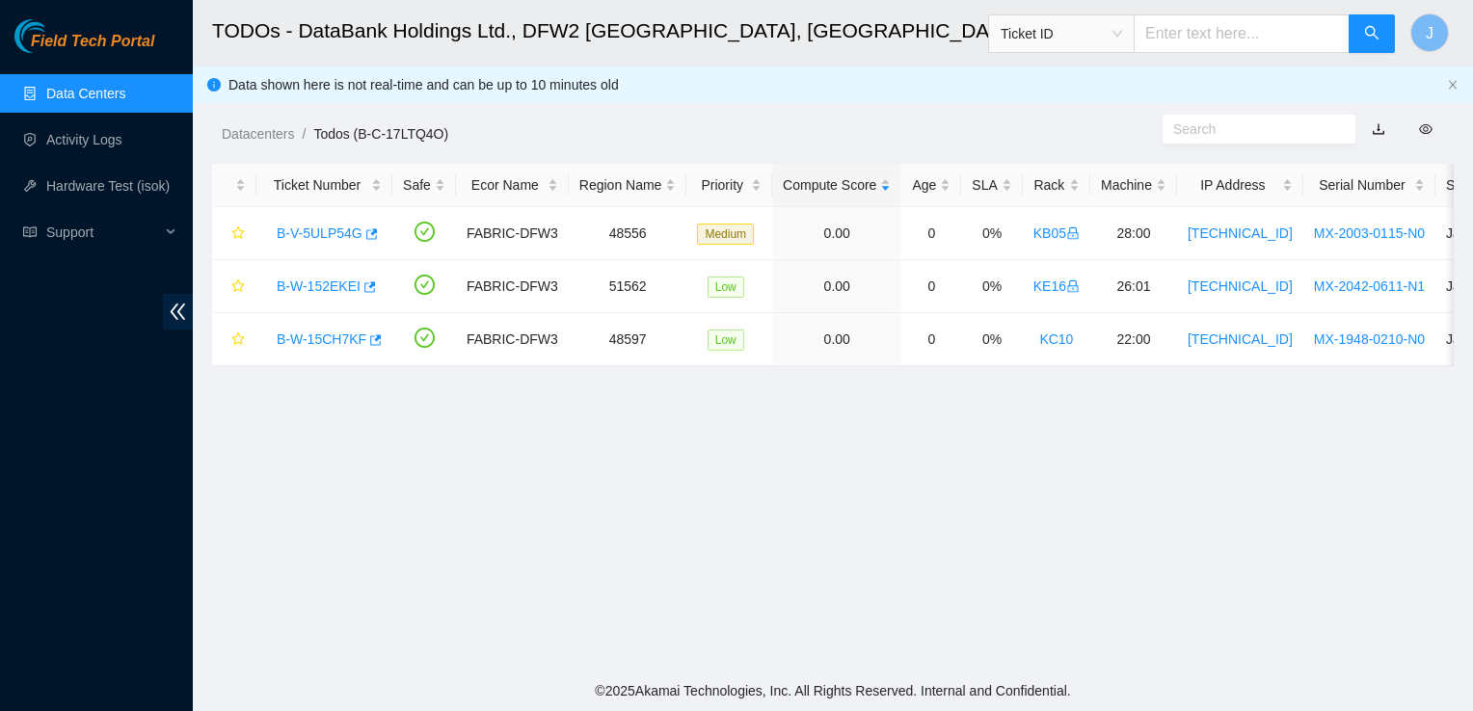
scroll to position [395, 0]
click at [338, 347] on link "B-W-15CH7KF" at bounding box center [322, 339] width 90 height 15
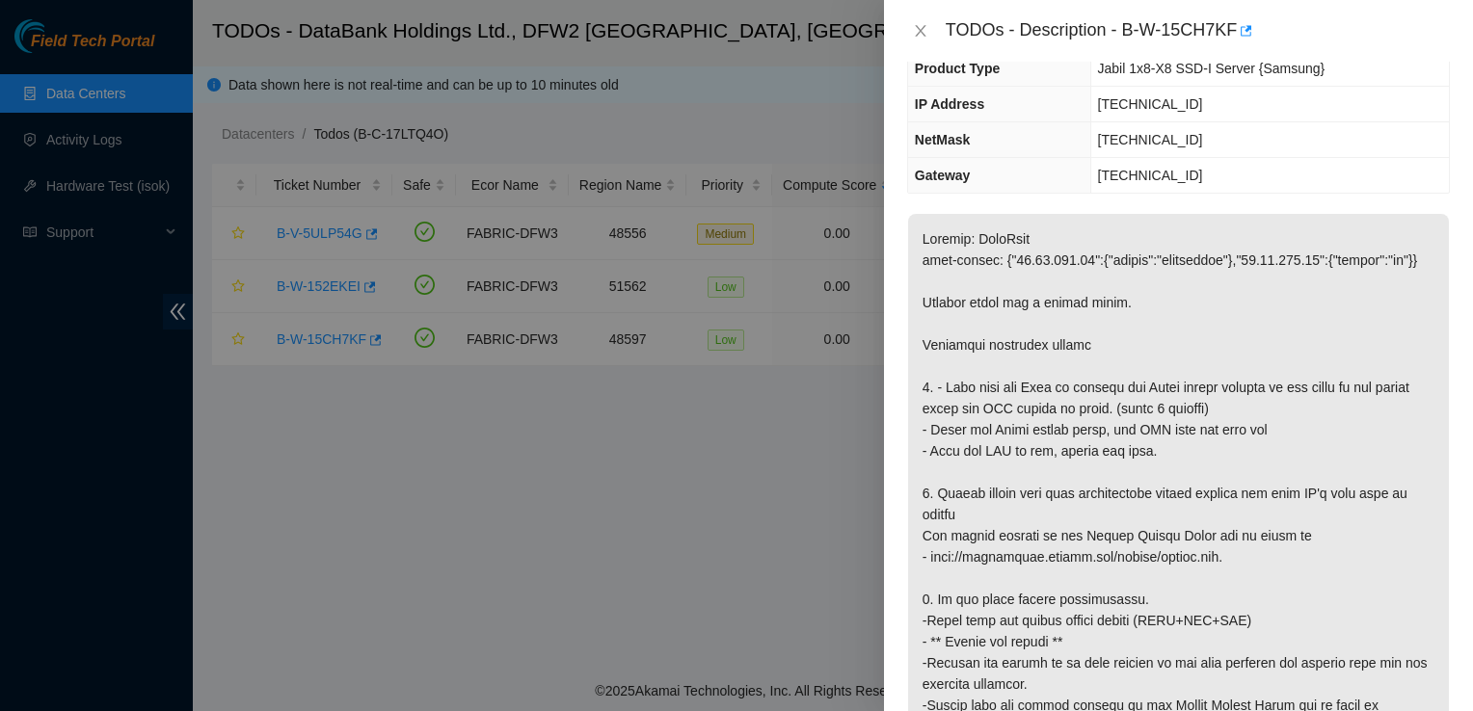
scroll to position [0, 0]
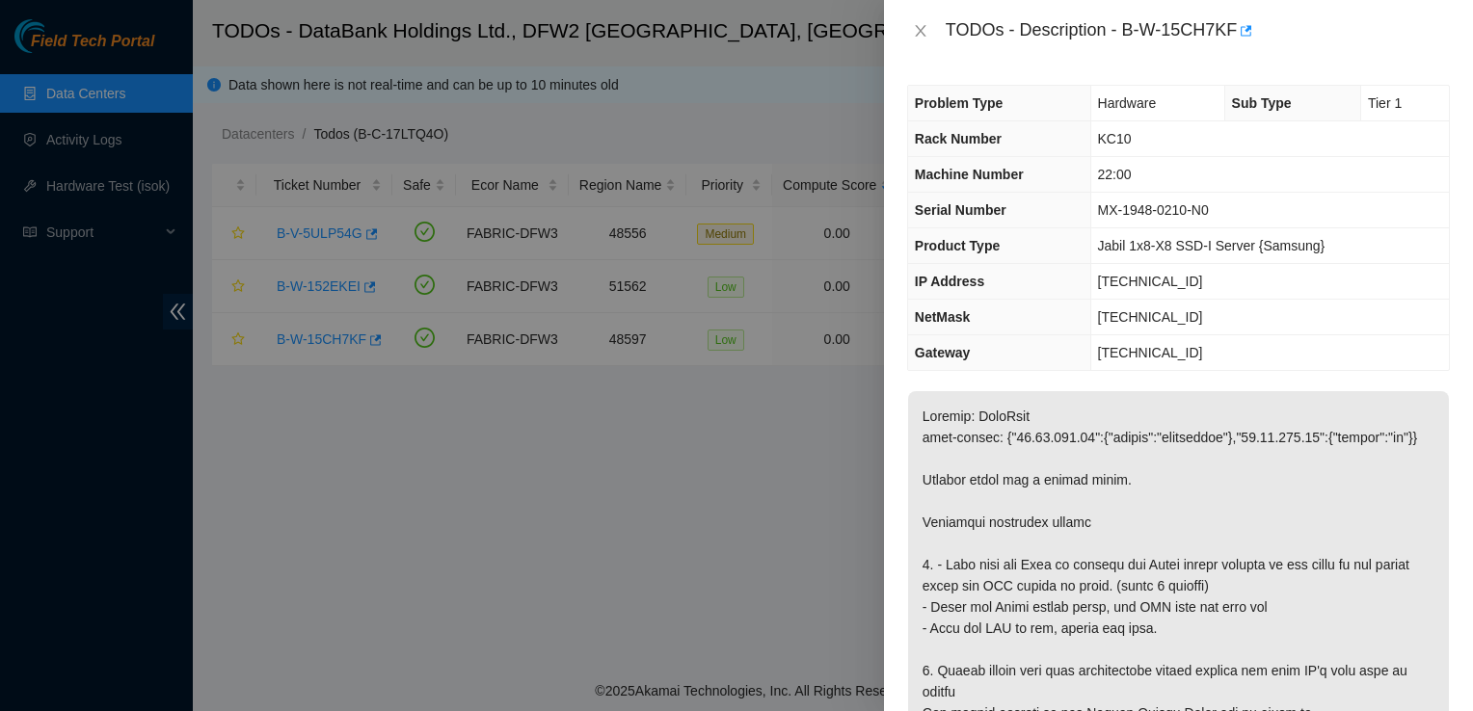
click at [1121, 228] on td "Jabil 1x8-X8 SSD-I Server {Samsung}" at bounding box center [1269, 246] width 359 height 36
click at [916, 30] on icon "close" at bounding box center [920, 30] width 15 height 15
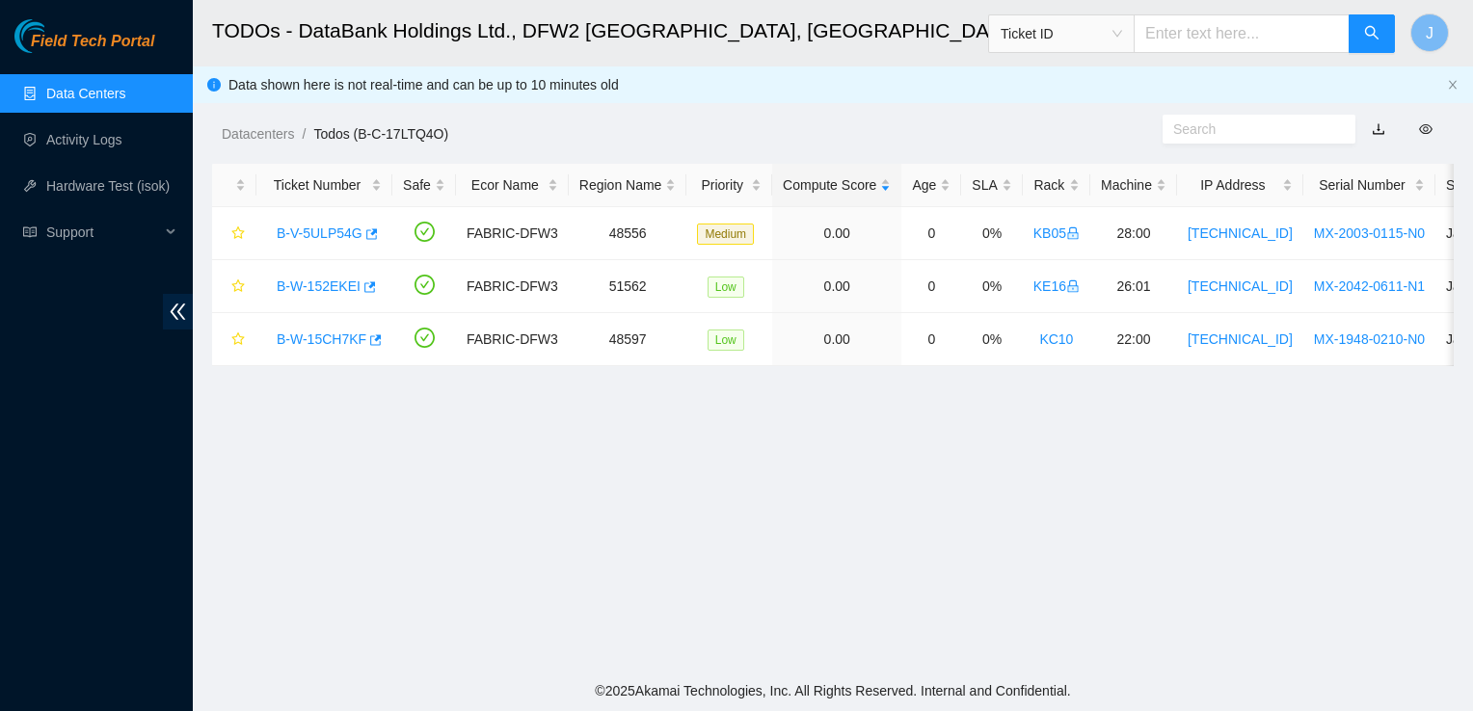
click at [1039, 401] on main "TODOs - DataBank Holdings Ltd., DFW2 Richardson, TX Ticket ID J Data shown here…" at bounding box center [833, 335] width 1280 height 671
click at [301, 341] on link "B-W-15CH7KF" at bounding box center [322, 339] width 90 height 15
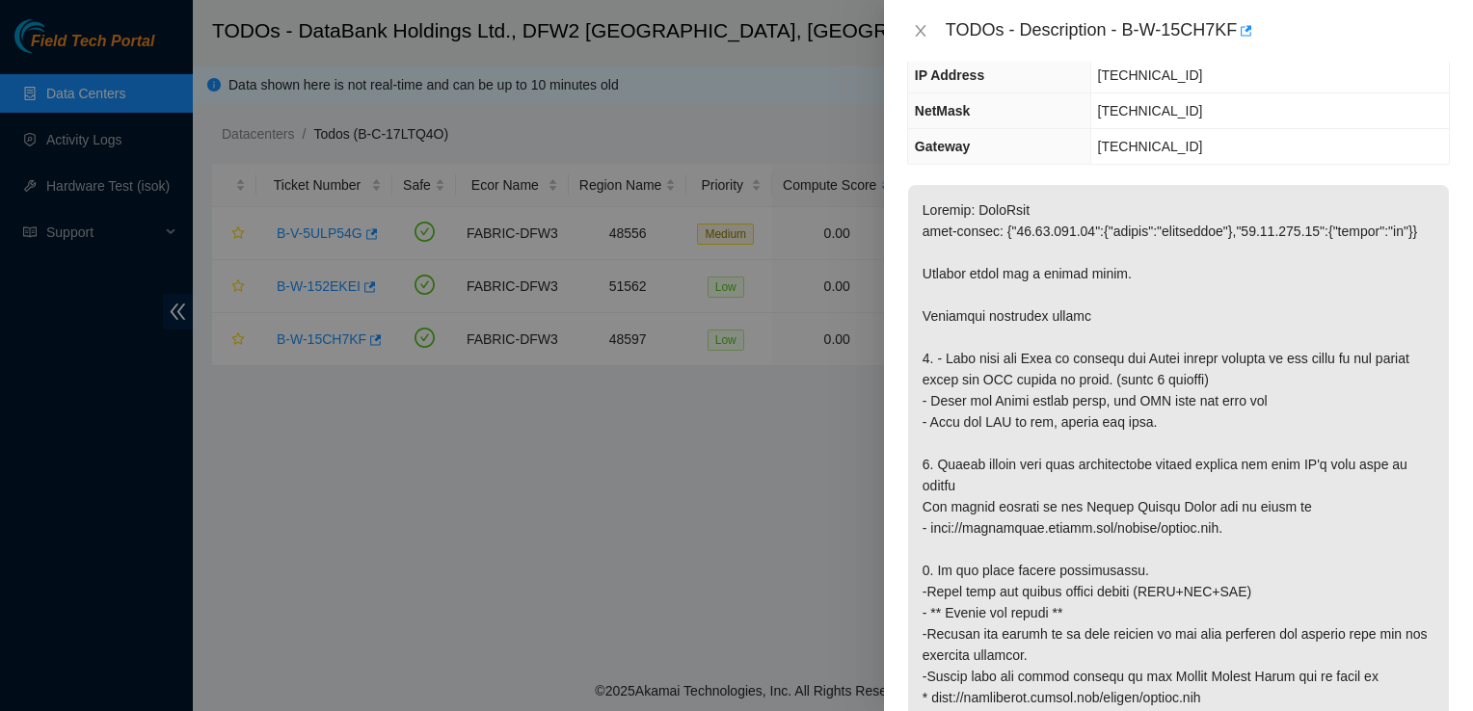
scroll to position [211, 0]
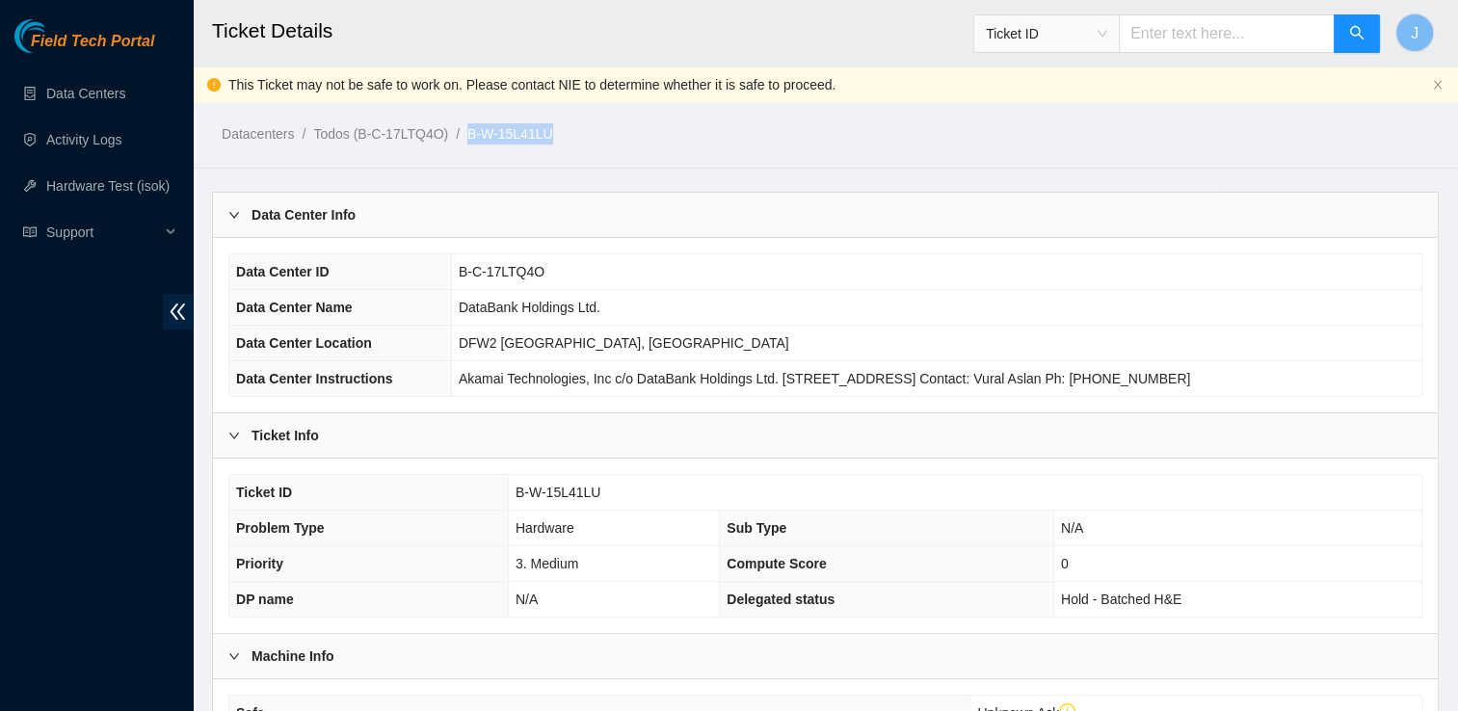
drag, startPoint x: 558, startPoint y: 144, endPoint x: 468, endPoint y: 134, distance: 90.1
click at [468, 134] on ol "Datacenters / Todos (B-C-17LTQ4O) / B-W-15L41LU /" at bounding box center [682, 133] width 920 height 21
copy link "B-W-15L41LU"
